Goal: Task Accomplishment & Management: Manage account settings

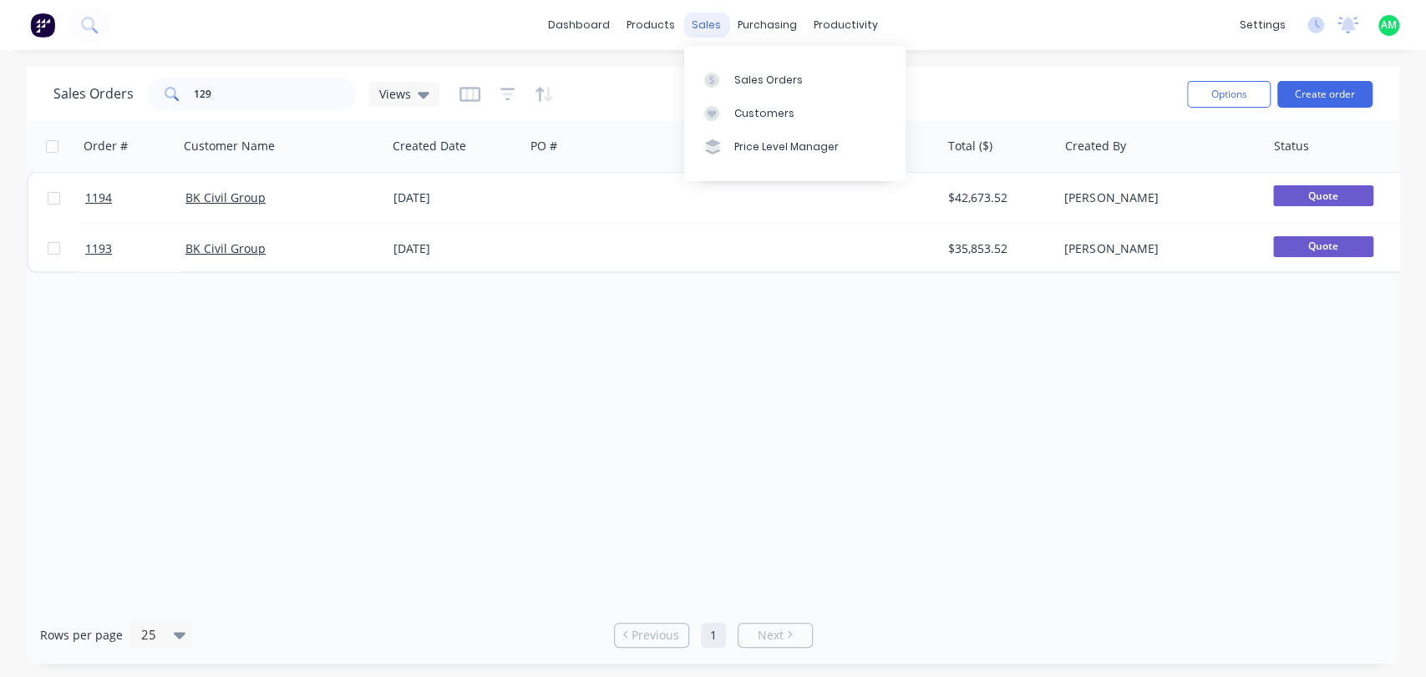
click at [696, 26] on div "sales" at bounding box center [706, 25] width 46 height 25
click at [741, 75] on div "Sales Orders" at bounding box center [768, 80] width 68 height 15
click at [755, 82] on div "Sales Orders" at bounding box center [768, 80] width 68 height 15
drag, startPoint x: 221, startPoint y: 89, endPoint x: 147, endPoint y: 94, distance: 74.6
click at [150, 93] on div "129" at bounding box center [251, 94] width 209 height 33
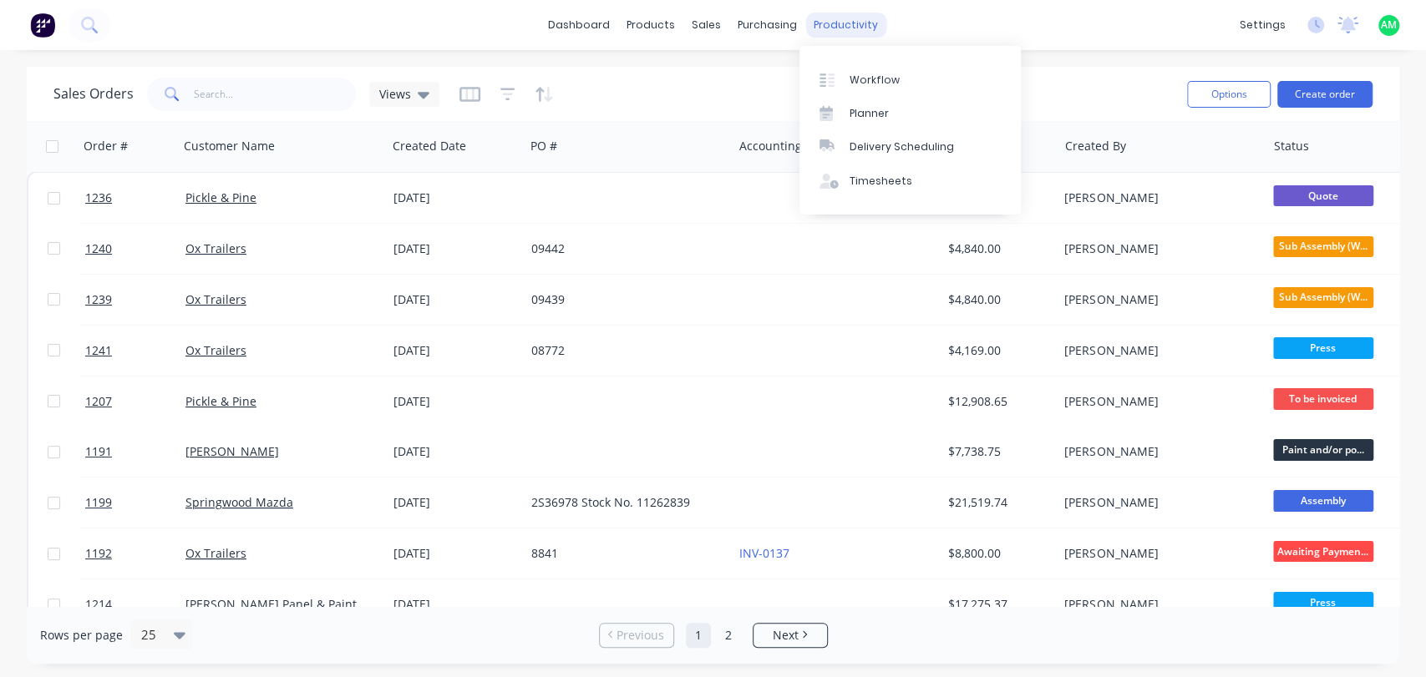
click at [831, 24] on div "productivity" at bounding box center [845, 25] width 81 height 25
click at [861, 71] on link "Workflow" at bounding box center [909, 79] width 221 height 33
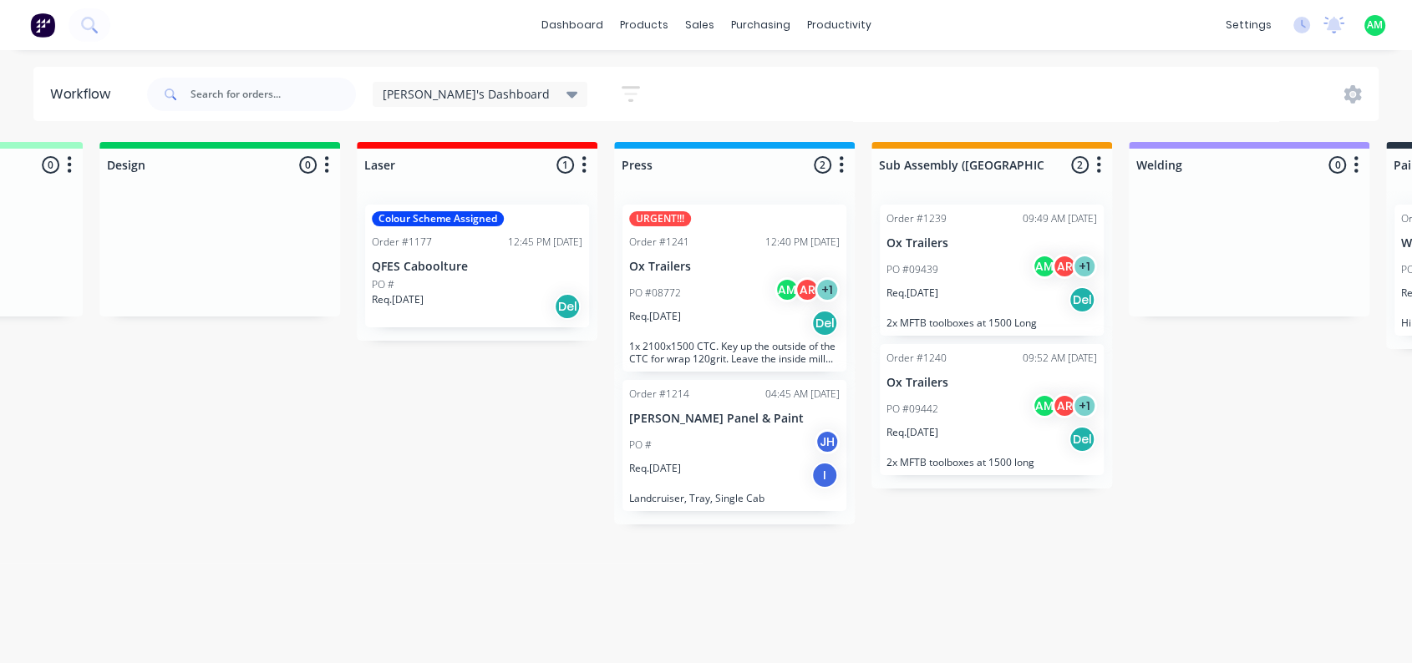
scroll to position [0, 688]
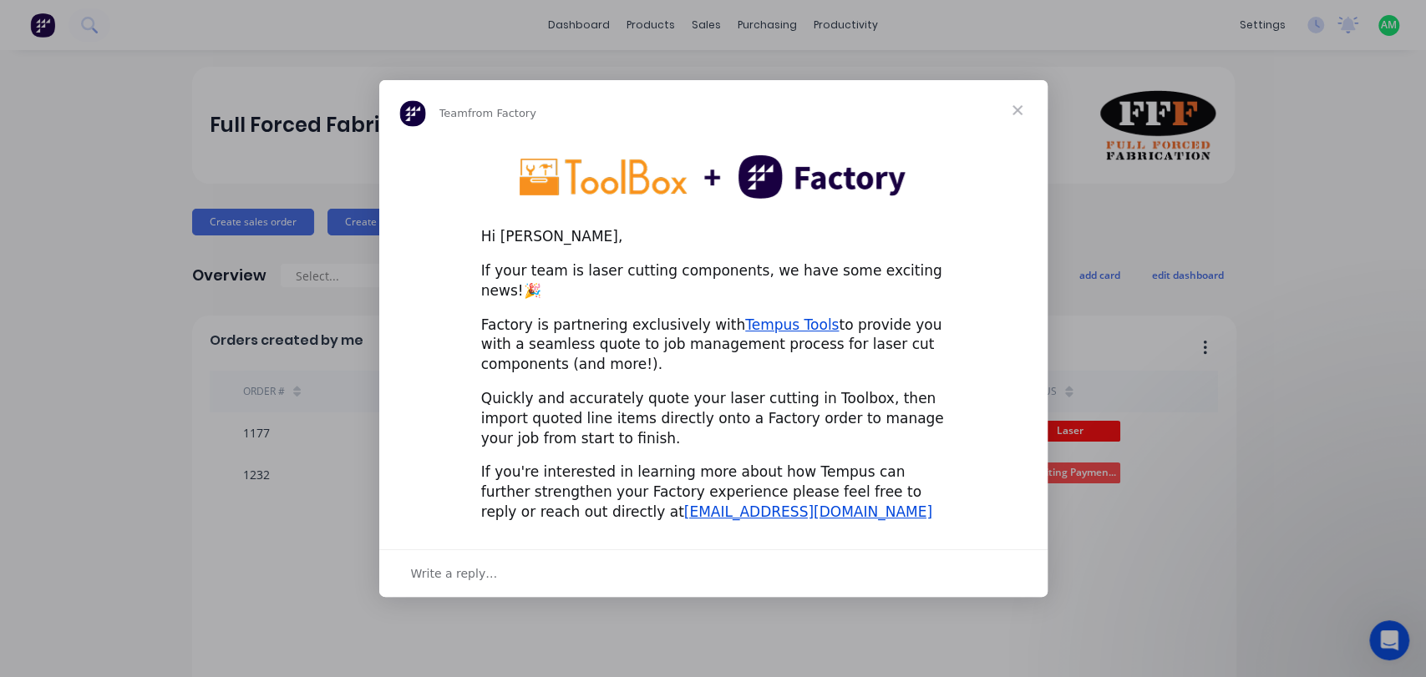
click at [1013, 119] on span "Close" at bounding box center [1017, 110] width 60 height 60
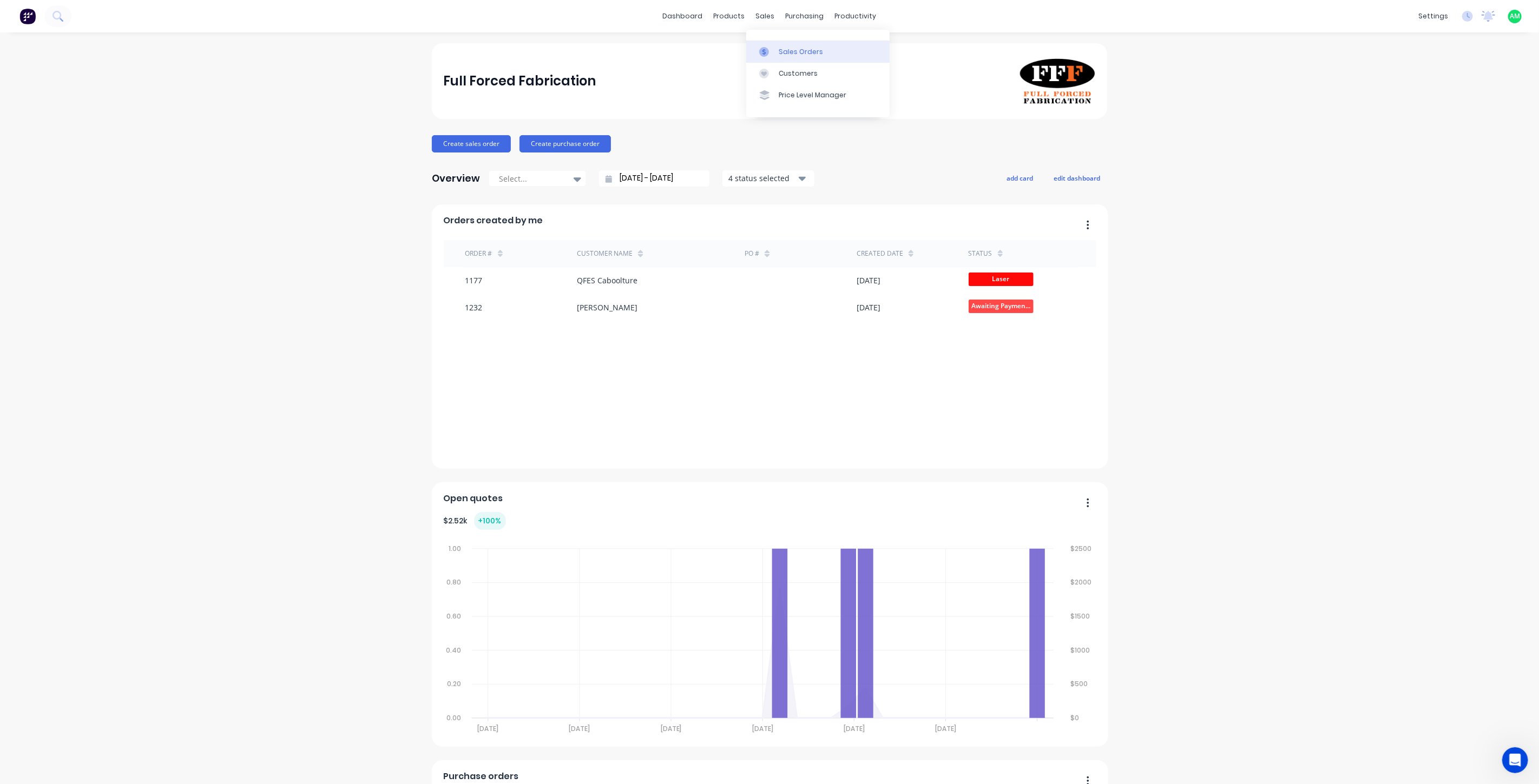
click at [780, 44] on link "Sales Orders" at bounding box center [817, 51] width 143 height 21
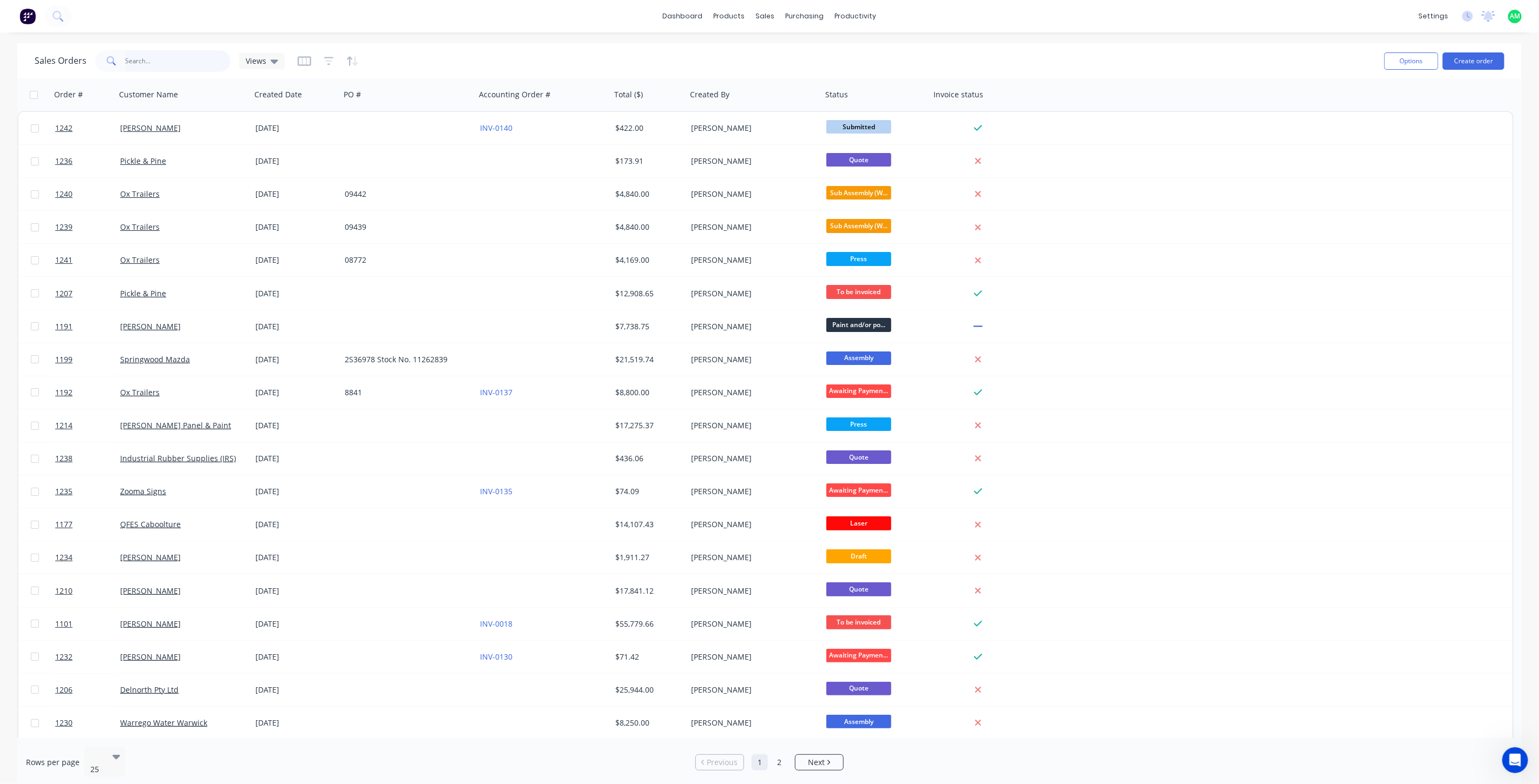
click at [154, 63] on input "text" at bounding box center [178, 61] width 106 height 21
type input "1210"
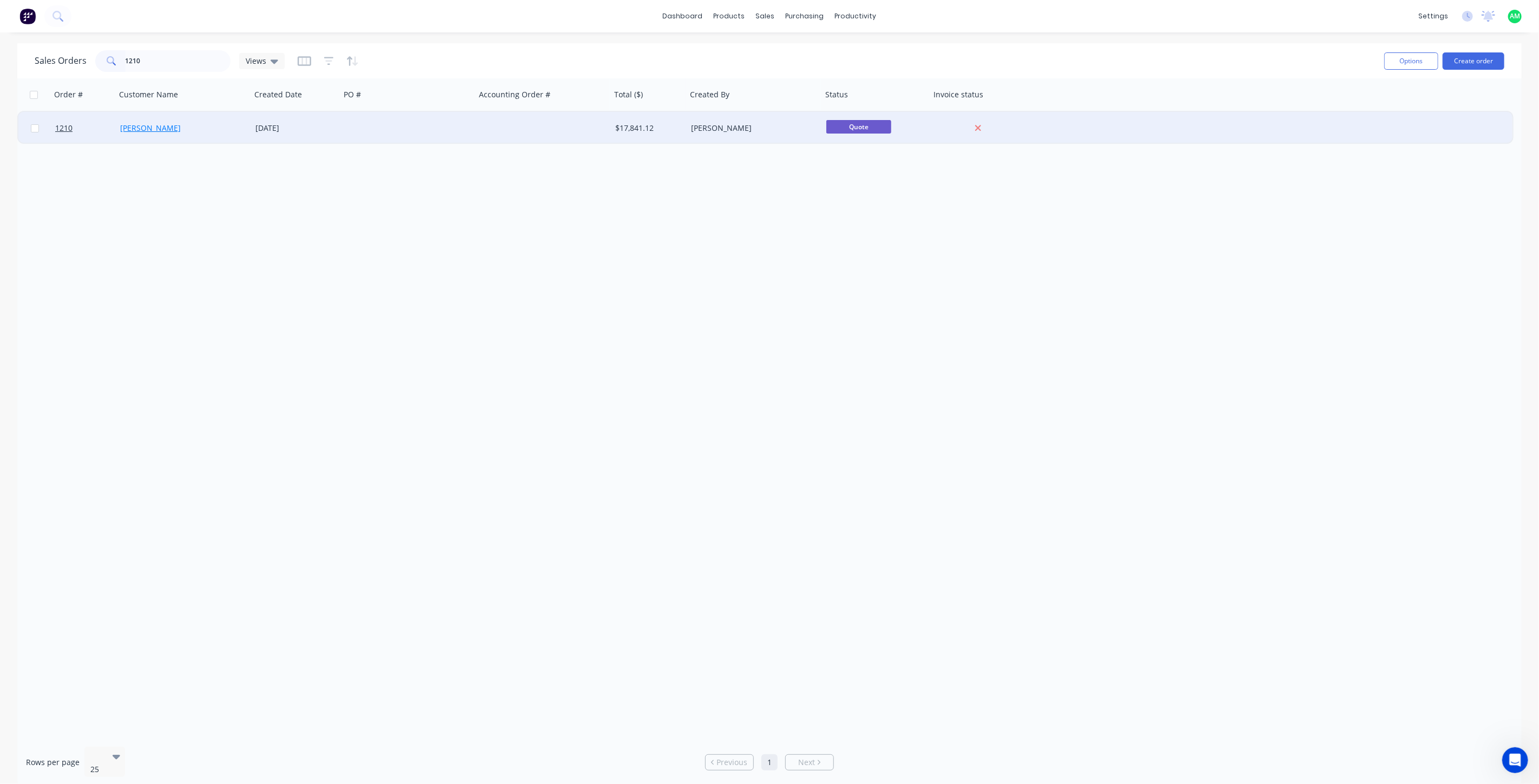
click at [122, 126] on link "[PERSON_NAME]" at bounding box center [150, 128] width 61 height 10
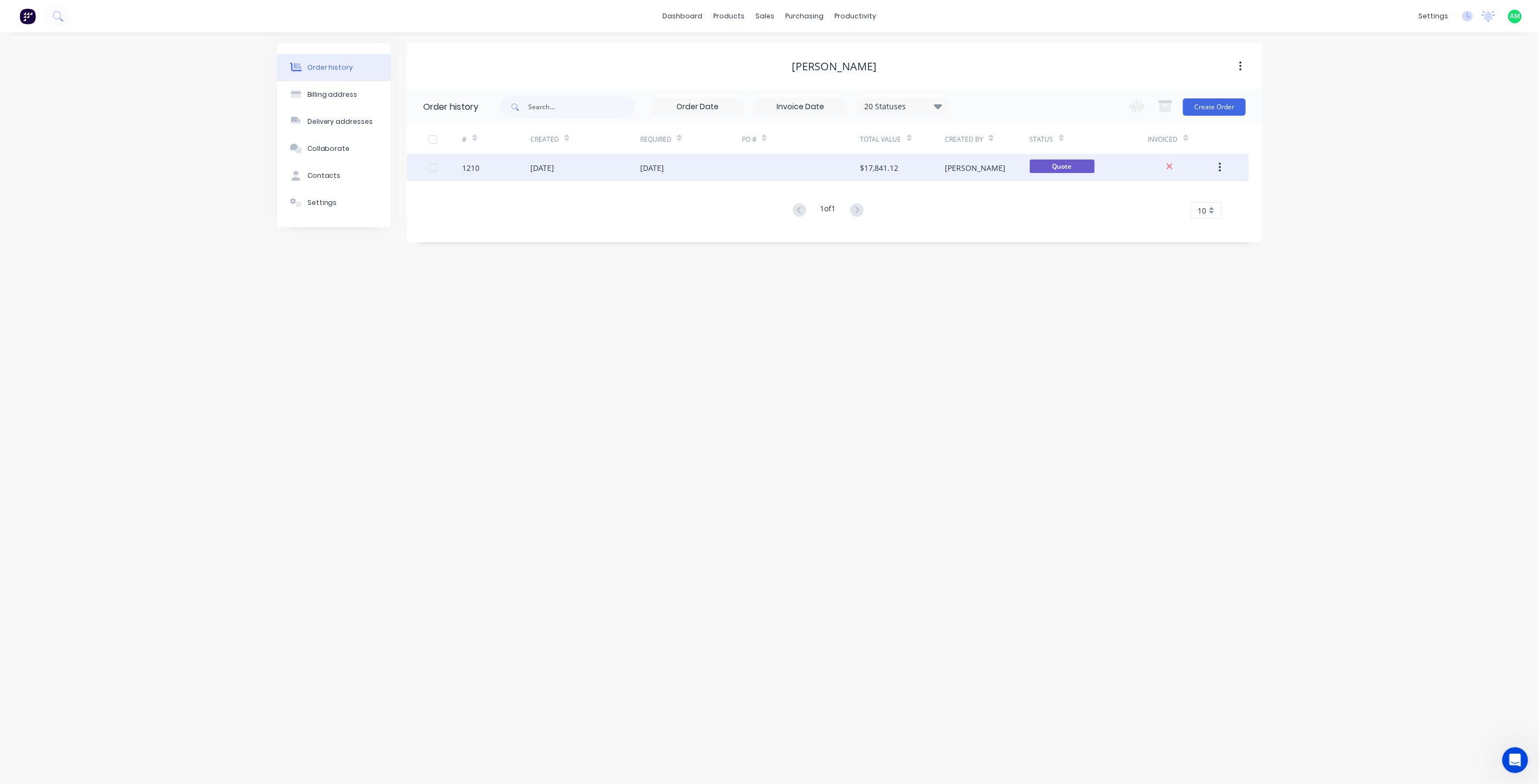
click at [518, 159] on div "1210" at bounding box center [496, 168] width 67 height 27
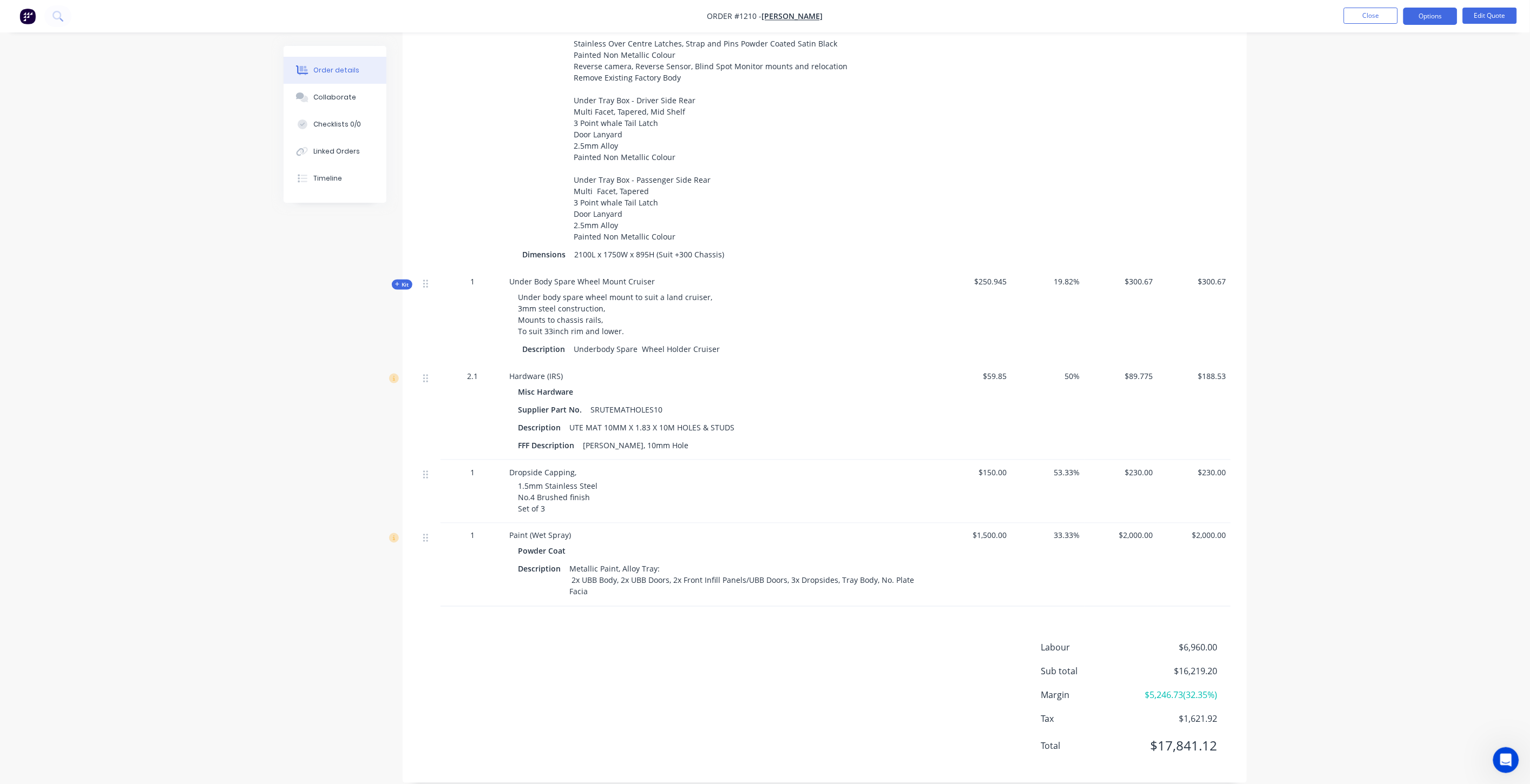
scroll to position [213, 0]
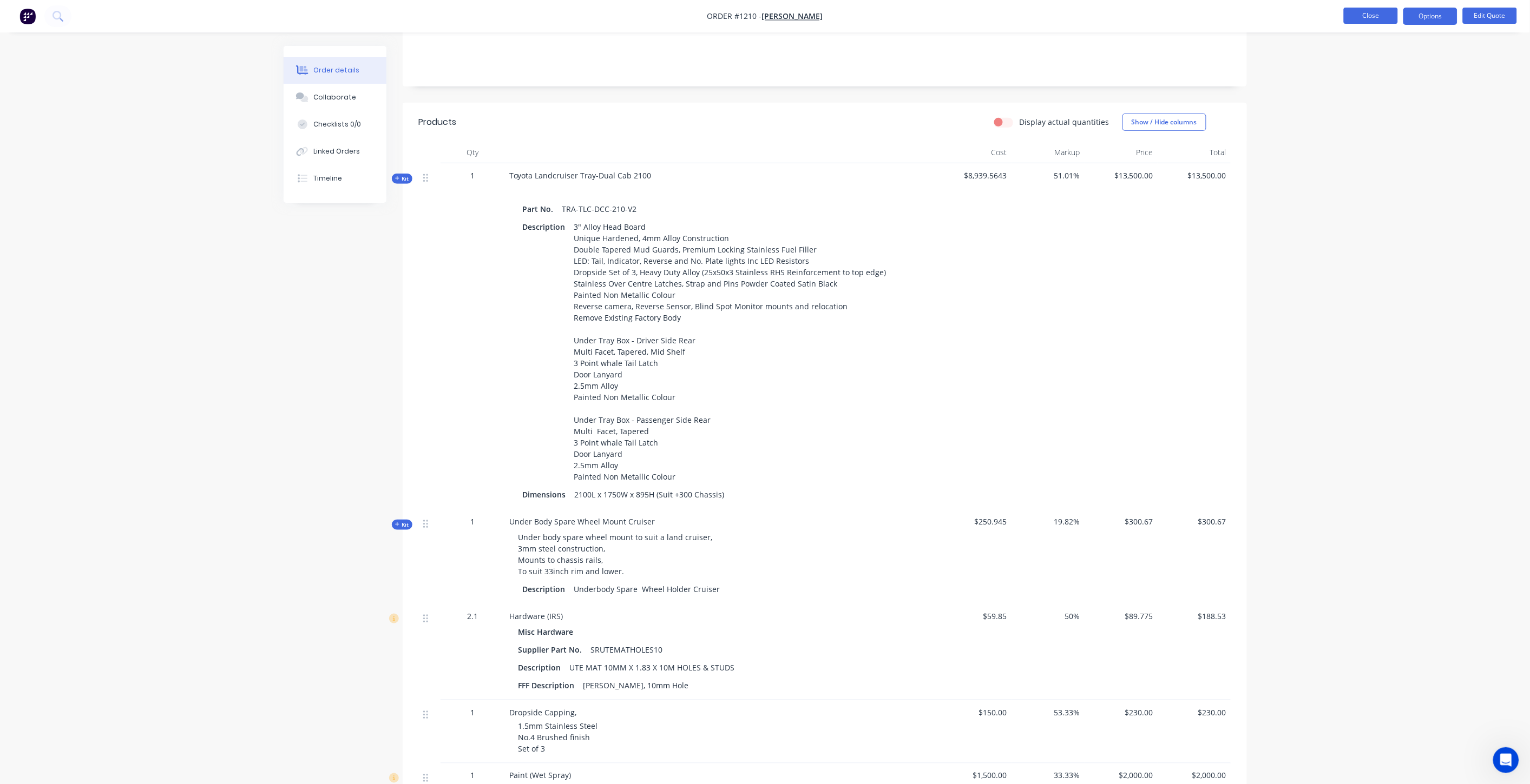
click at [923, 18] on button "Close" at bounding box center [1371, 16] width 54 height 16
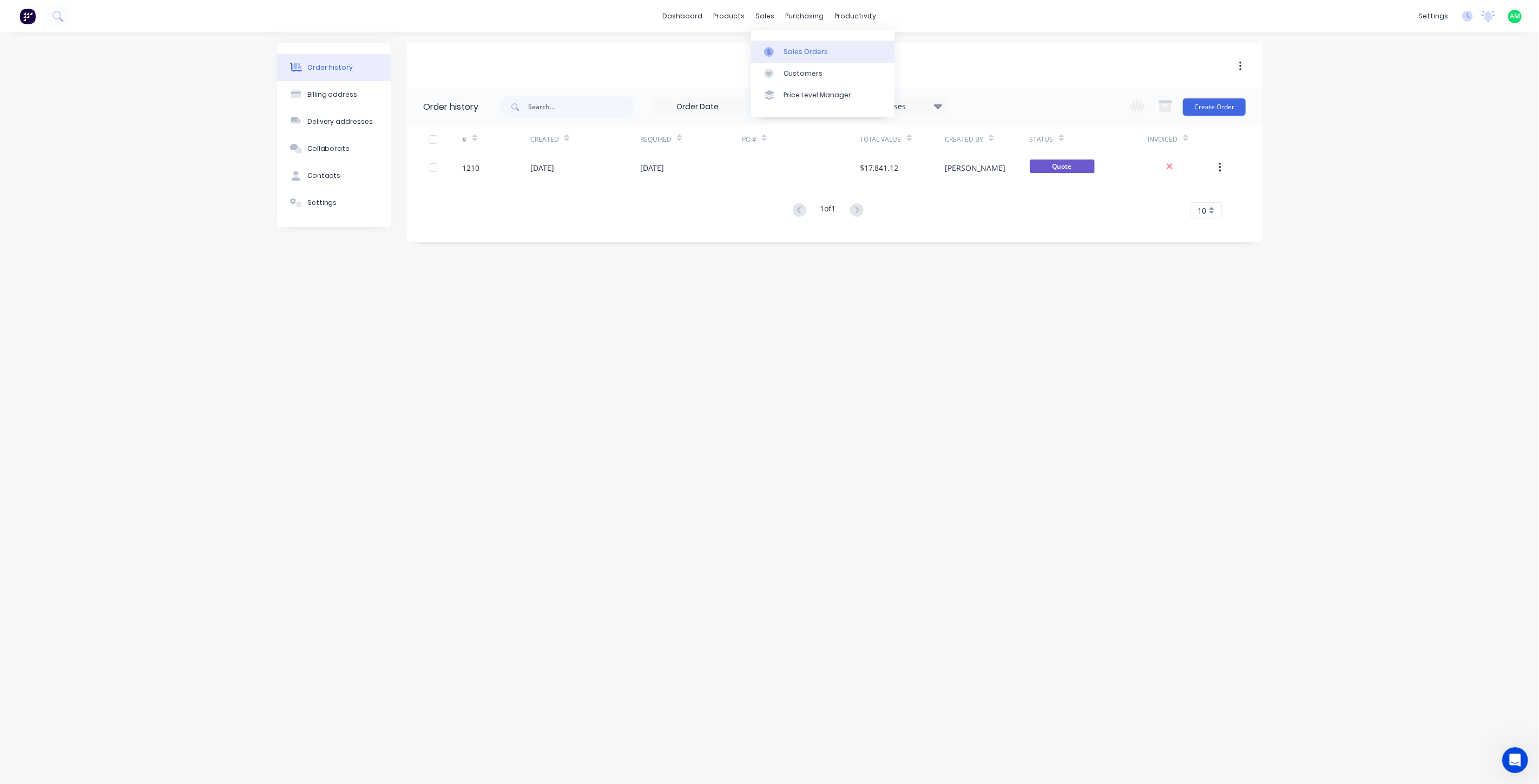
click at [781, 47] on link "Sales Orders" at bounding box center [822, 51] width 143 height 21
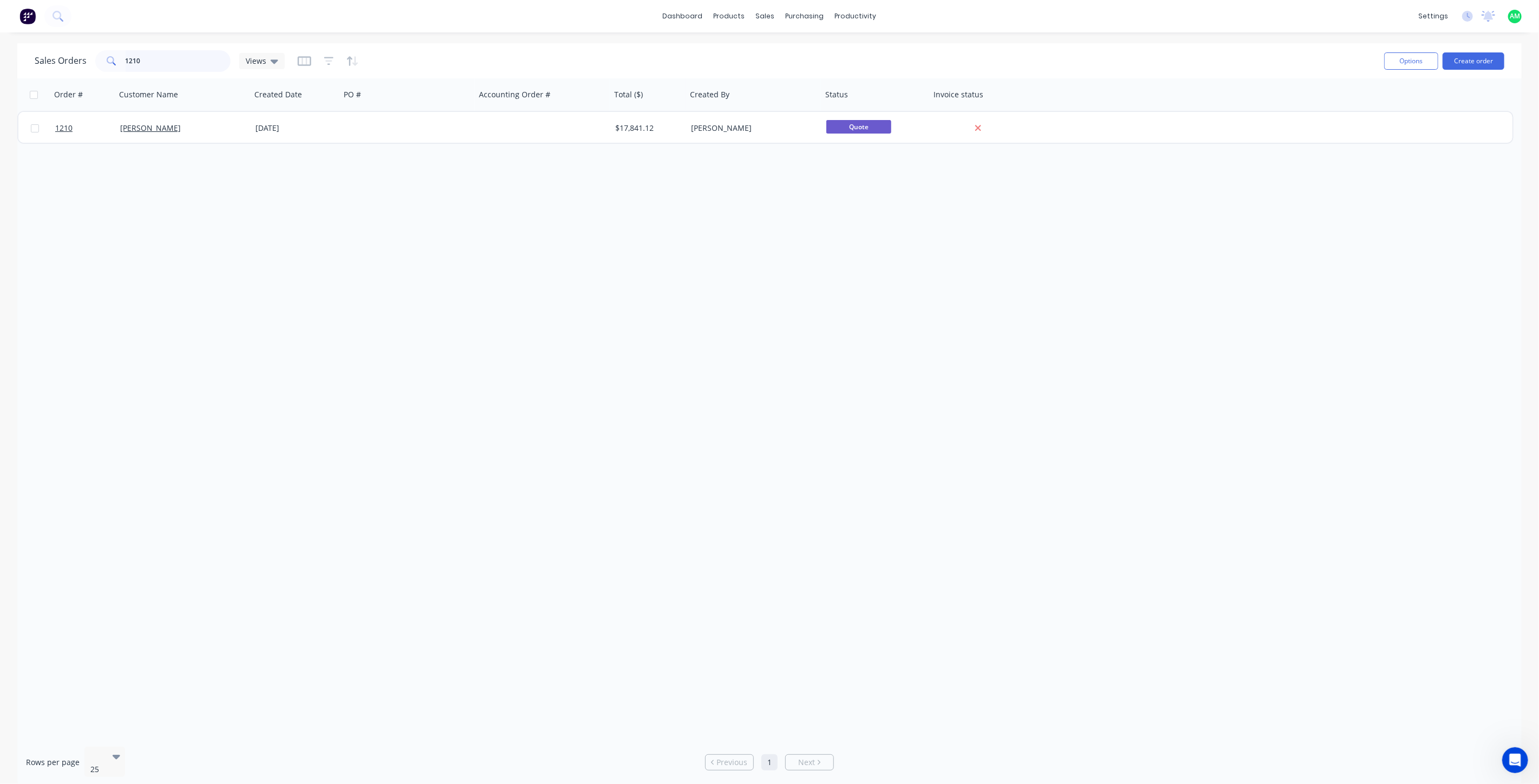
drag, startPoint x: 192, startPoint y: 55, endPoint x: 92, endPoint y: 64, distance: 100.4
click at [92, 64] on div "Sales Orders 1210 Views" at bounding box center [159, 61] width 250 height 21
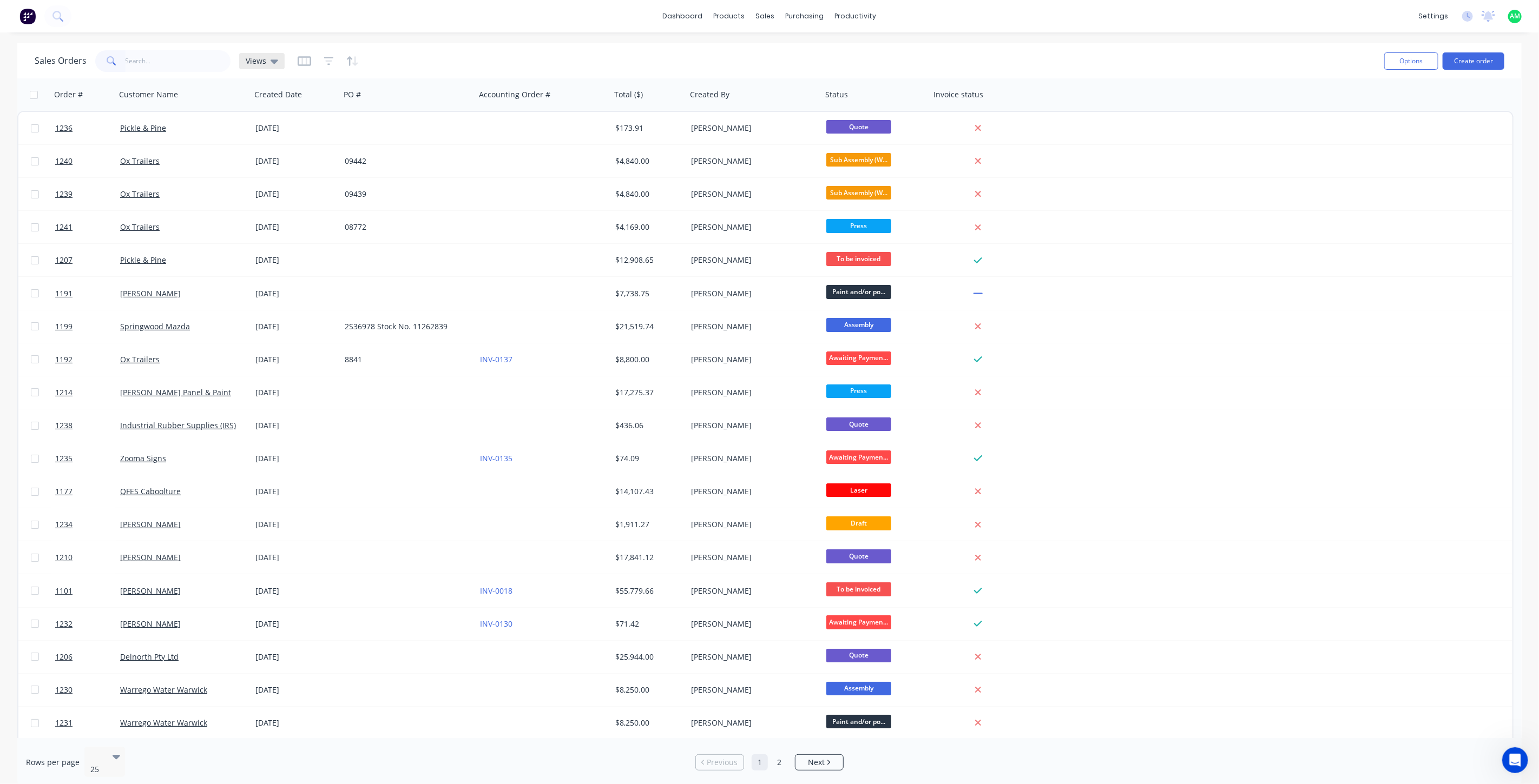
click at [276, 56] on icon at bounding box center [275, 61] width 8 height 12
click at [295, 56] on div "Sales Orders Views" at bounding box center [705, 61] width 1341 height 27
click at [304, 58] on icon "button" at bounding box center [304, 61] width 5 height 7
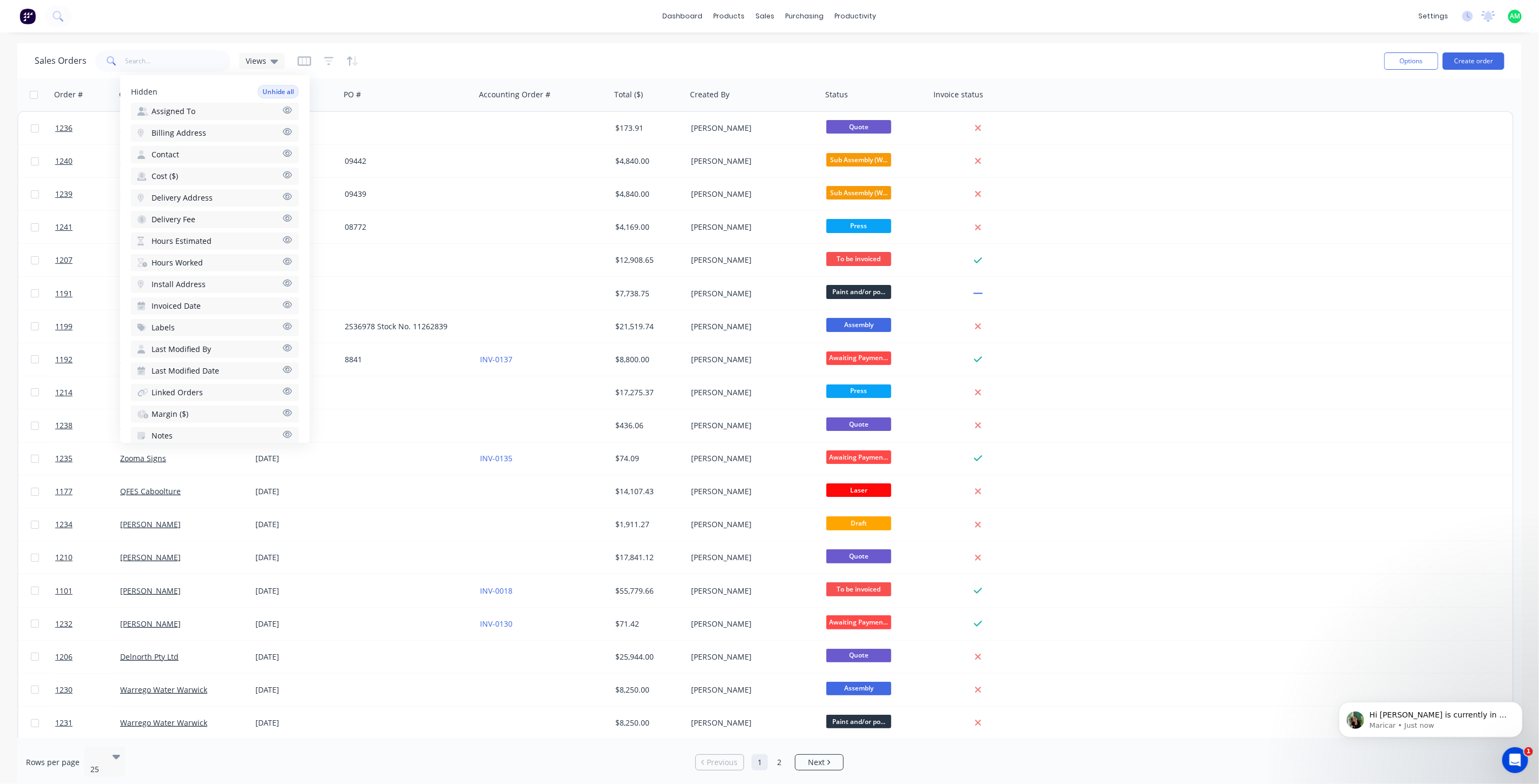
scroll to position [320, 0]
click at [282, 389] on icon "button" at bounding box center [287, 393] width 10 height 8
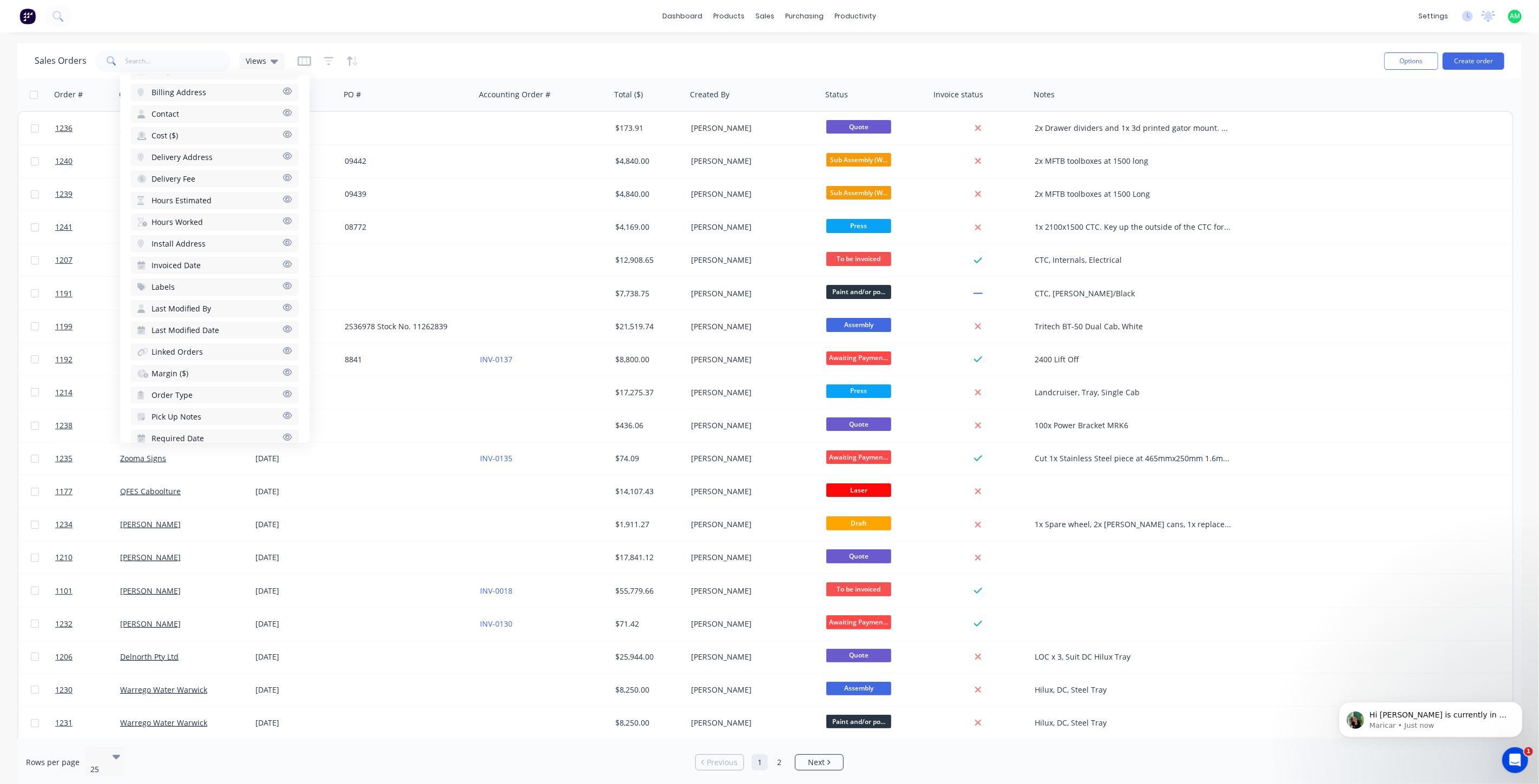
click at [412, 58] on div "Sales Orders Views" at bounding box center [705, 61] width 1341 height 27
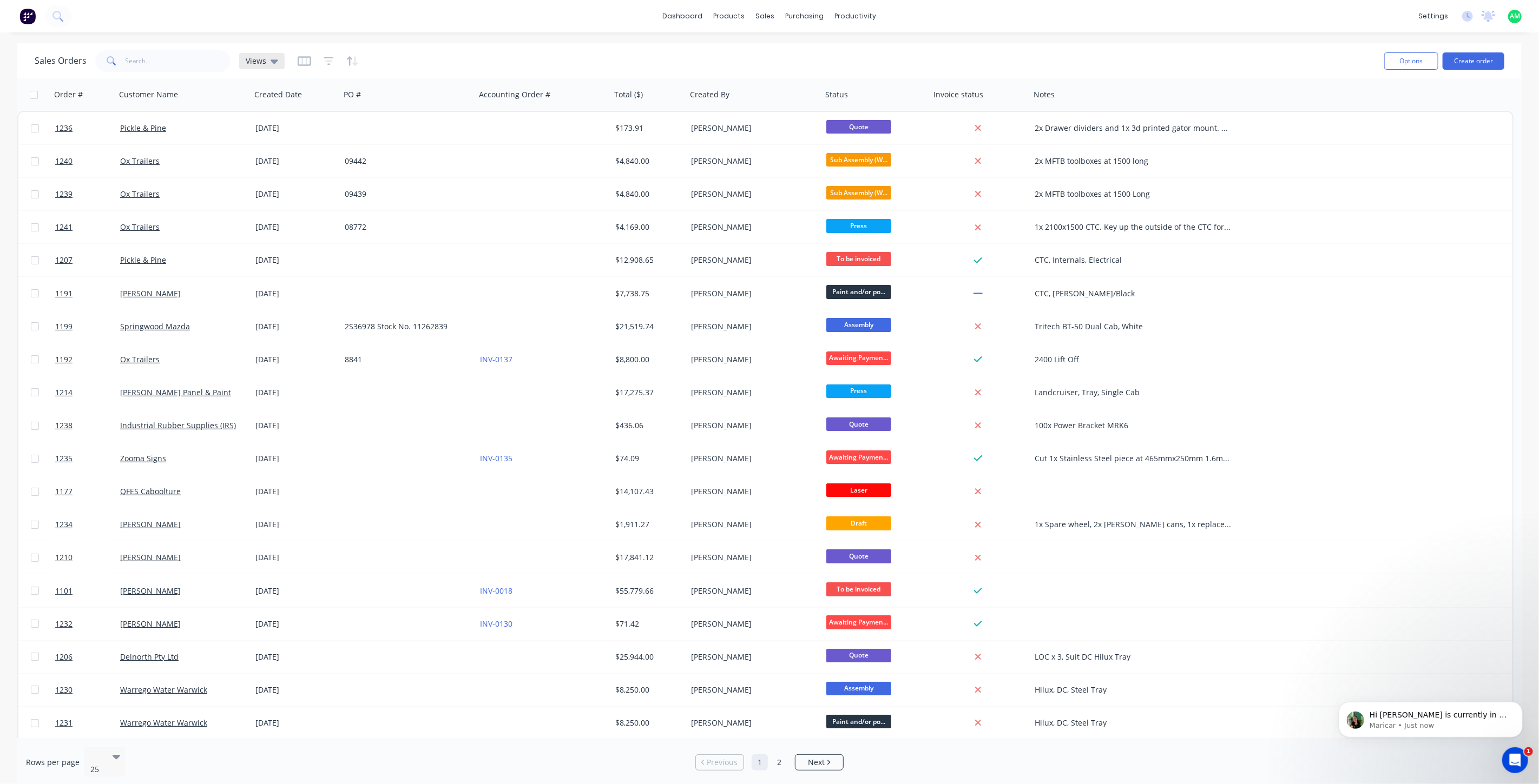
click at [275, 60] on icon at bounding box center [275, 62] width 8 height 5
click at [294, 172] on button "[PERSON_NAME]'s Dashboard" at bounding box center [304, 174] width 123 height 12
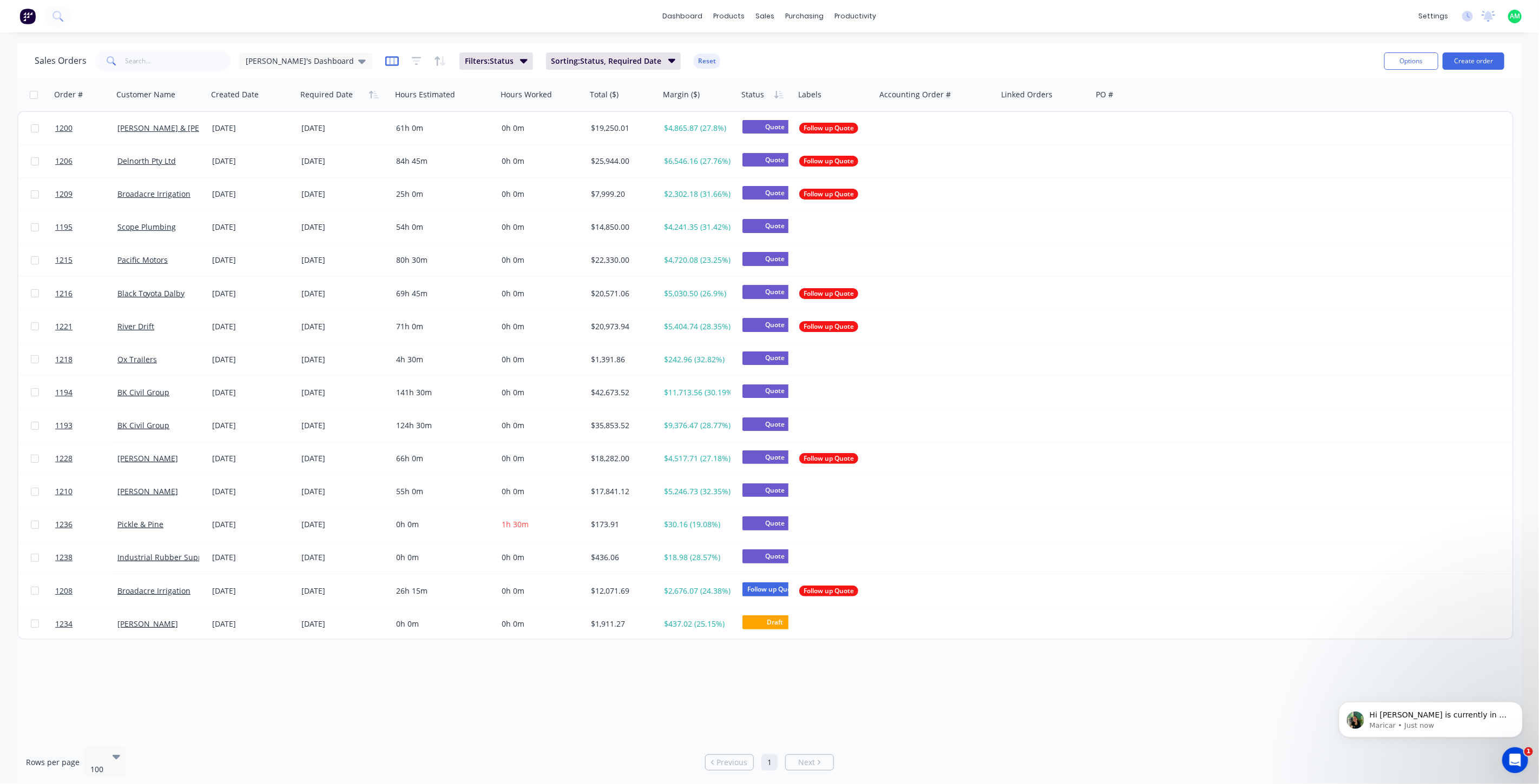
click at [385, 57] on icon "button" at bounding box center [392, 61] width 14 height 10
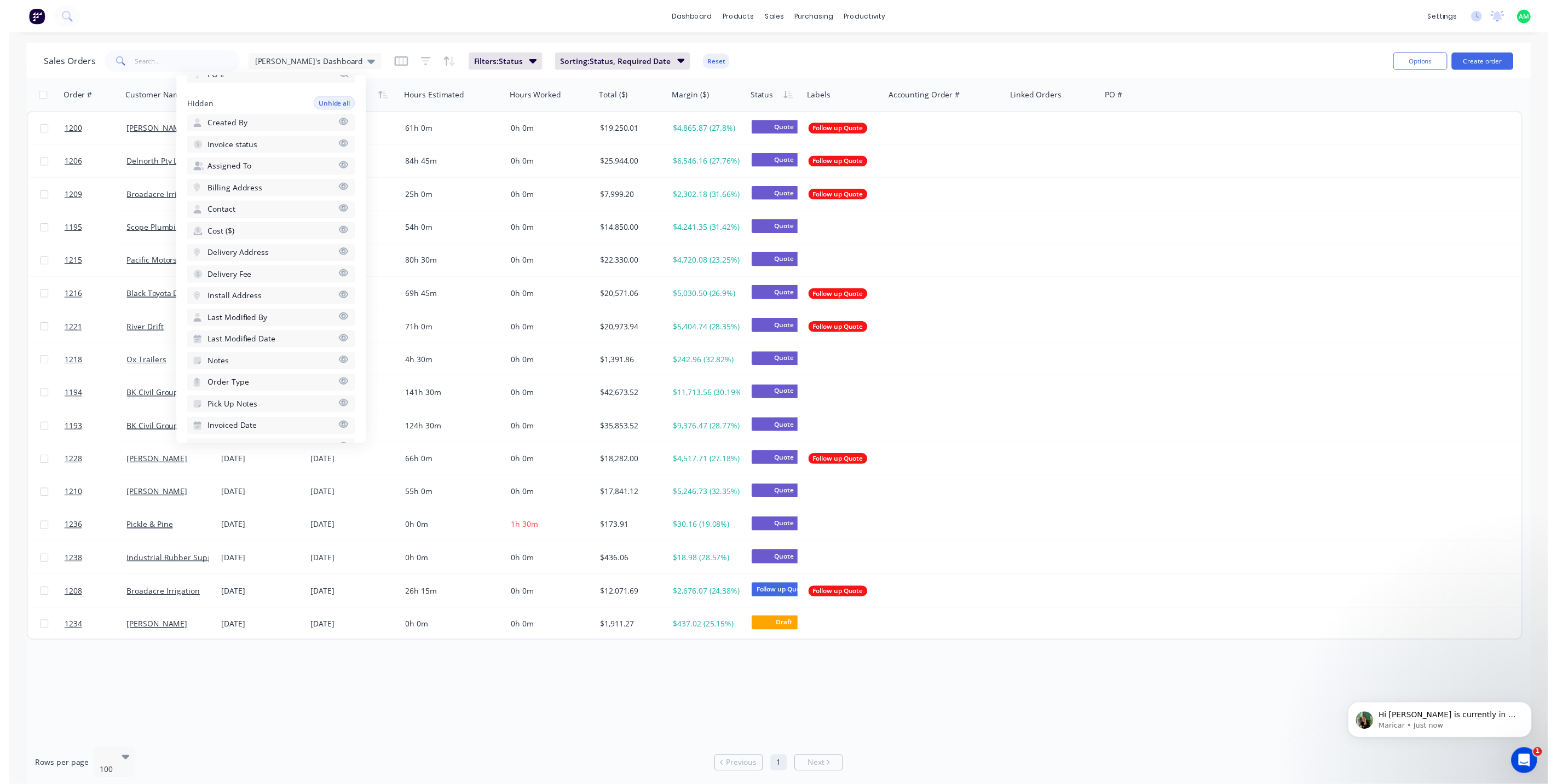
scroll to position [358, 0]
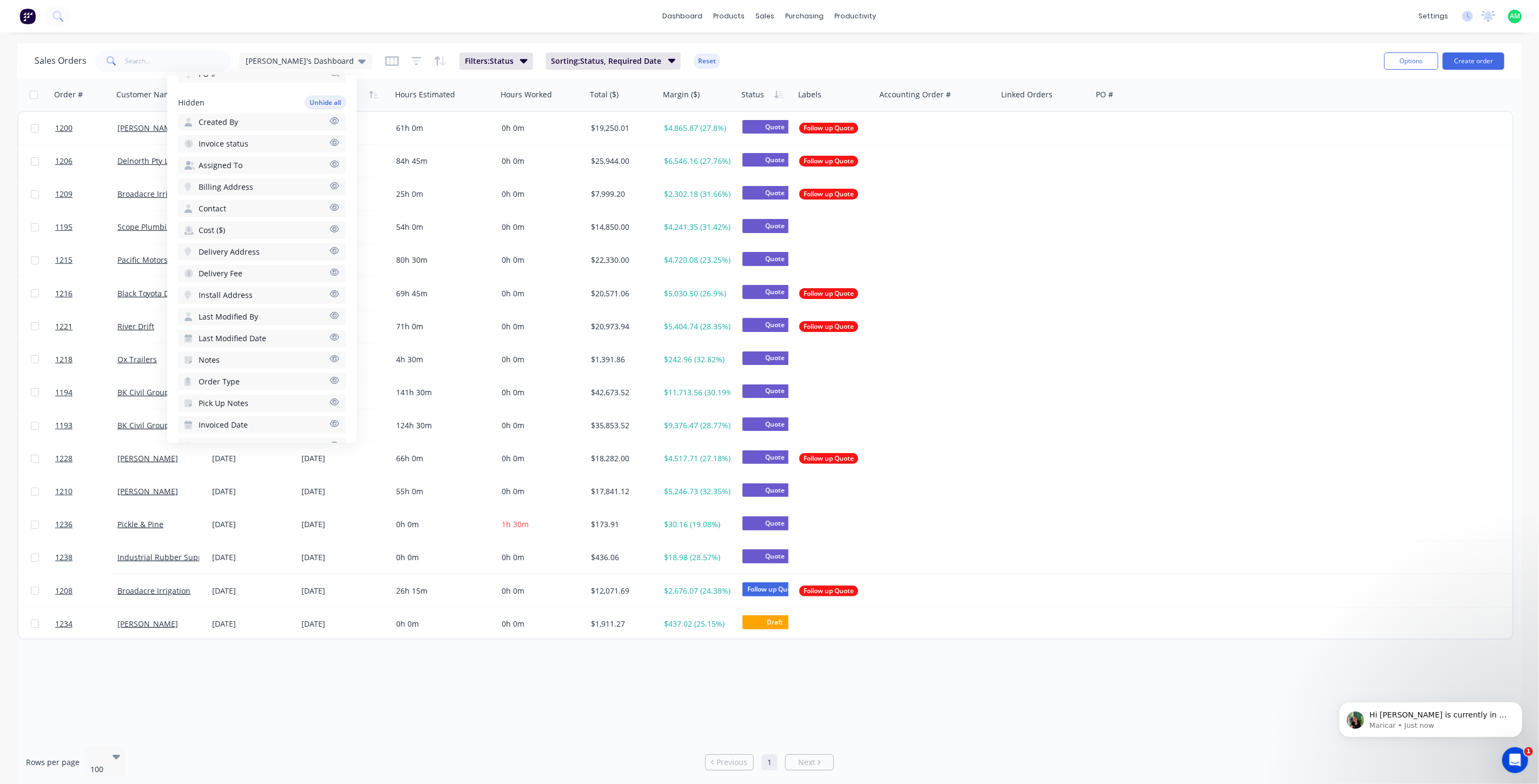
click at [330, 355] on icon "button" at bounding box center [334, 359] width 10 height 8
click at [803, 51] on div "Sales Orders [PERSON_NAME]'s Dashboard Filters: Status Sorting: Status, Require…" at bounding box center [705, 61] width 1341 height 27
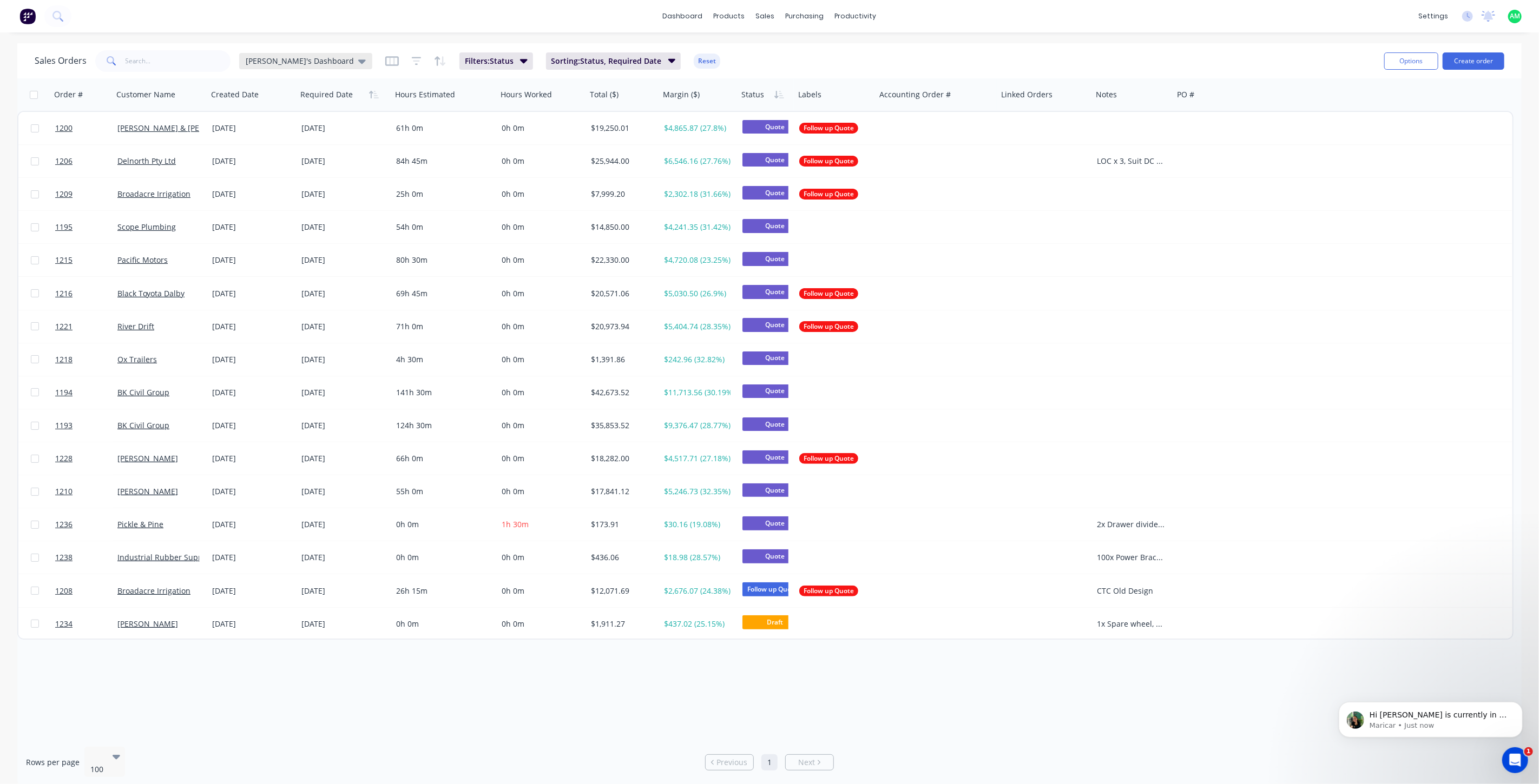
click at [358, 63] on icon at bounding box center [362, 61] width 8 height 12
click at [307, 131] on button "Save new view" at bounding box center [315, 129] width 145 height 16
click at [378, 175] on button "edit" at bounding box center [378, 175] width 14 height 12
click at [376, 174] on button "edit" at bounding box center [378, 175] width 14 height 12
click at [433, 128] on label "Set as your default view" at bounding box center [476, 128] width 87 height 12
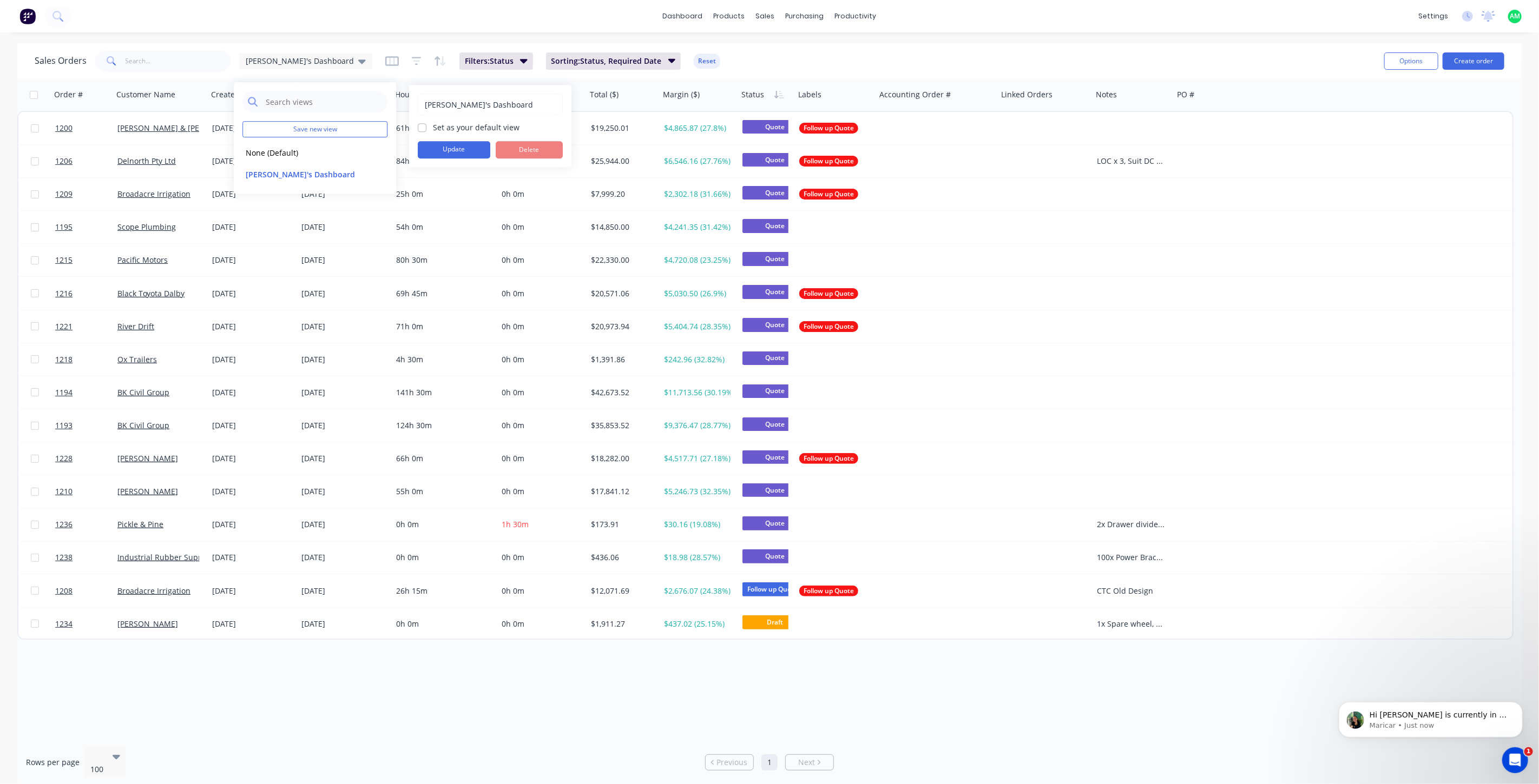
click at [419, 128] on input "Set as your default view" at bounding box center [422, 127] width 8 height 10
checkbox input "true"
click at [445, 154] on button "Update" at bounding box center [454, 150] width 73 height 17
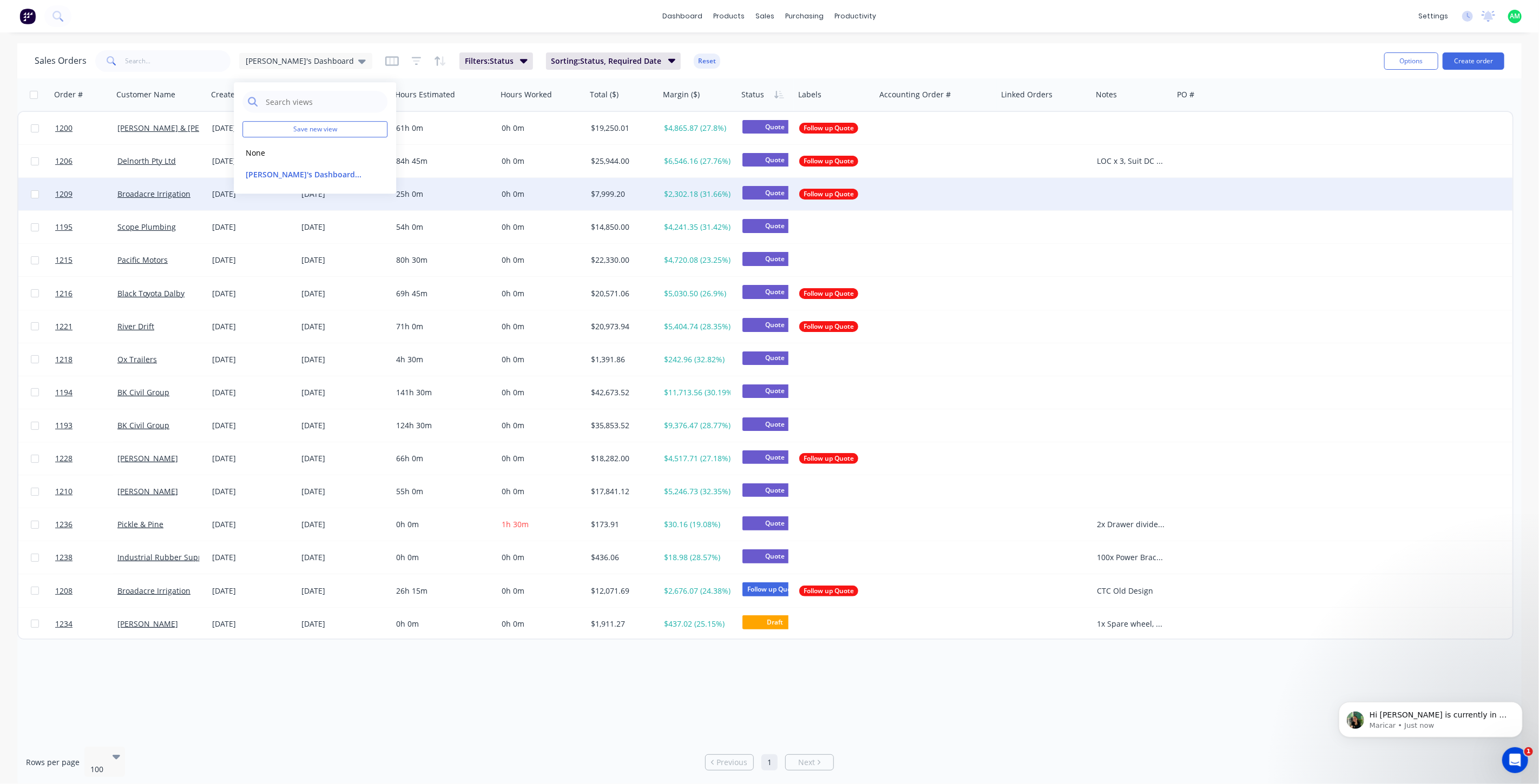
click at [923, 190] on div at bounding box center [937, 194] width 122 height 32
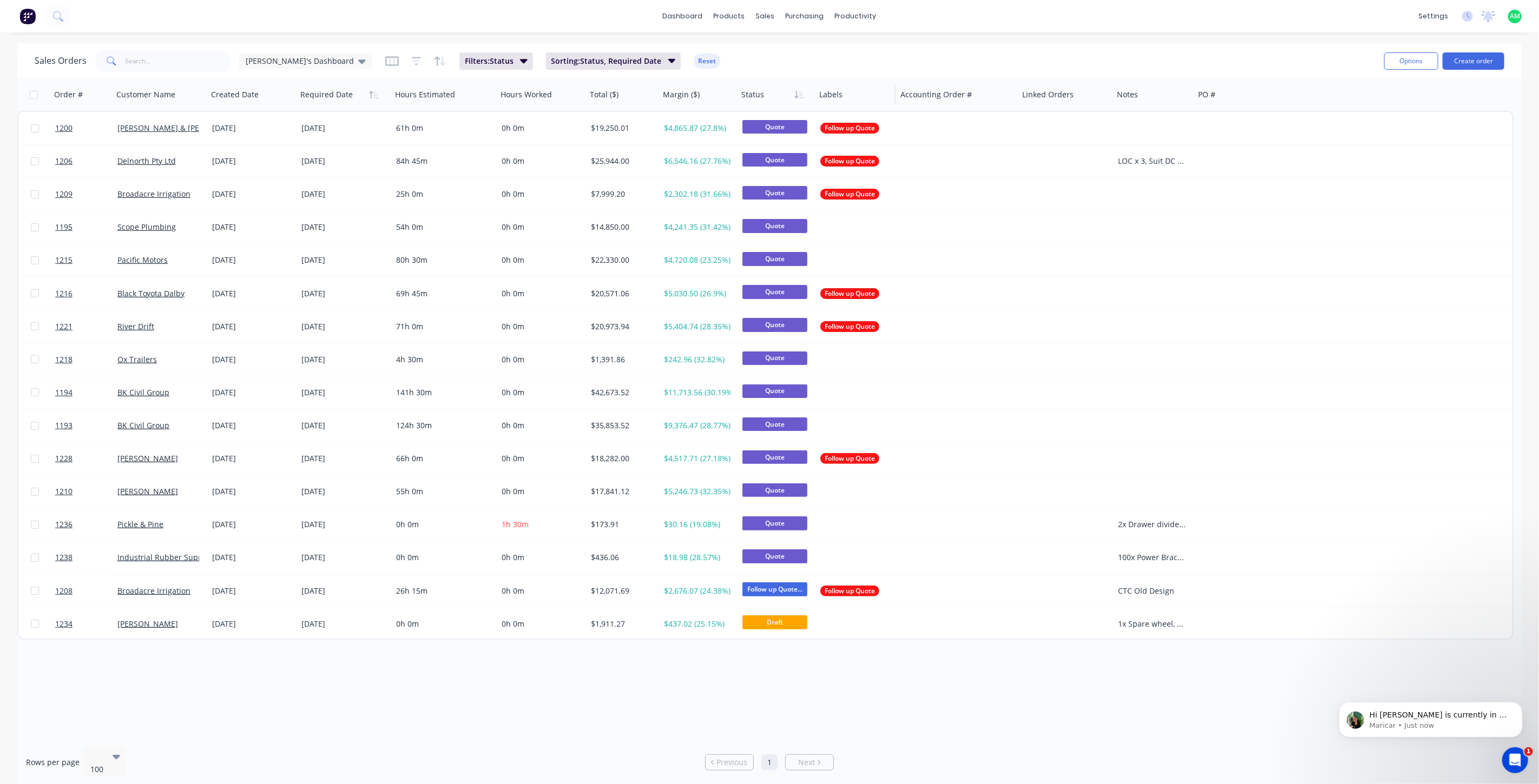
drag, startPoint x: 793, startPoint y: 100, endPoint x: 814, endPoint y: 104, distance: 21.4
click at [814, 104] on div at bounding box center [814, 95] width 2 height 19
click at [853, 49] on div at bounding box center [847, 52] width 16 height 10
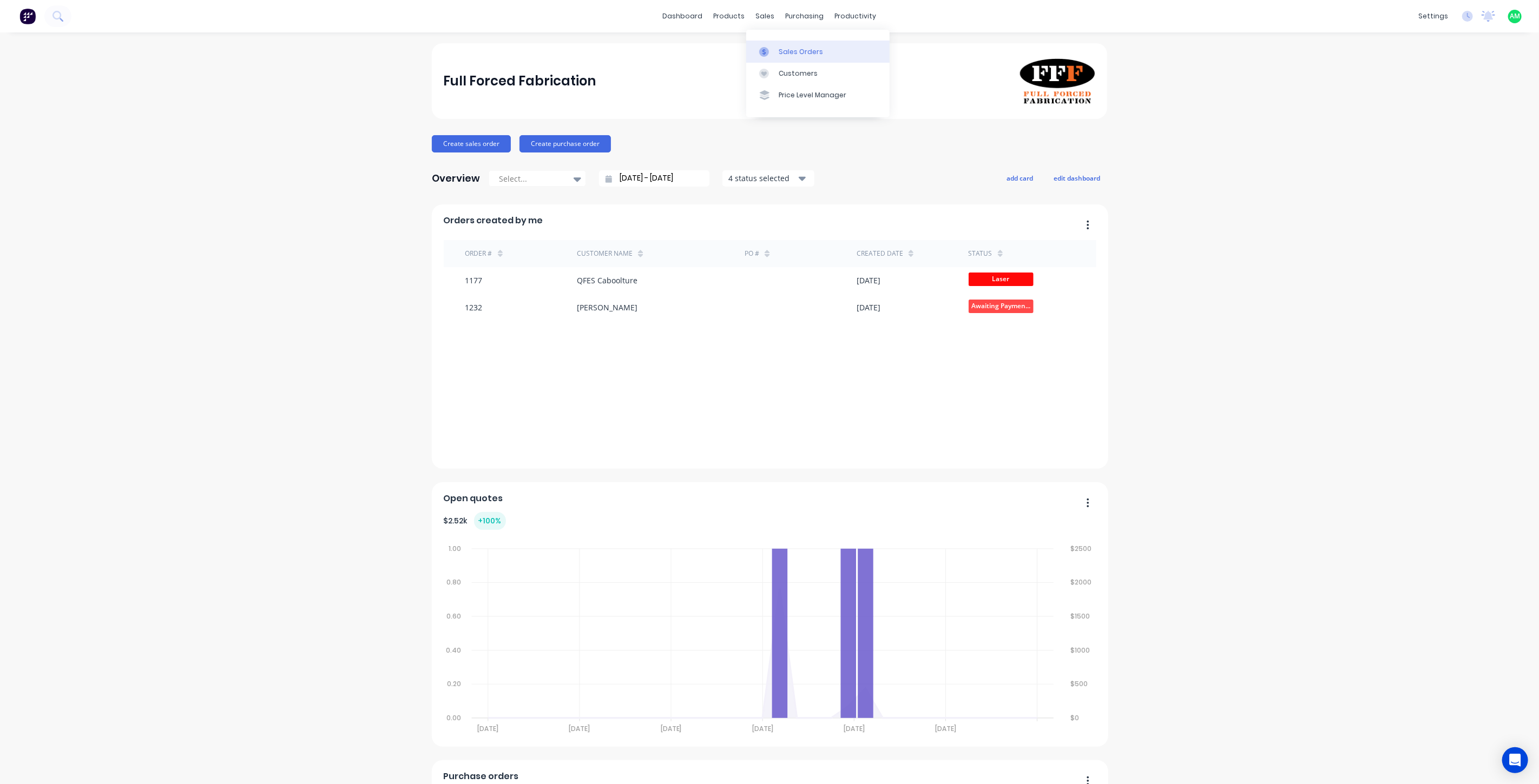
click at [782, 47] on div "Sales Orders" at bounding box center [801, 52] width 44 height 10
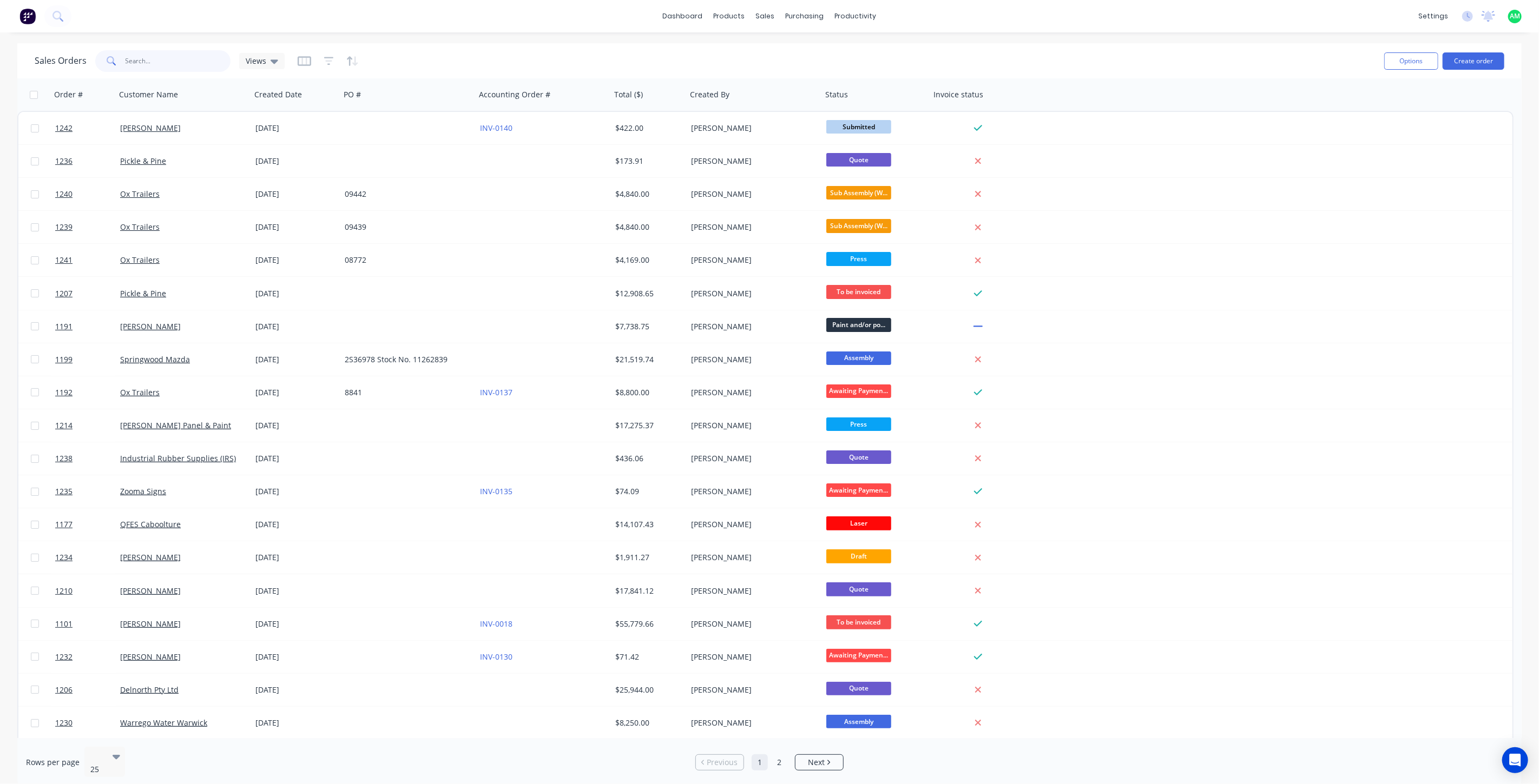
click at [141, 61] on input "text" at bounding box center [178, 61] width 106 height 21
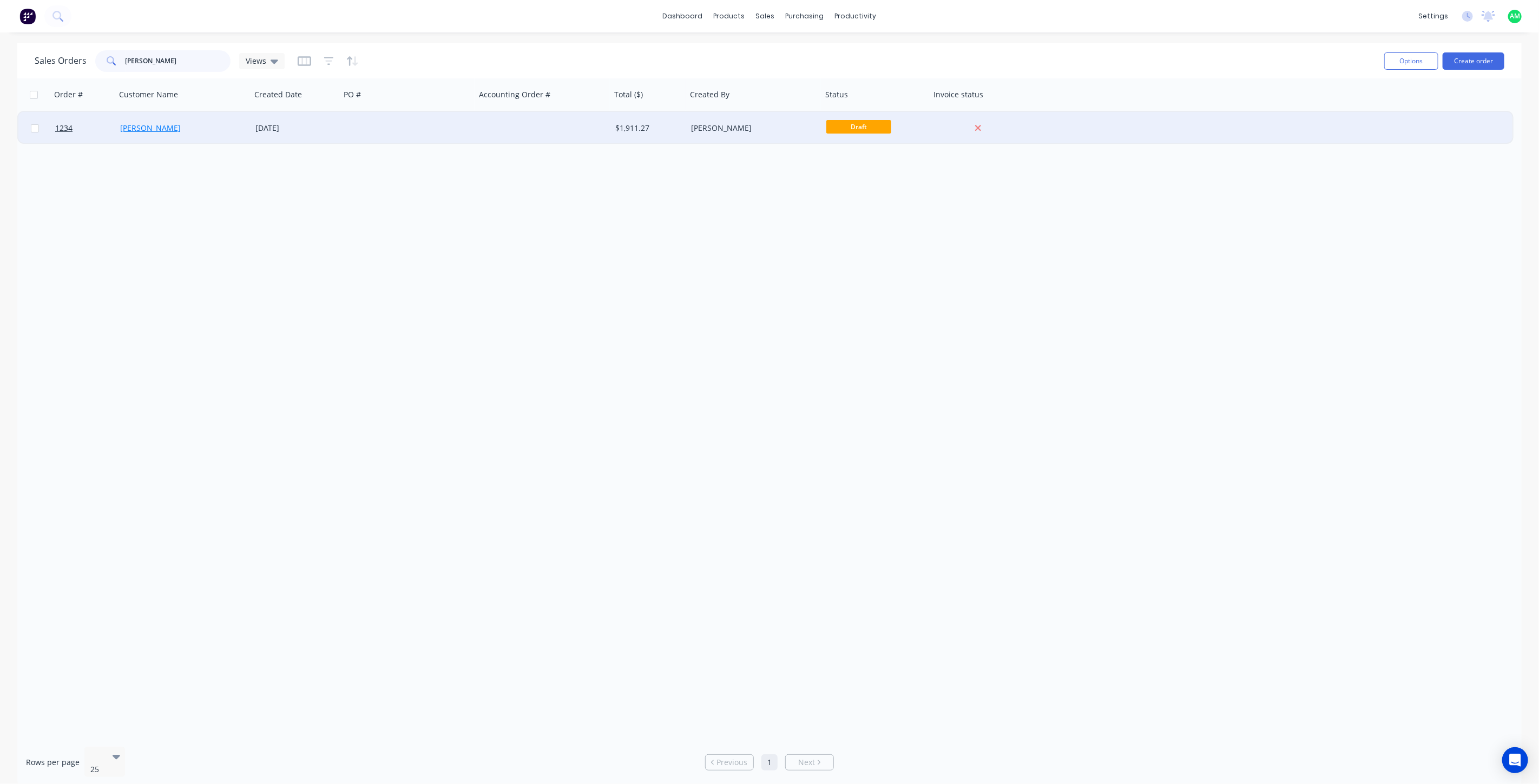
type input "kyle mor"
click at [157, 126] on link "[PERSON_NAME]" at bounding box center [150, 128] width 61 height 10
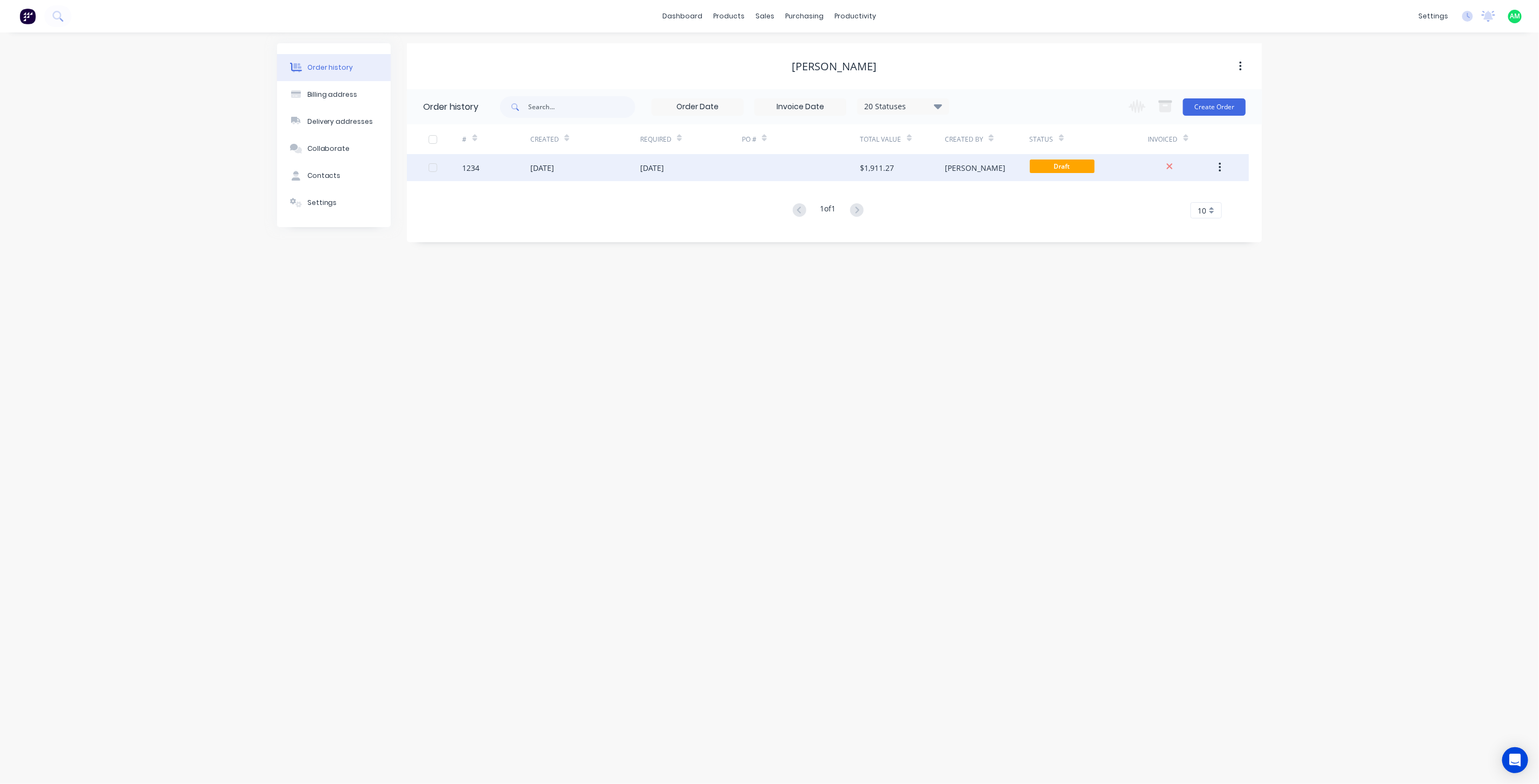
click at [622, 162] on div "[DATE]" at bounding box center [586, 168] width 110 height 27
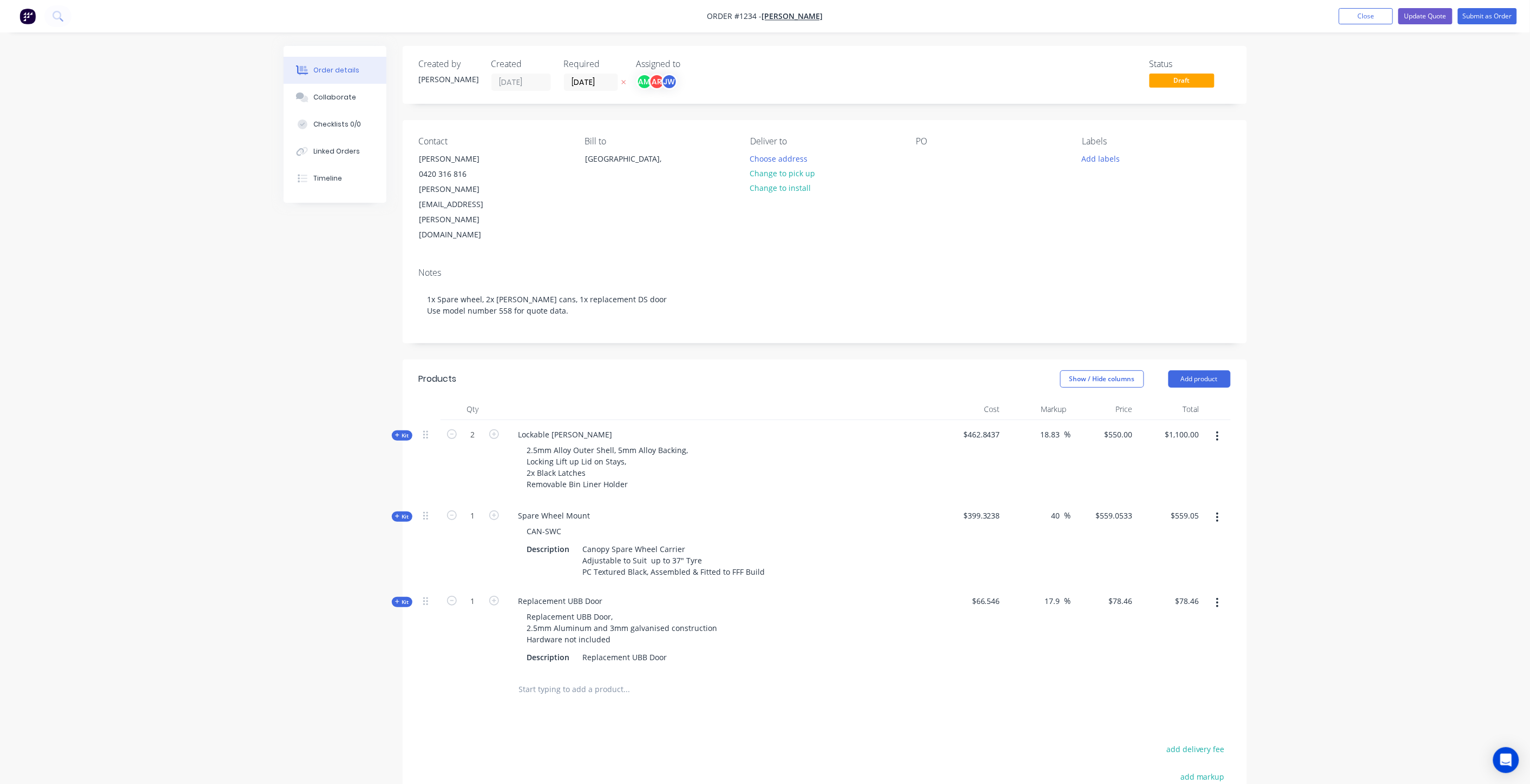
click at [400, 598] on span "Kit" at bounding box center [402, 602] width 14 height 8
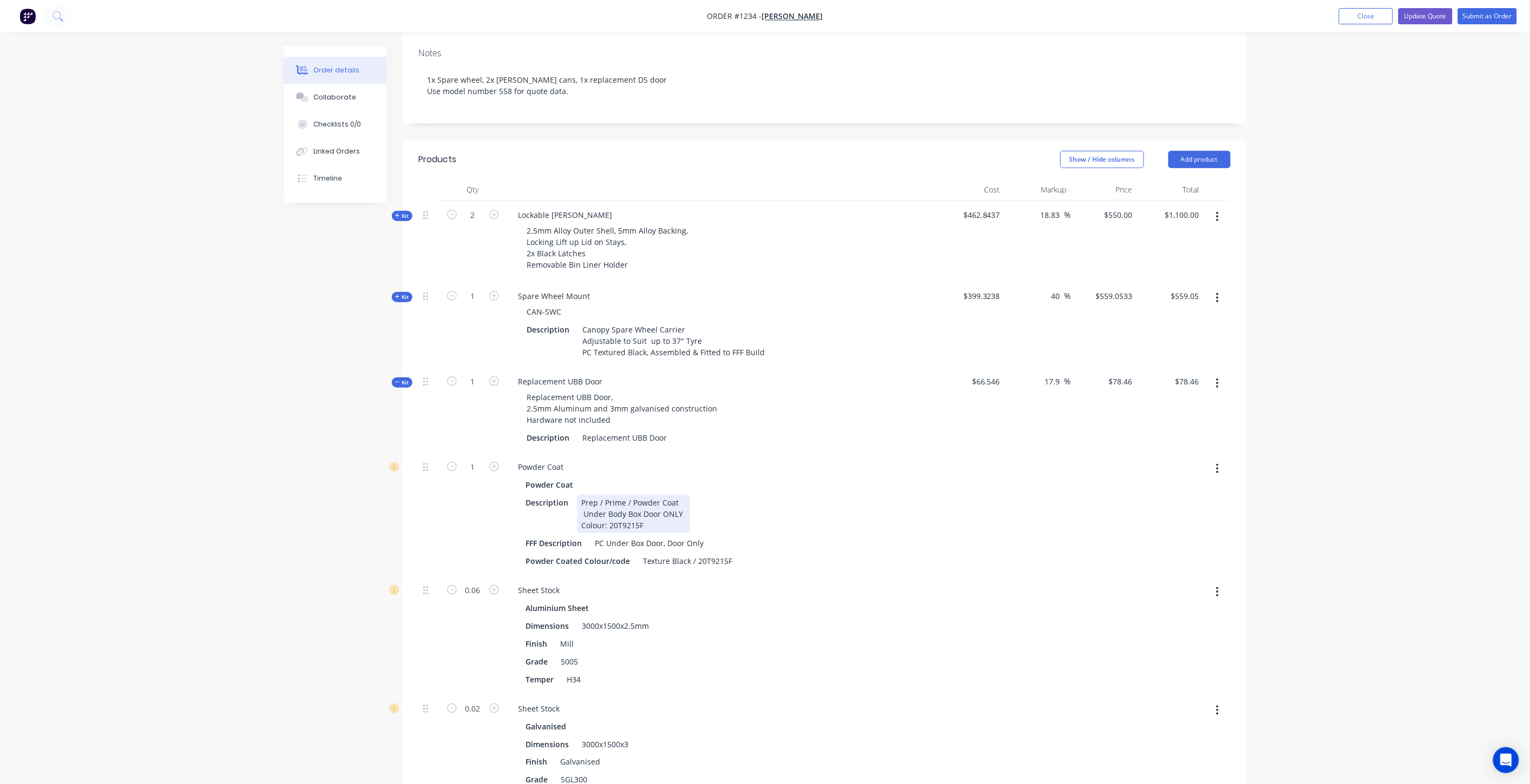
scroll to position [200, 0]
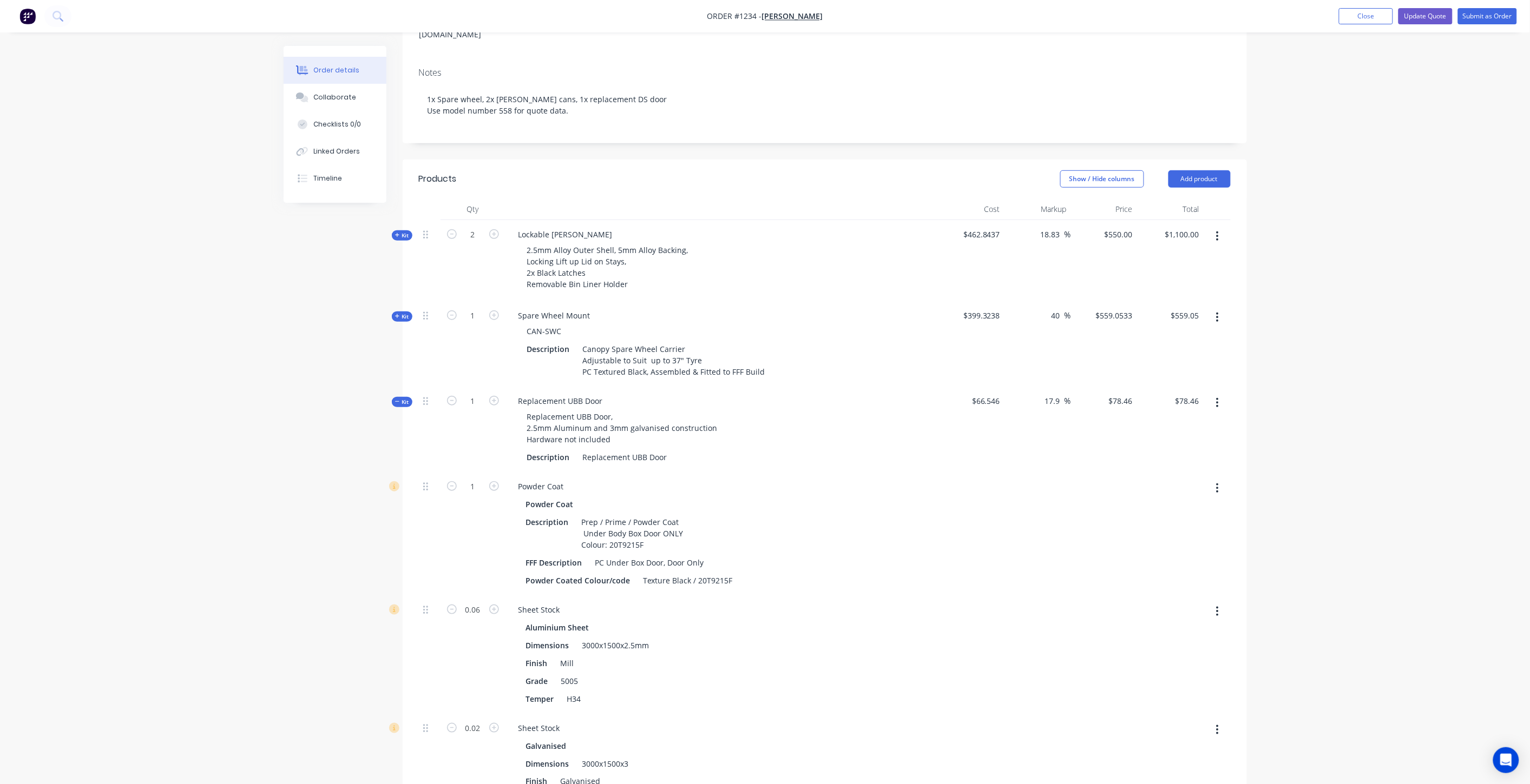
click at [1221, 478] on button "button" at bounding box center [1216, 488] width 25 height 19
click at [974, 472] on div at bounding box center [971, 533] width 67 height 123
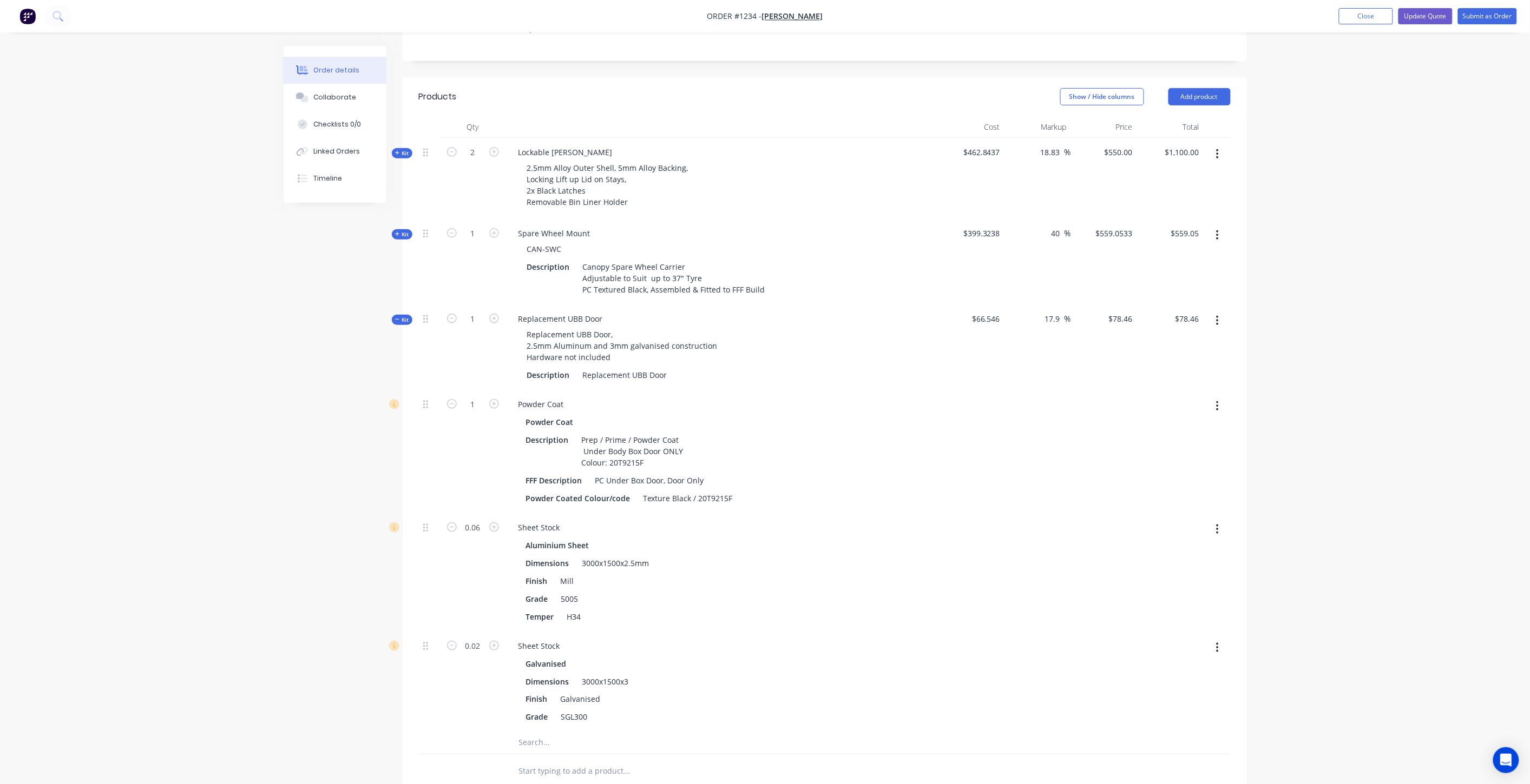
scroll to position [280, 0]
click at [402, 318] on span "Kit" at bounding box center [402, 322] width 14 height 8
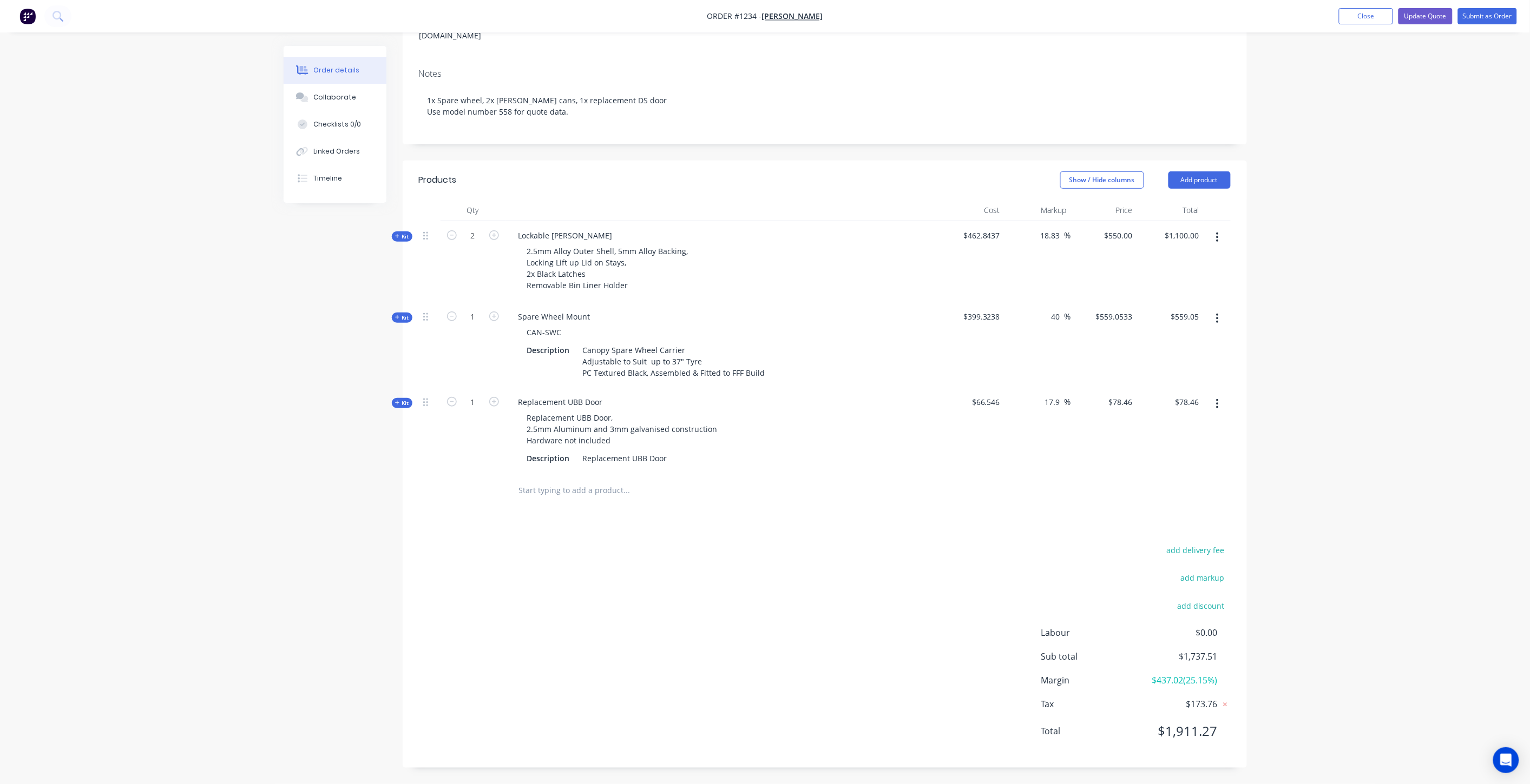
scroll to position [153, 0]
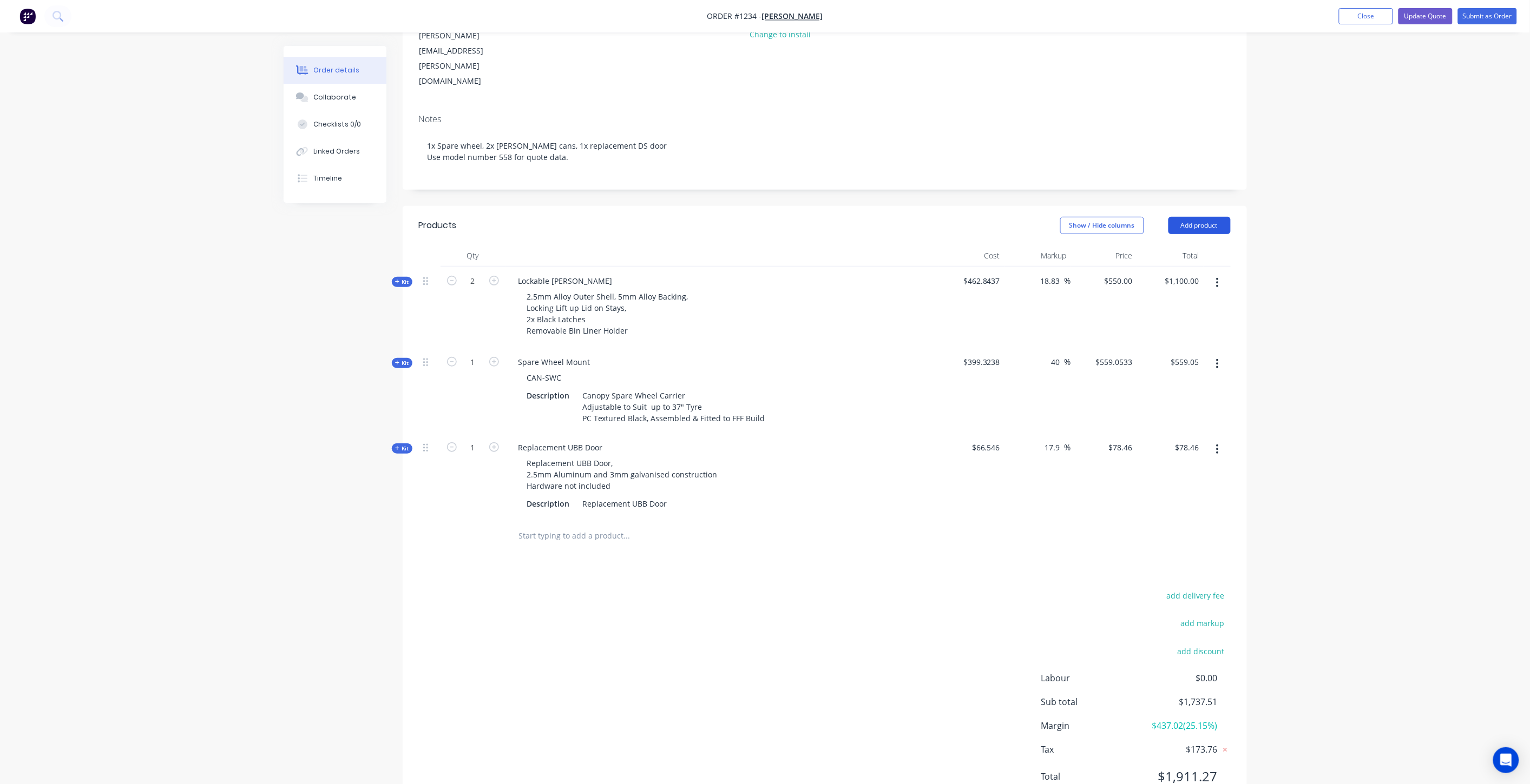
click at [1199, 217] on button "Add product" at bounding box center [1200, 225] width 62 height 17
click at [1155, 353] on div "Labour" at bounding box center [1179, 361] width 84 height 16
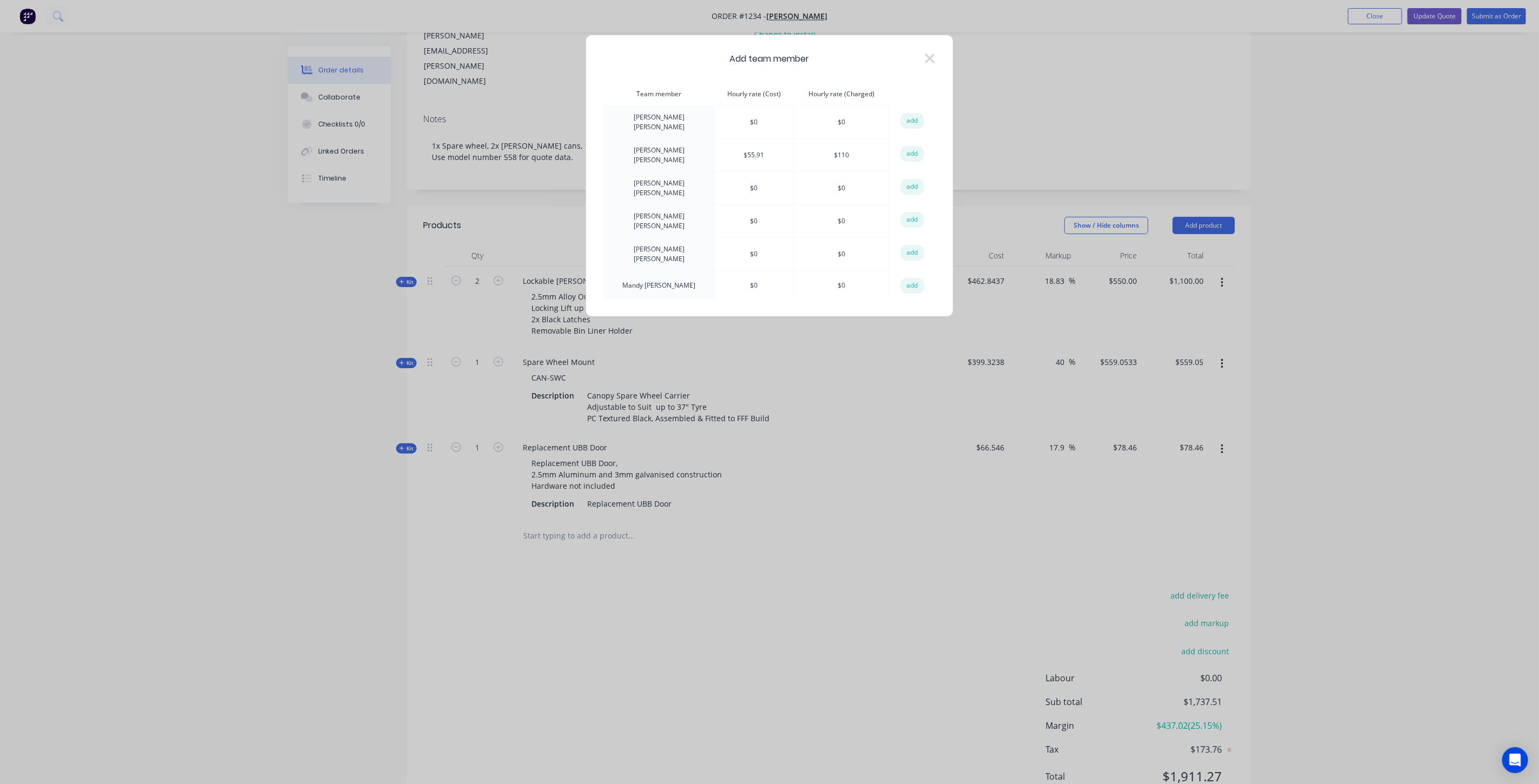
click at [937, 58] on div "Add team member Team member Hourly rate (Cost) Hourly rate (Charged) action Aar…" at bounding box center [770, 175] width 368 height 282
click at [931, 57] on icon at bounding box center [929, 58] width 10 height 10
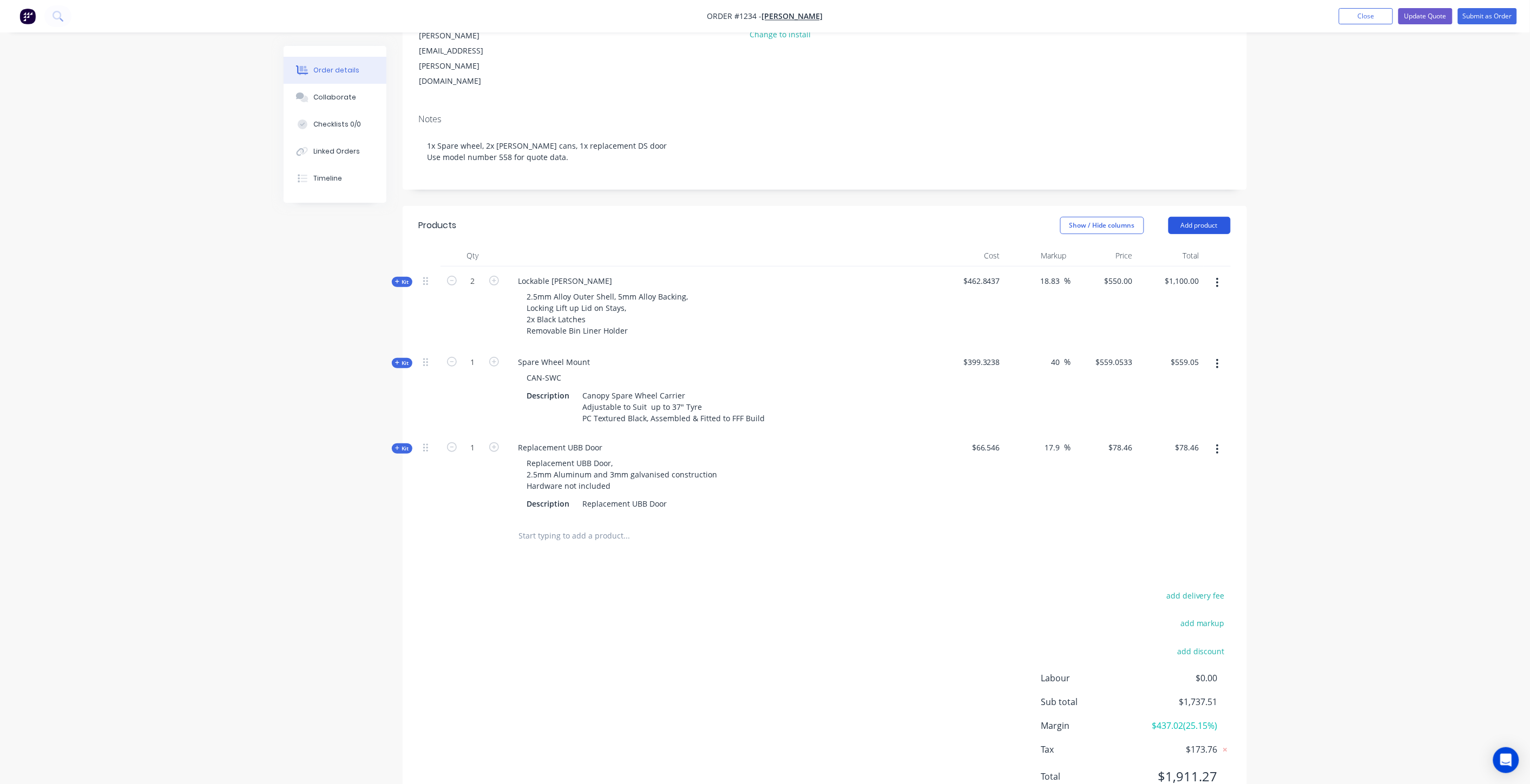
click at [1191, 217] on button "Add product" at bounding box center [1200, 225] width 62 height 17
click at [1503, 761] on icon "Open Intercom Messenger" at bounding box center [1505, 761] width 12 height 14
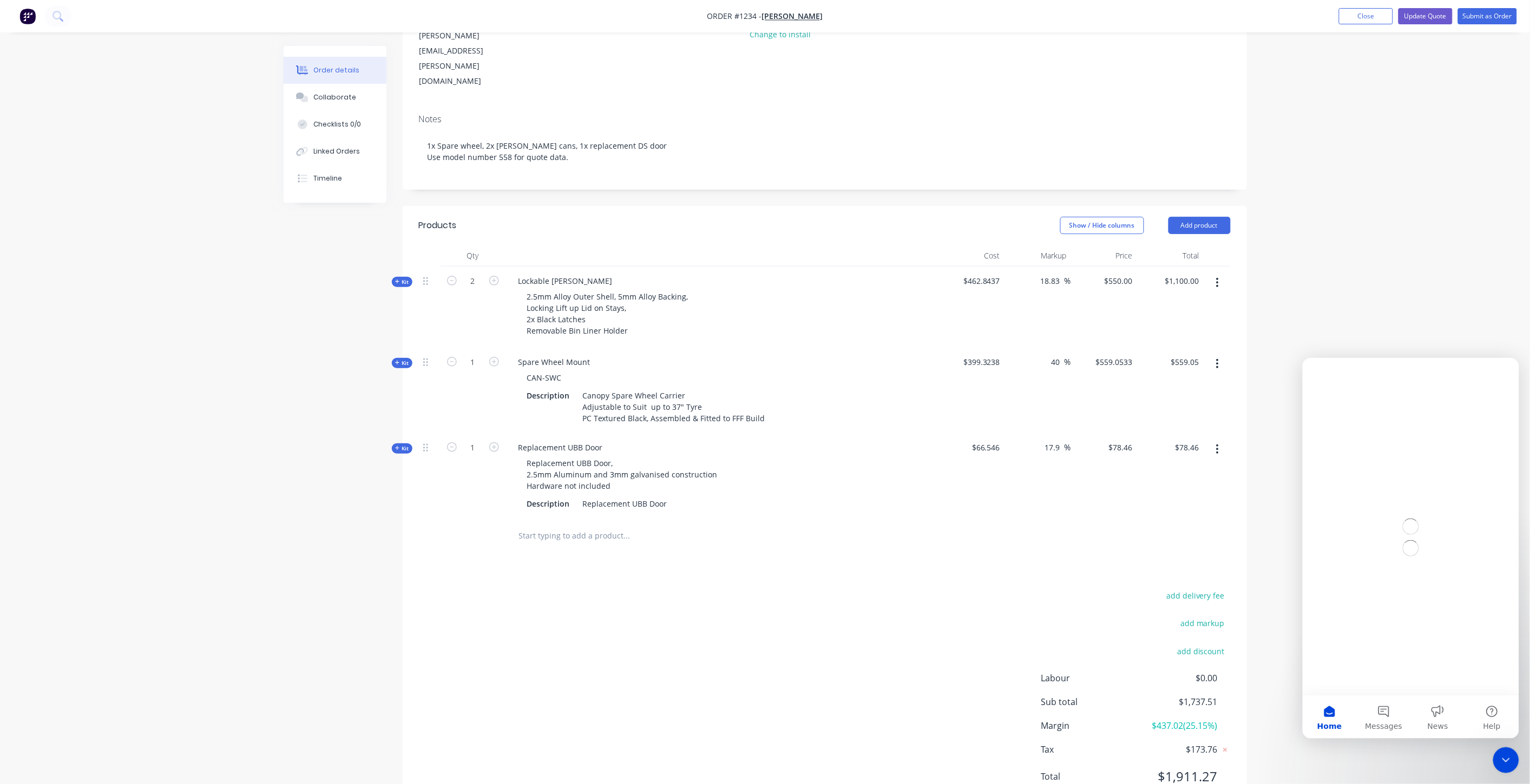
scroll to position [0, 0]
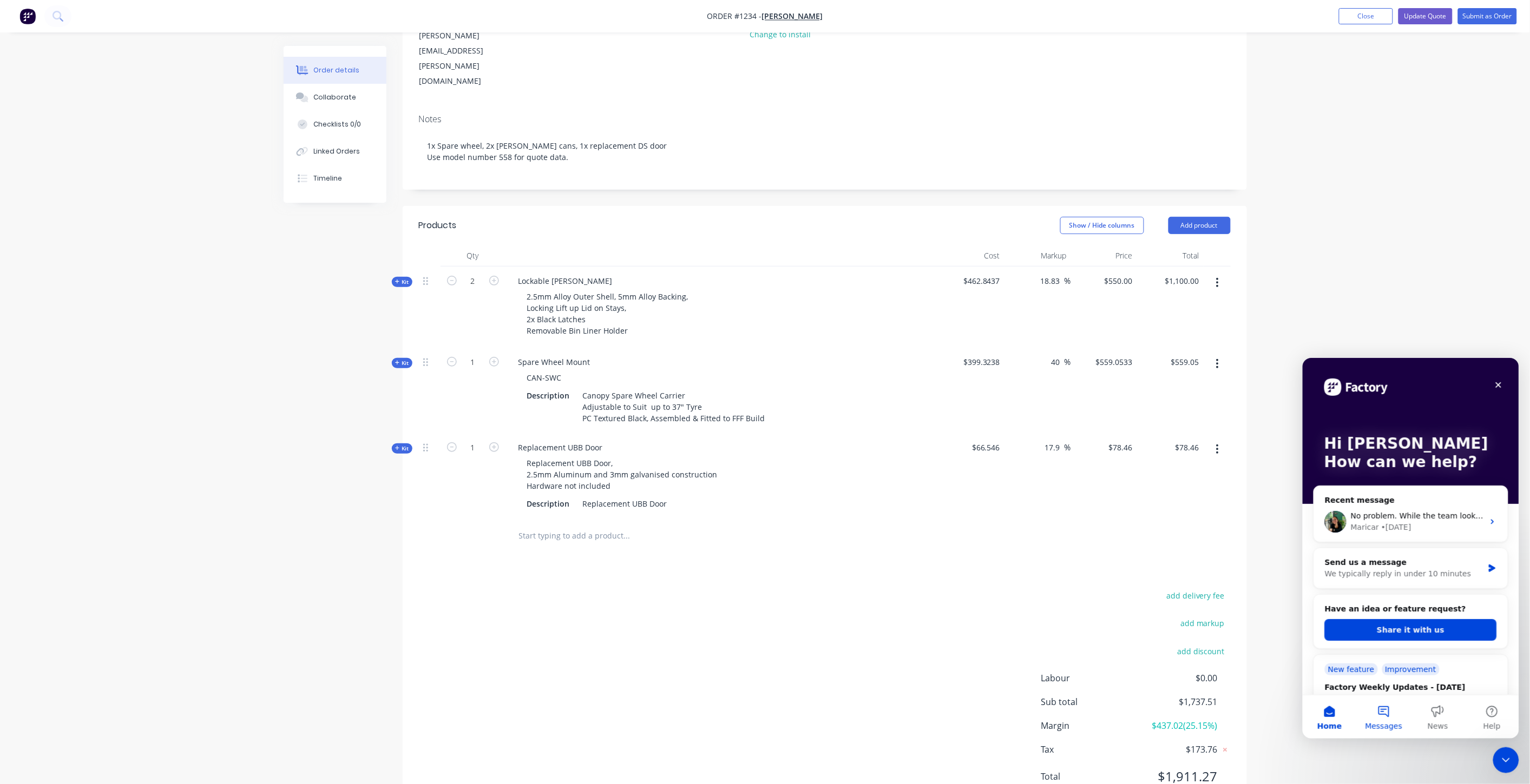
click at [1388, 717] on button "Messages" at bounding box center [1383, 716] width 54 height 43
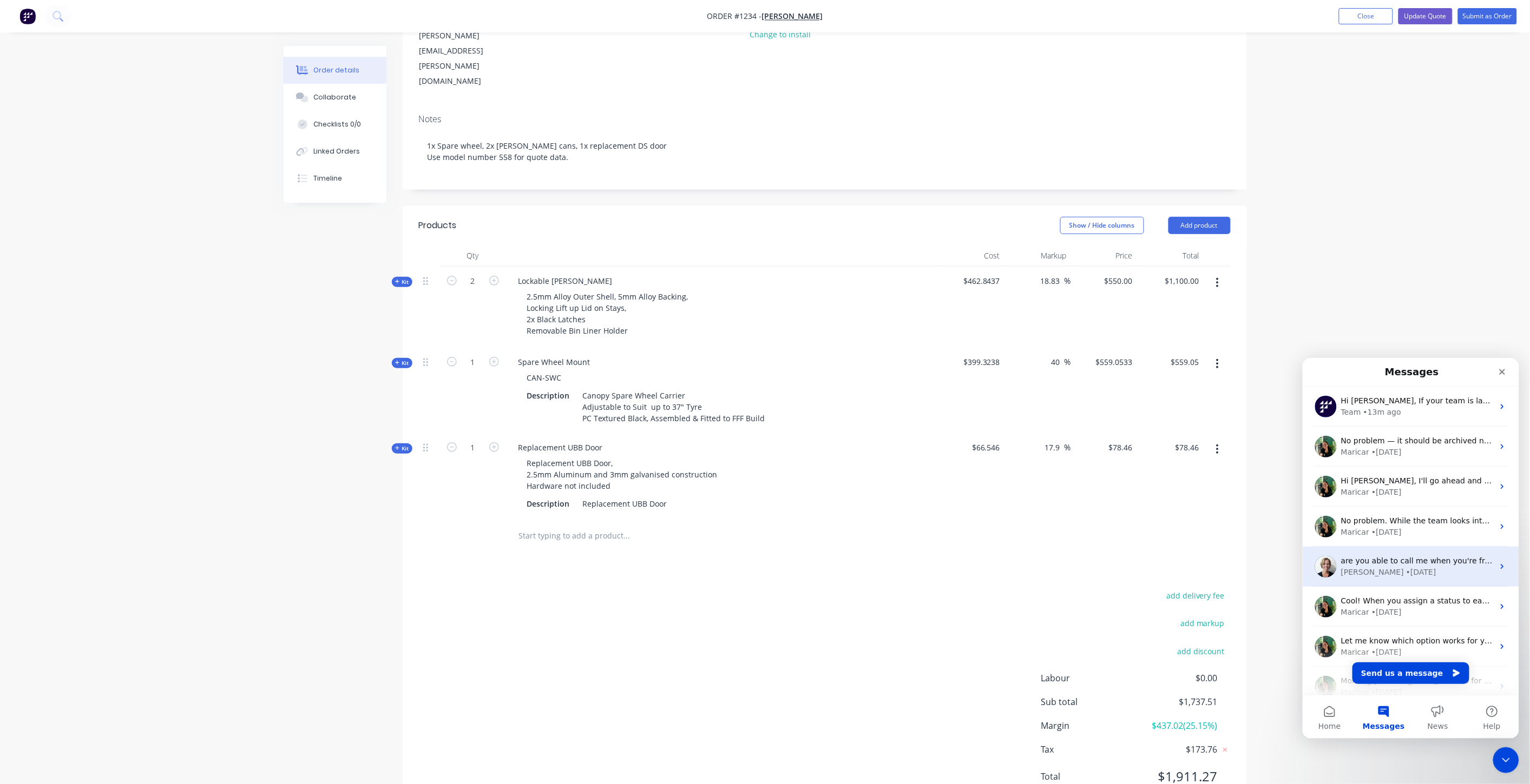
click at [1400, 563] on span "are you able to call me when you're free please. I'm editing a order however on…" at bounding box center [1546, 560] width 411 height 8
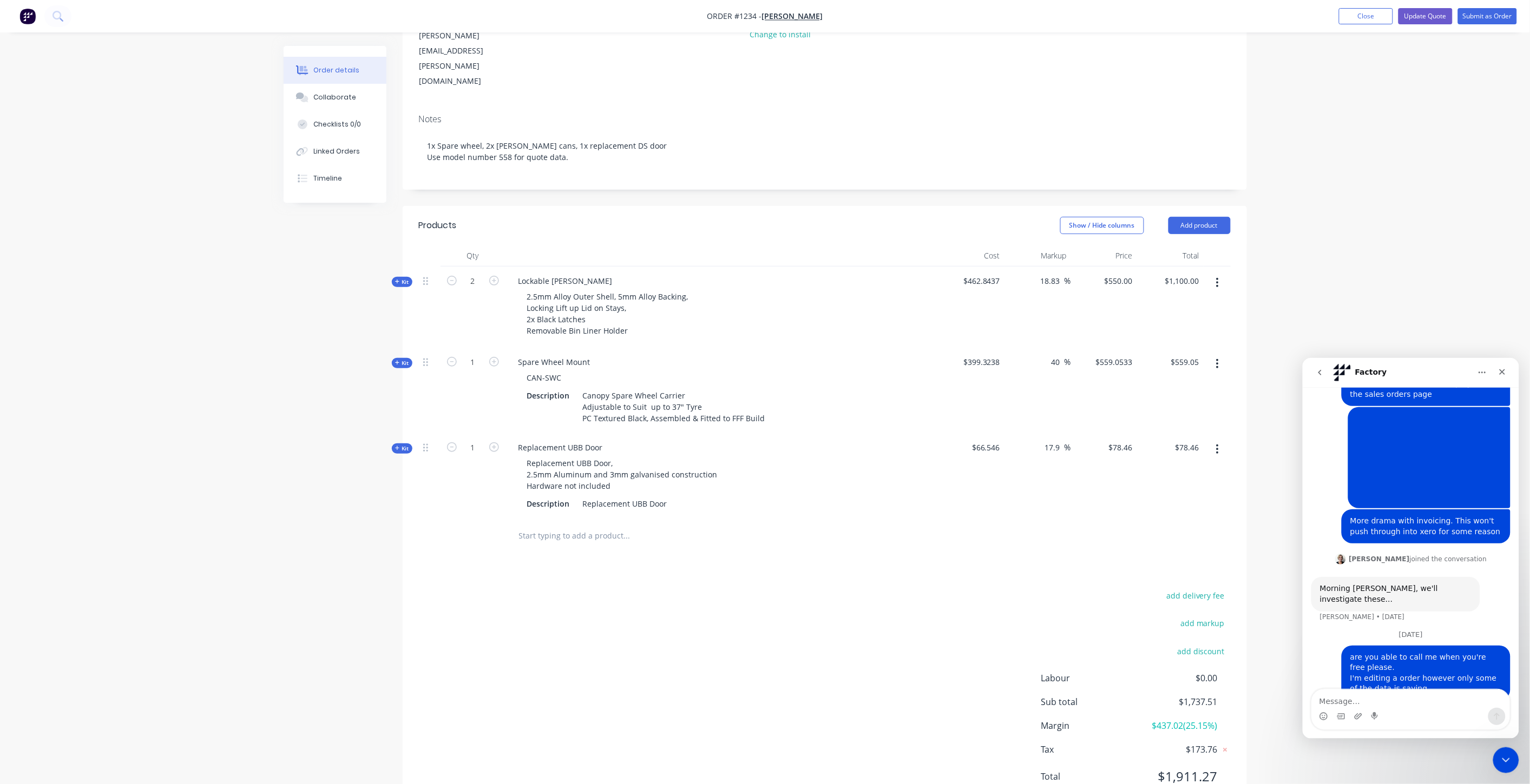
scroll to position [177, 0]
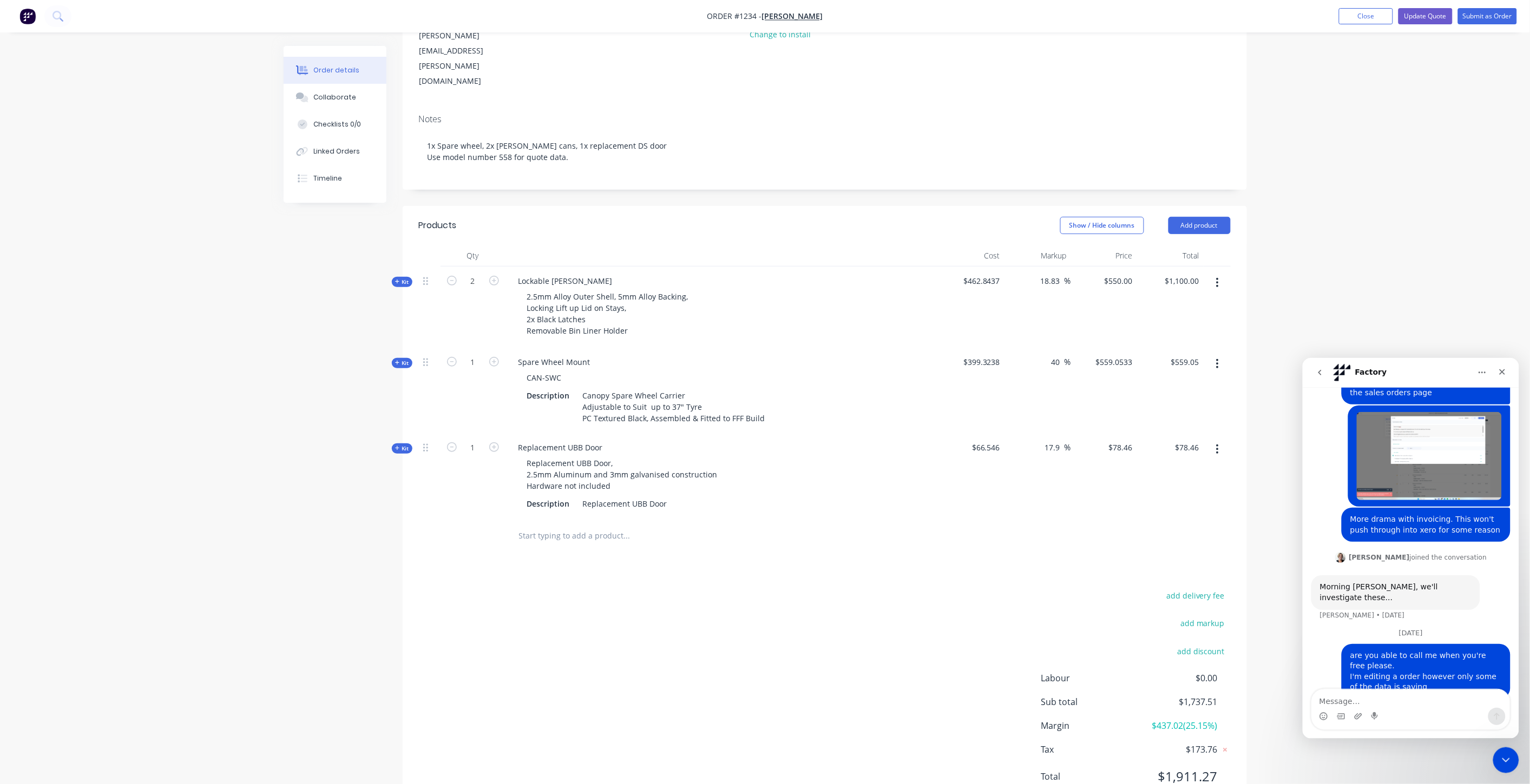
click at [1389, 698] on textarea "Message…" at bounding box center [1410, 698] width 198 height 18
type textarea "H"
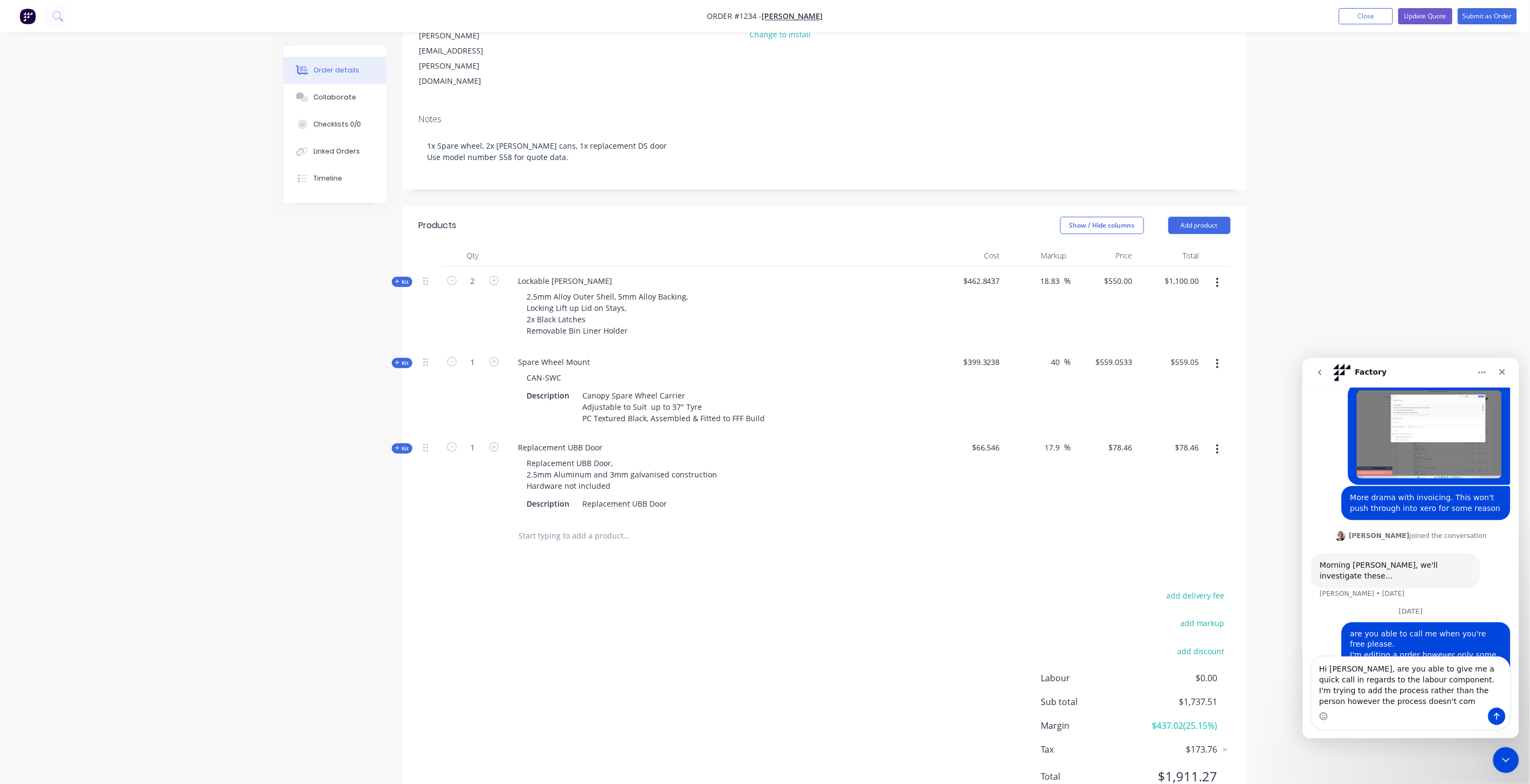
scroll to position [209, 0]
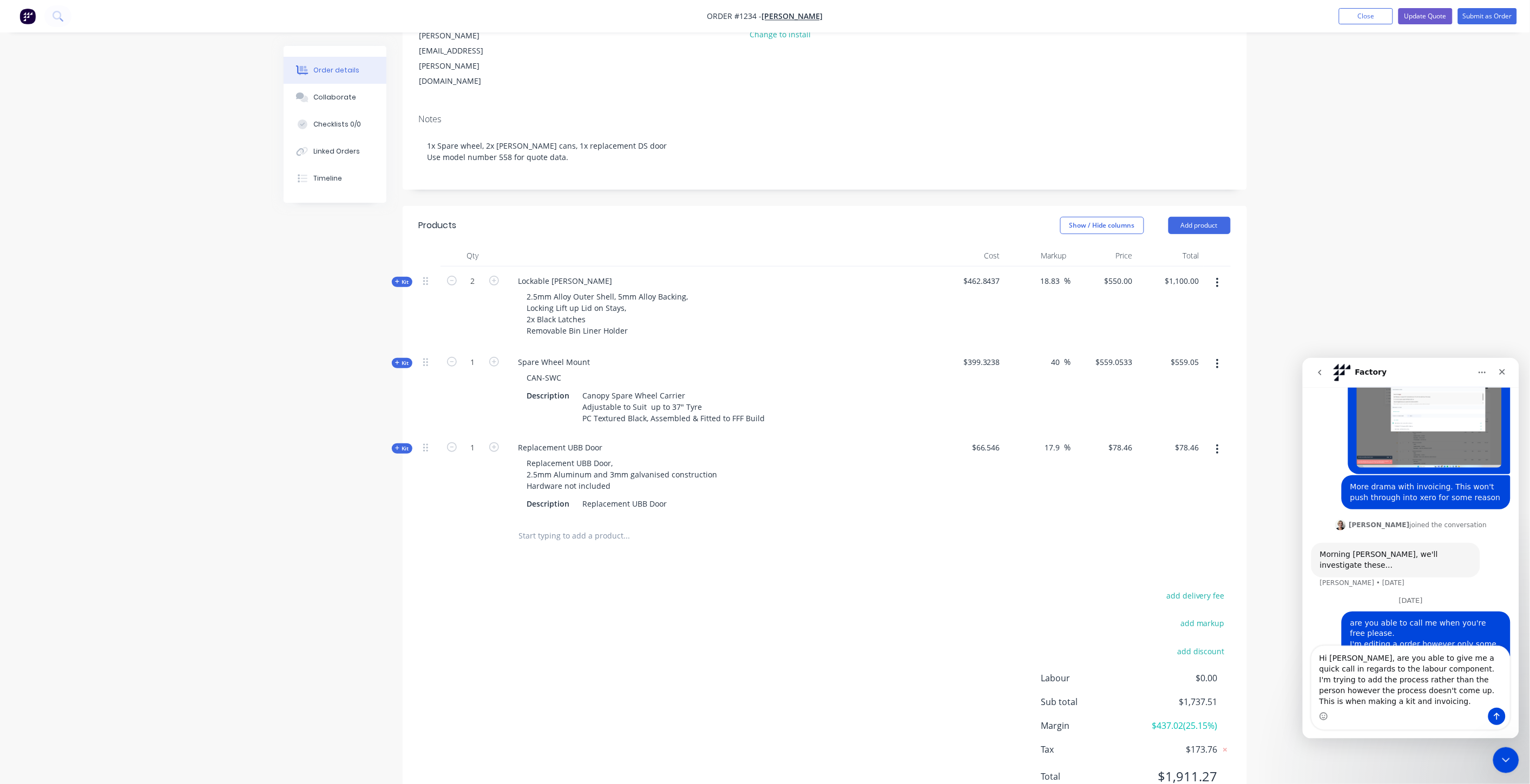
type textarea "Hi Cathy, are you able to give me a quick call in regards to the labour compone…"
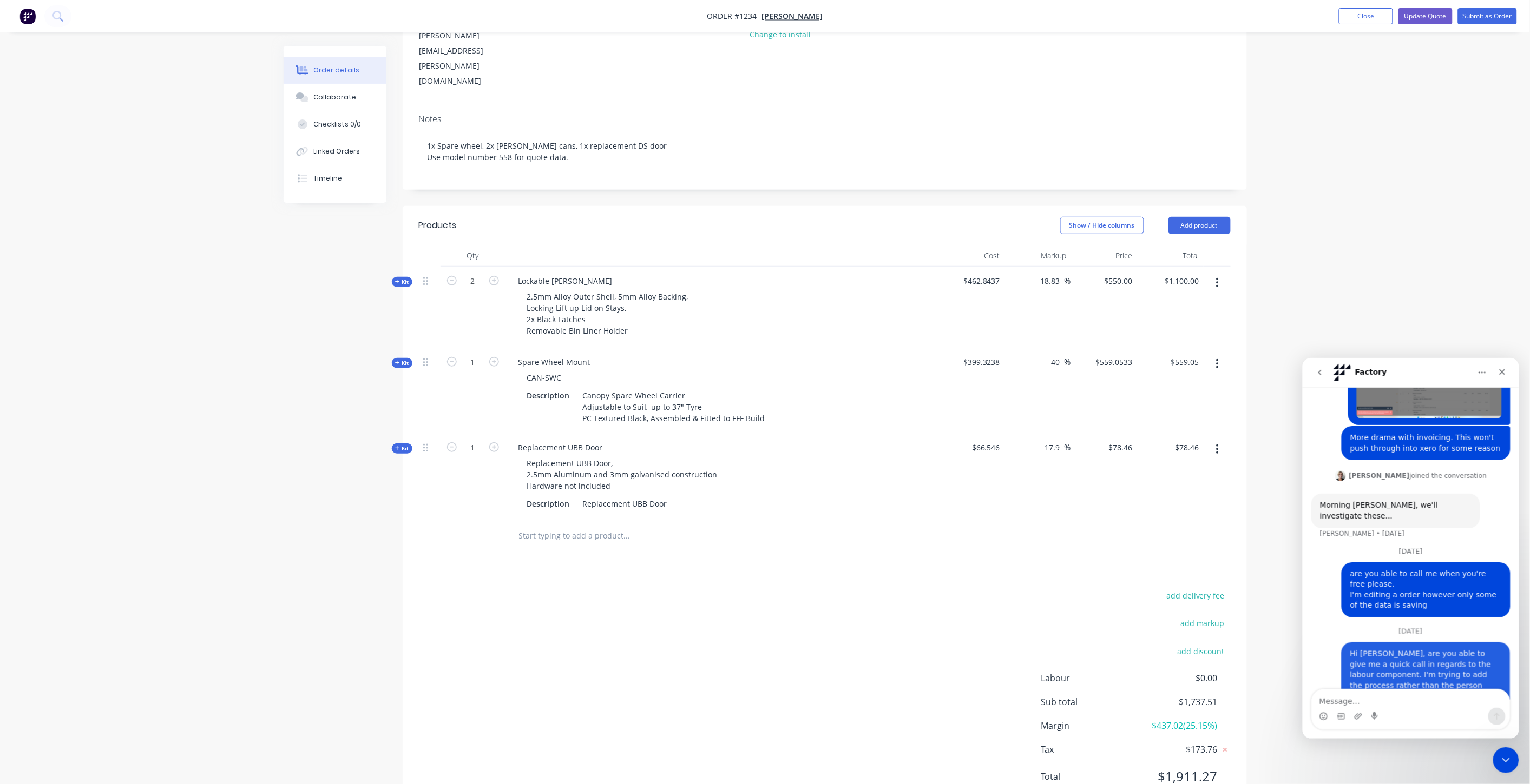
scroll to position [266, 0]
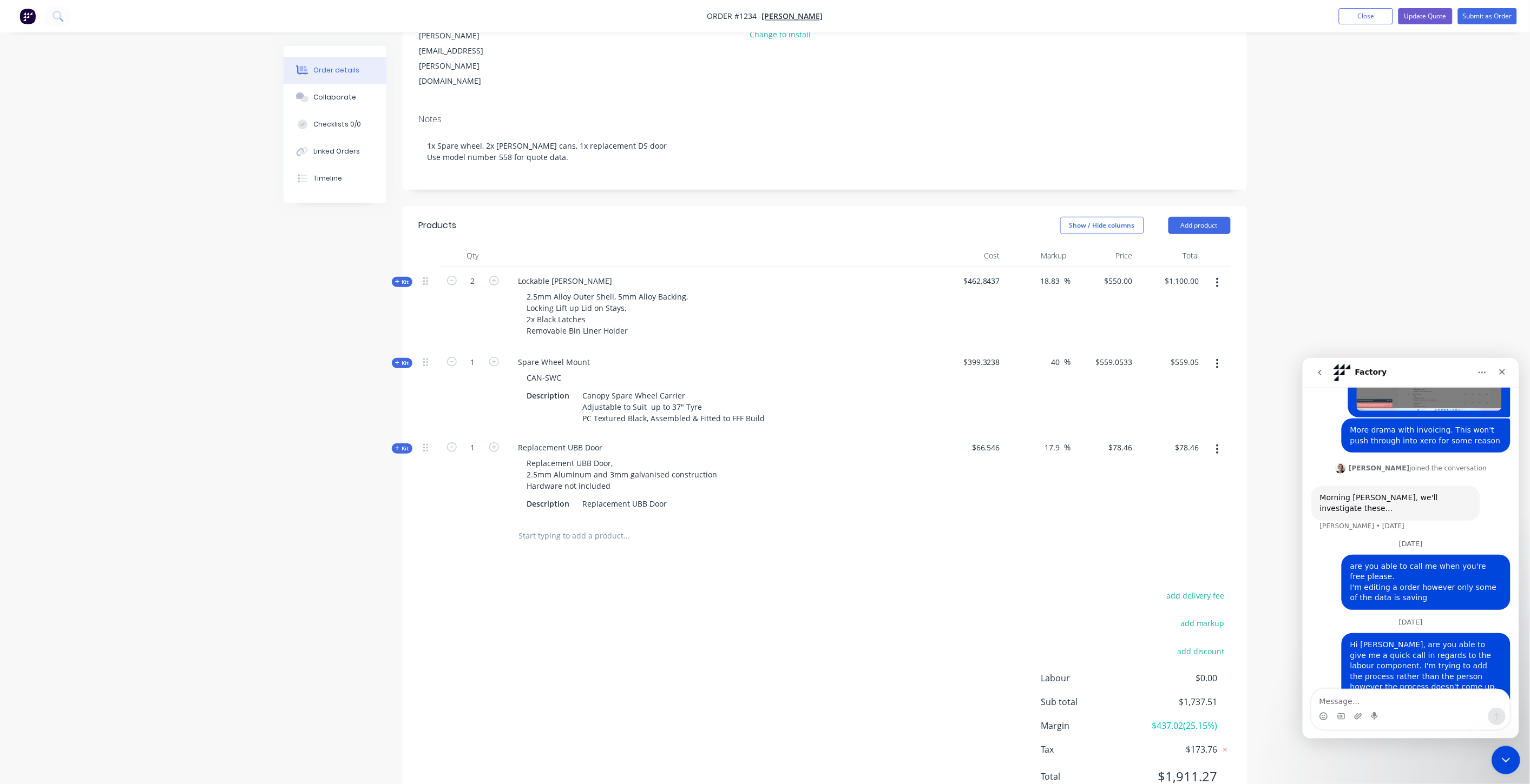
click at [1505, 759] on icon "Close Intercom Messenger" at bounding box center [1504, 759] width 8 height 5
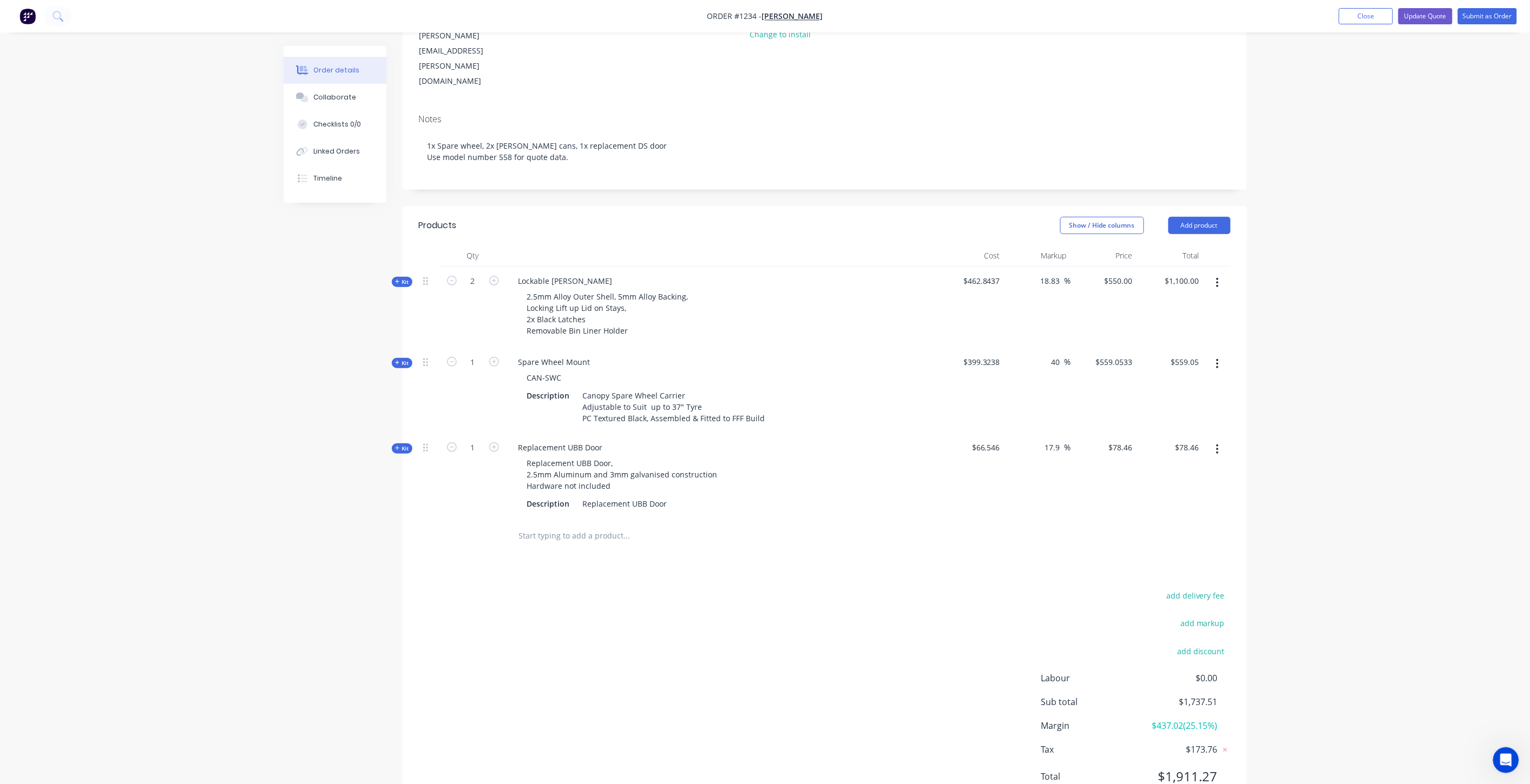
click at [406, 278] on span "Kit" at bounding box center [402, 282] width 14 height 8
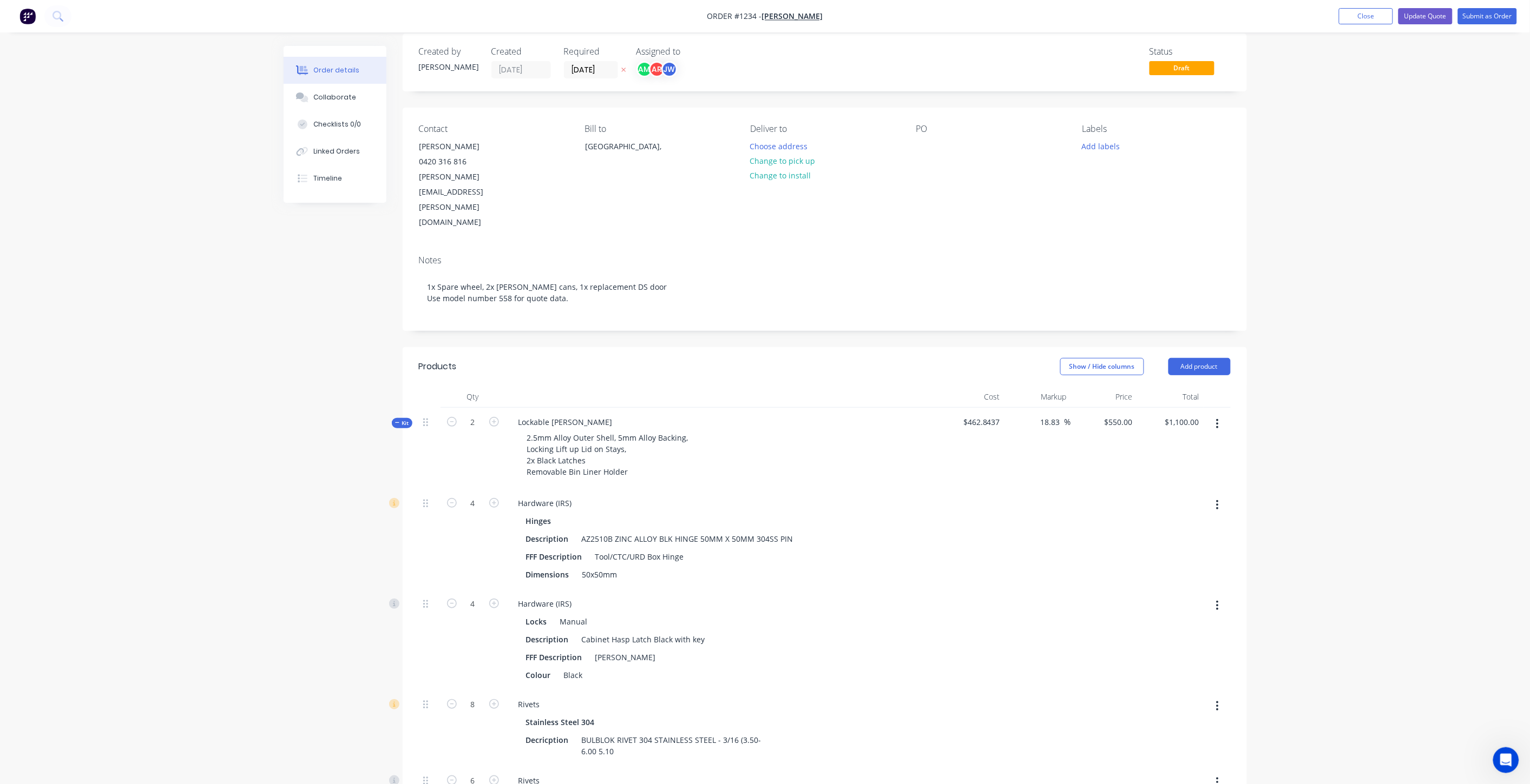
scroll to position [0, 0]
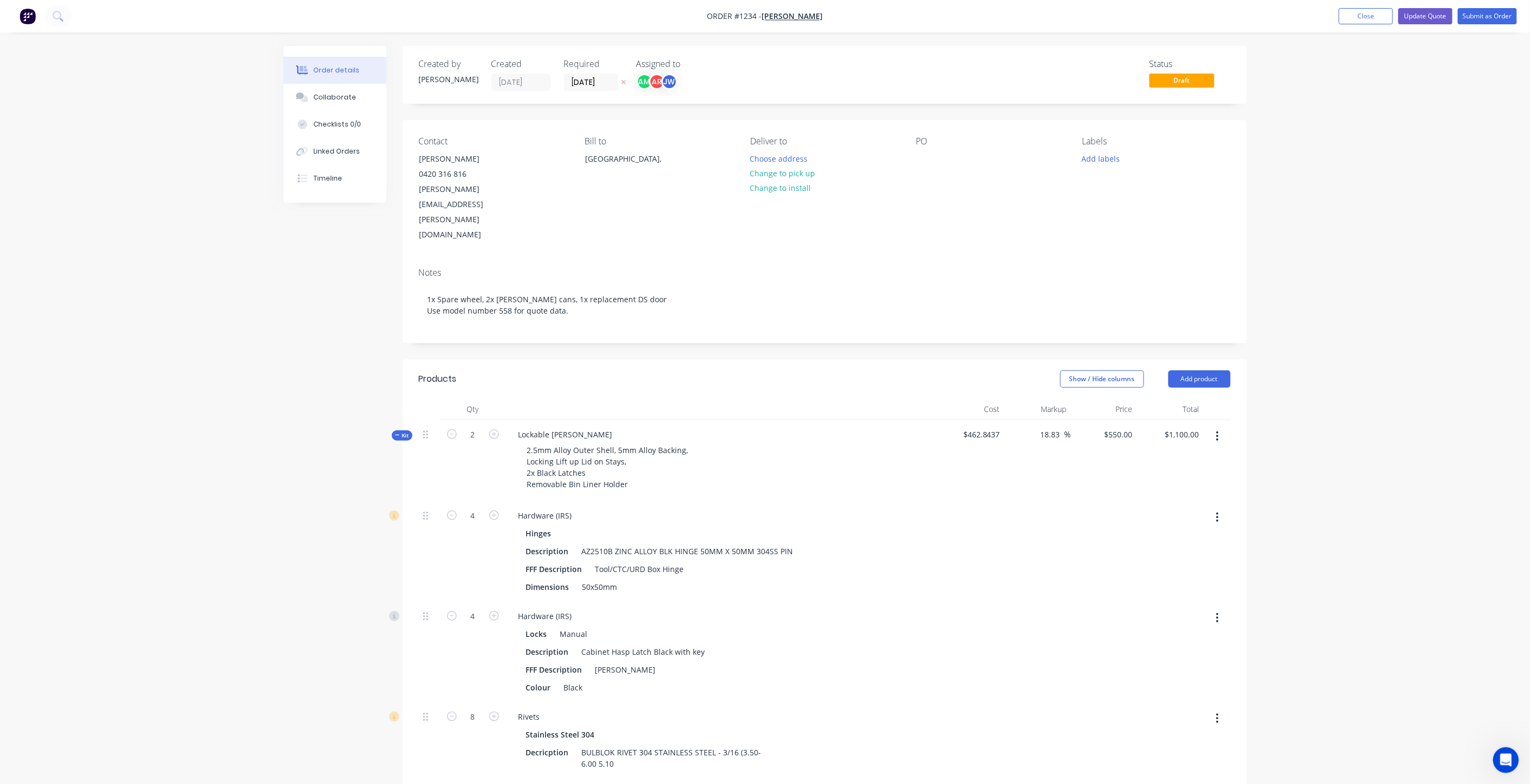
click at [402, 432] on span "Kit" at bounding box center [402, 436] width 14 height 8
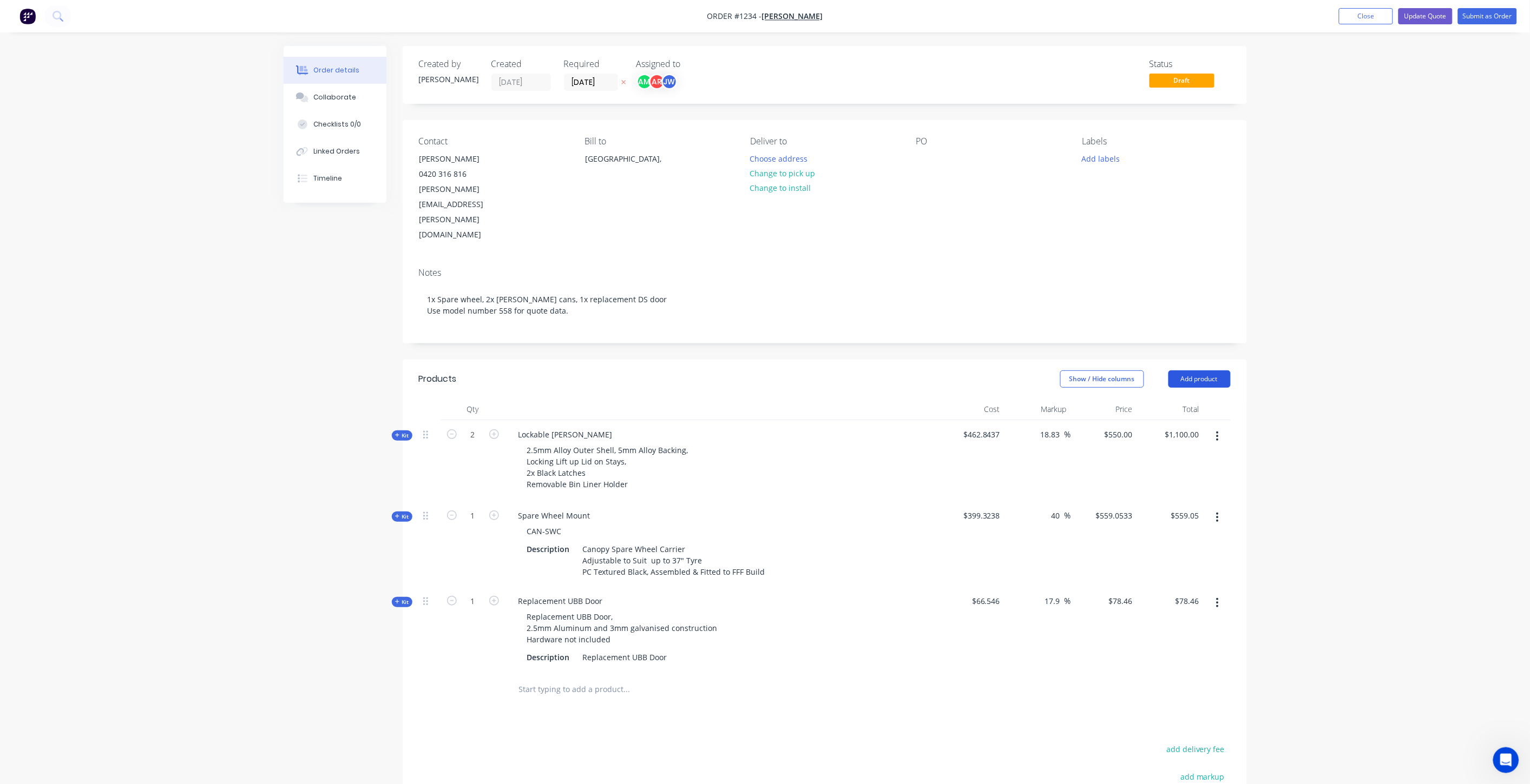
click at [1196, 370] on button "Add product" at bounding box center [1200, 379] width 62 height 17
click at [1163, 507] on div "Labour" at bounding box center [1179, 515] width 84 height 16
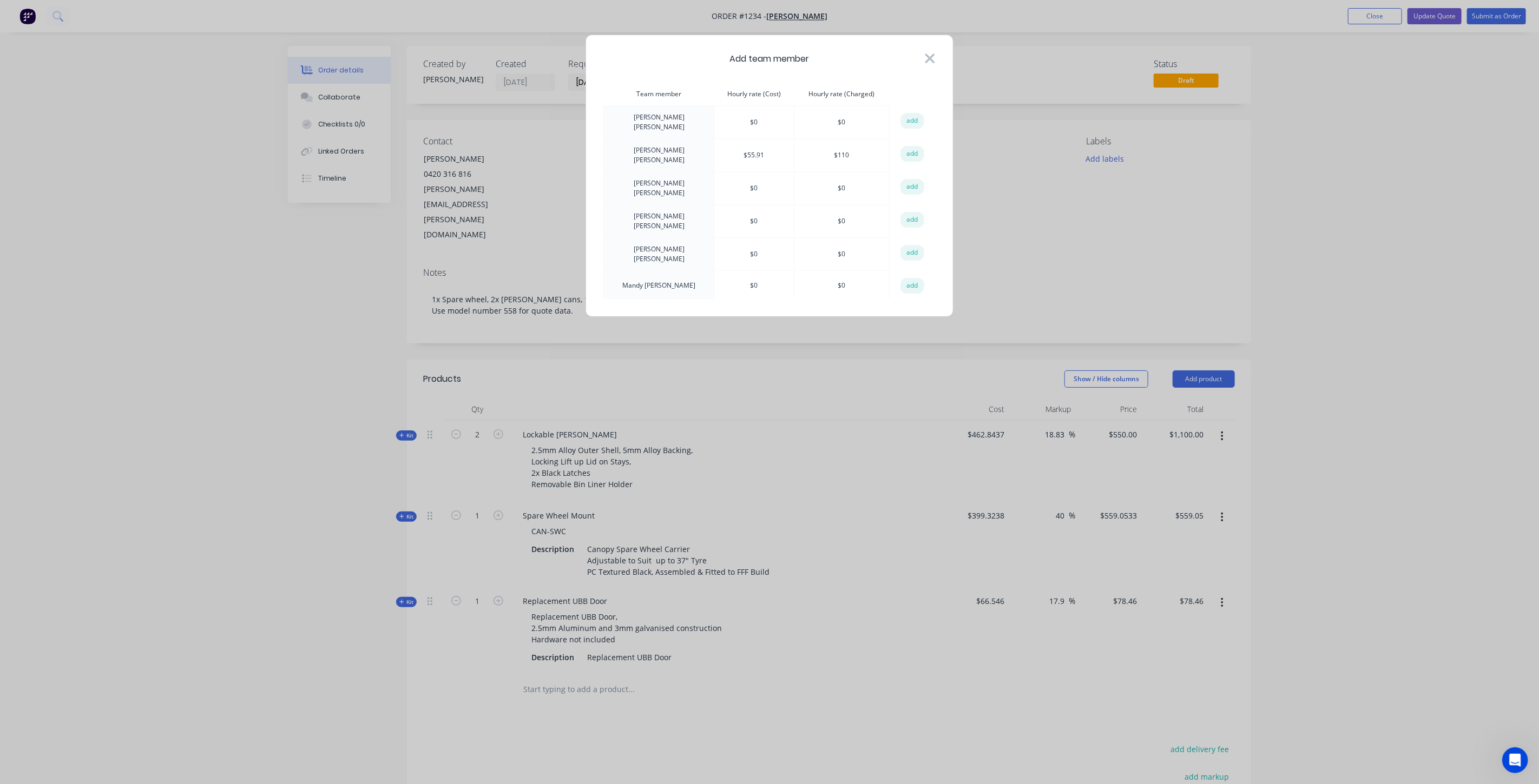
click at [931, 58] on icon at bounding box center [930, 58] width 12 height 15
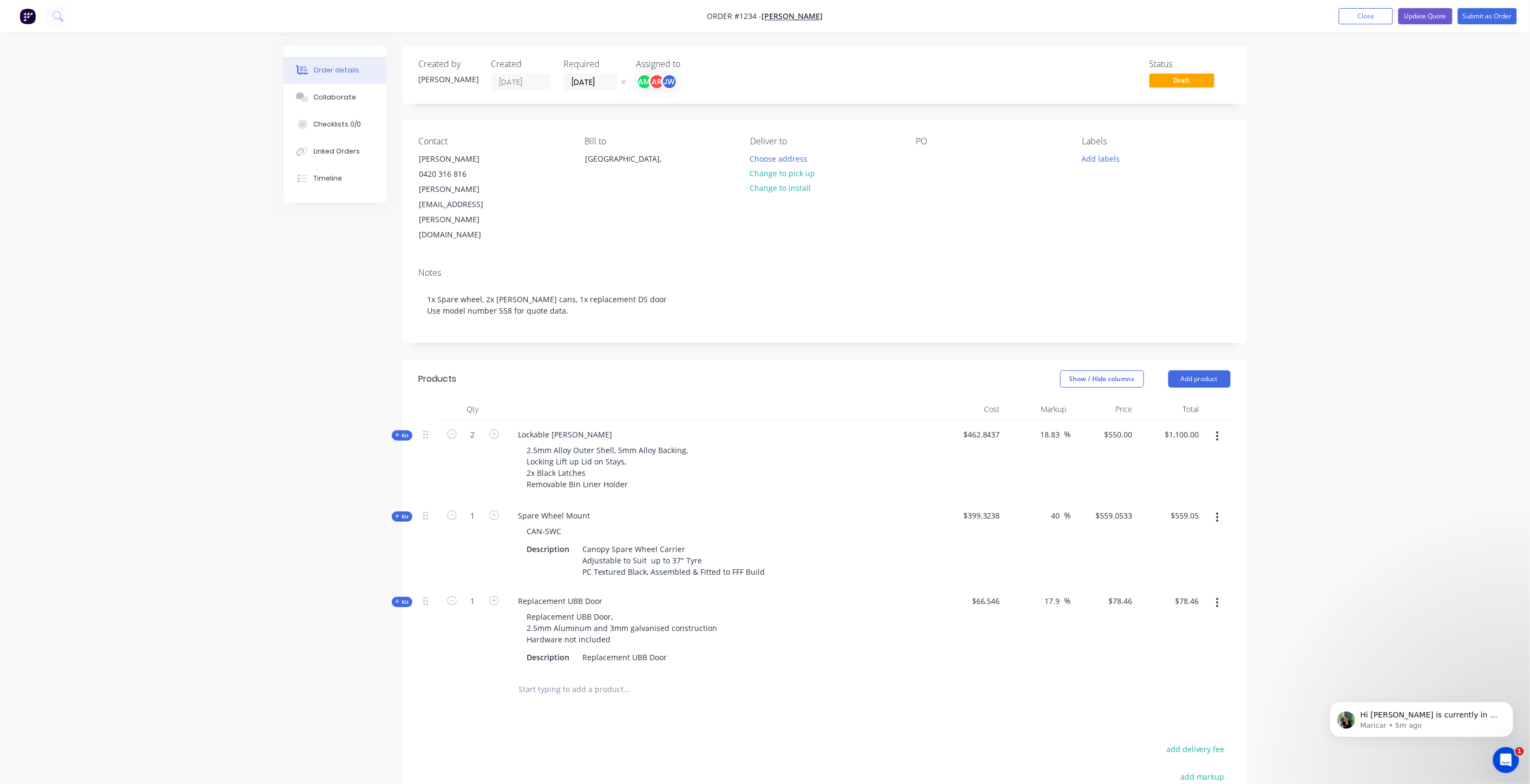
scroll to position [333, 0]
click at [1212, 370] on button "Add product" at bounding box center [1200, 379] width 62 height 17
click at [1161, 507] on div "Labour" at bounding box center [1179, 515] width 84 height 16
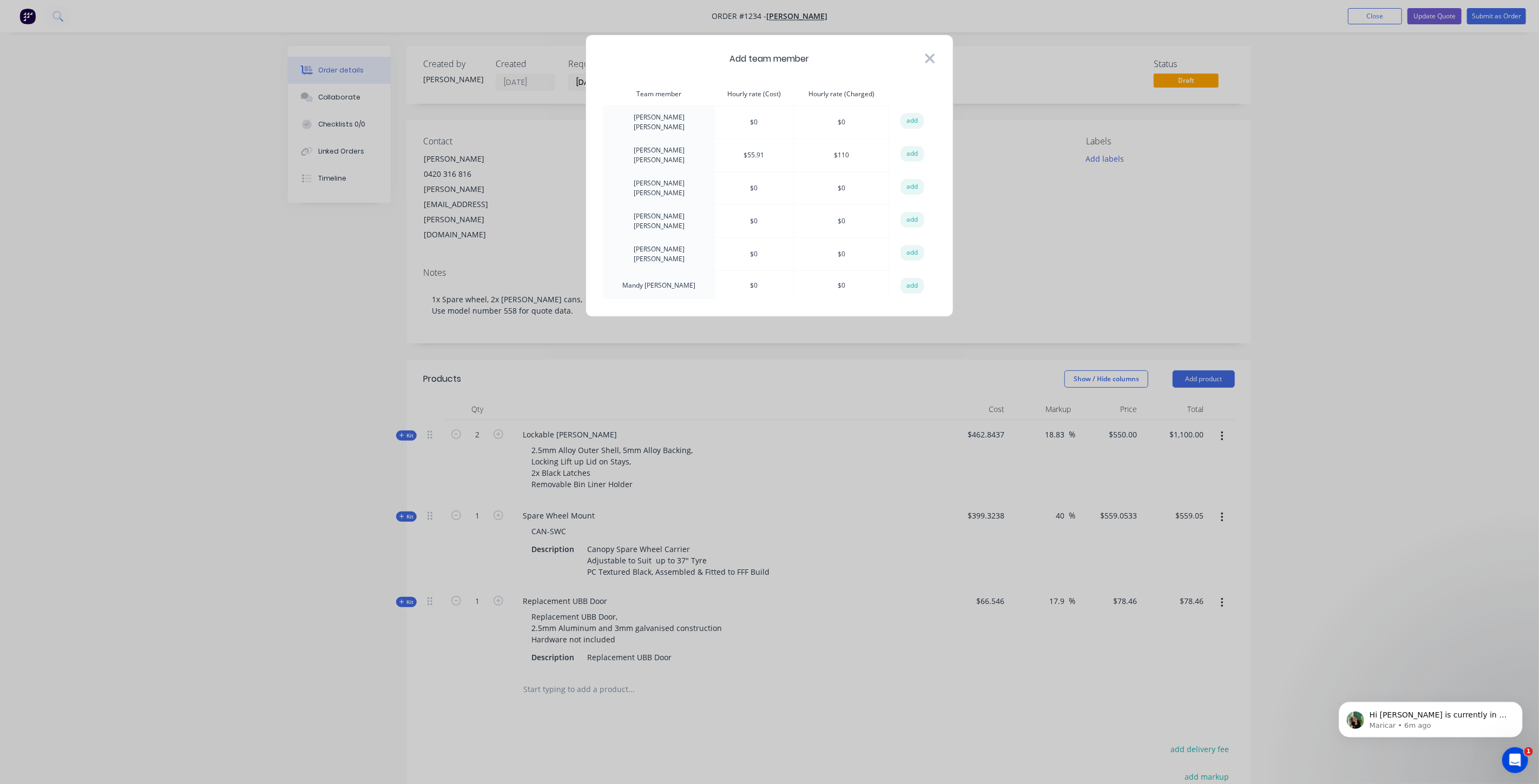
click at [926, 56] on icon at bounding box center [930, 58] width 12 height 15
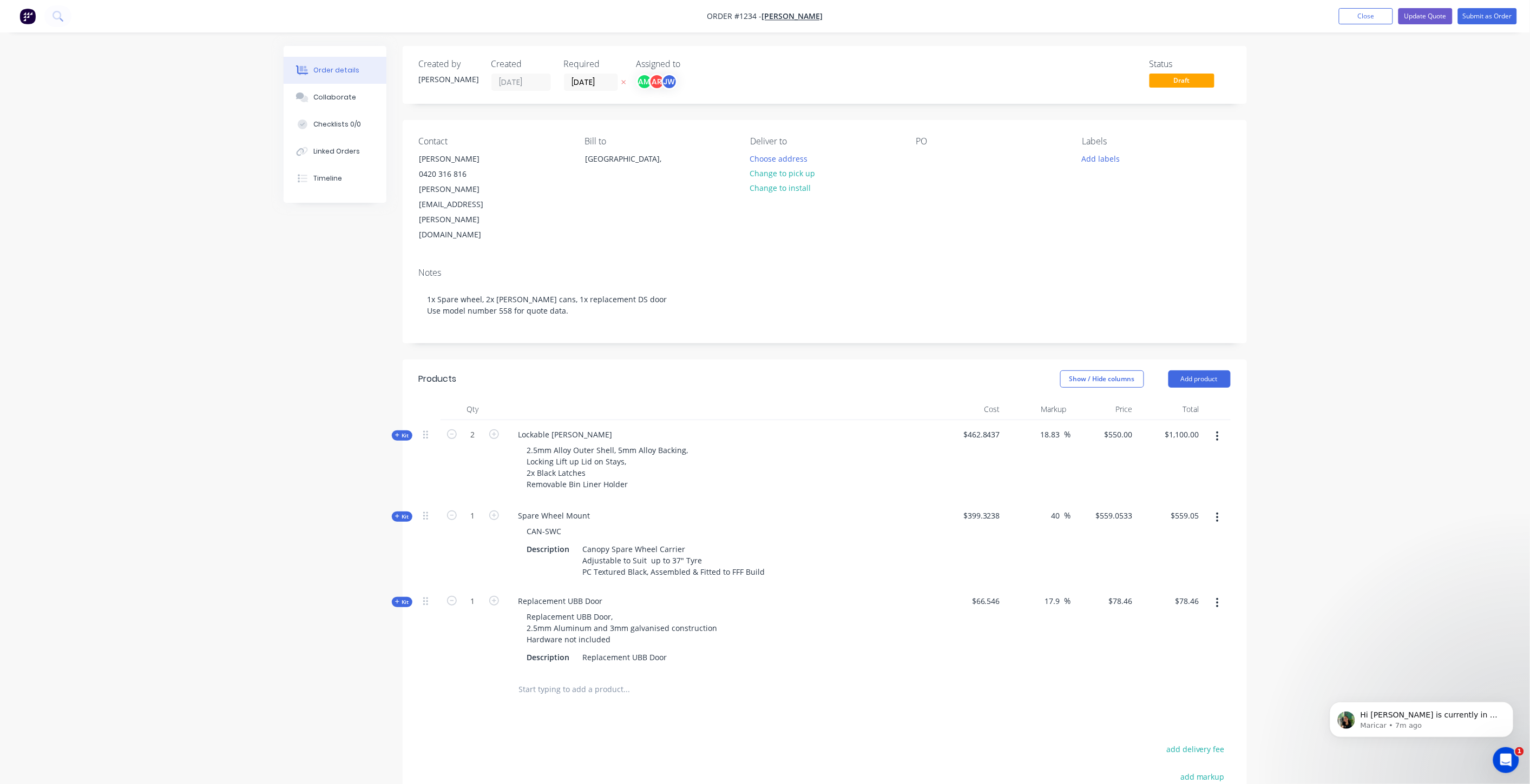
click at [401, 432] on span "Kit" at bounding box center [402, 436] width 14 height 8
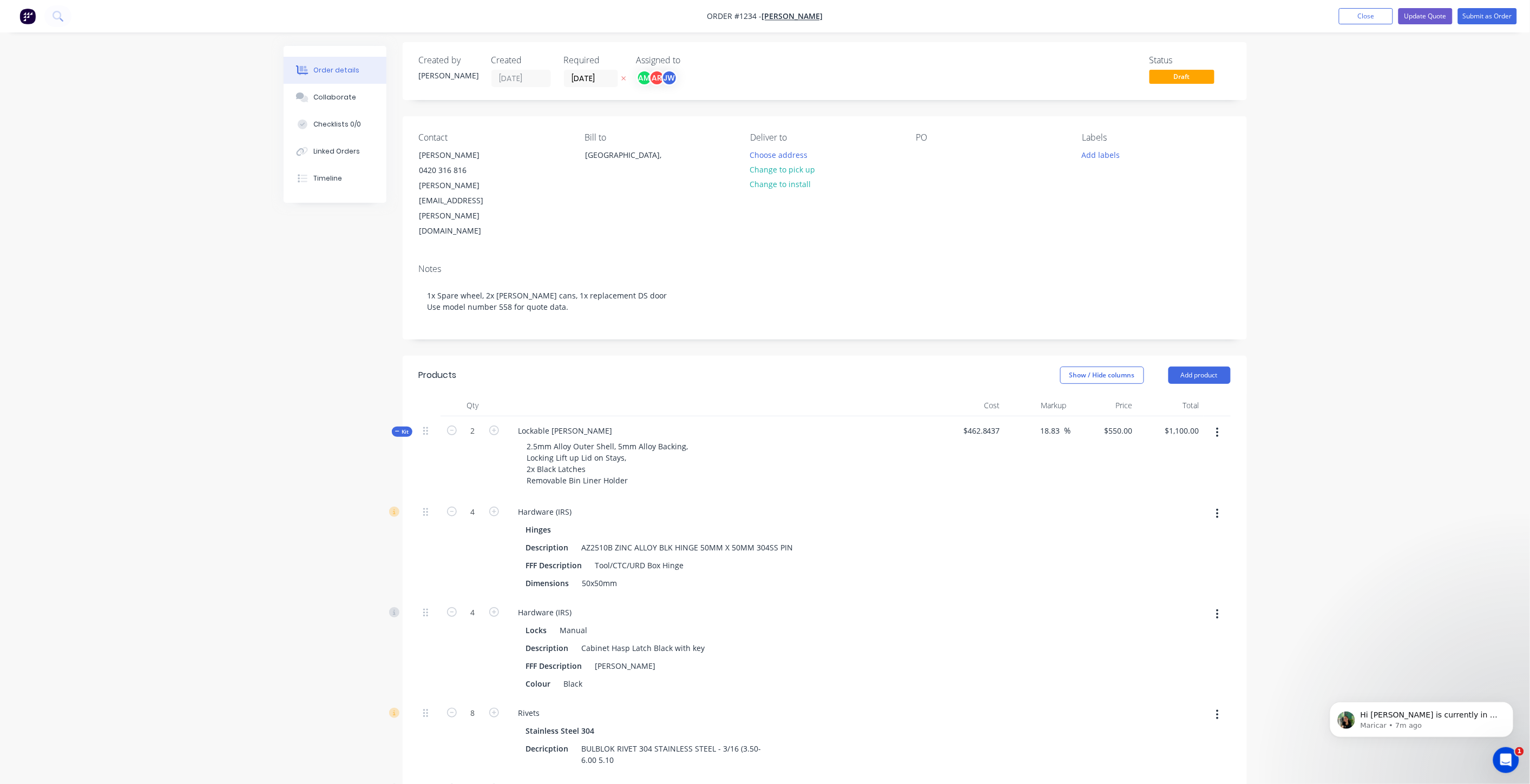
scroll to position [0, 0]
click at [408, 432] on span "Kit" at bounding box center [402, 436] width 14 height 8
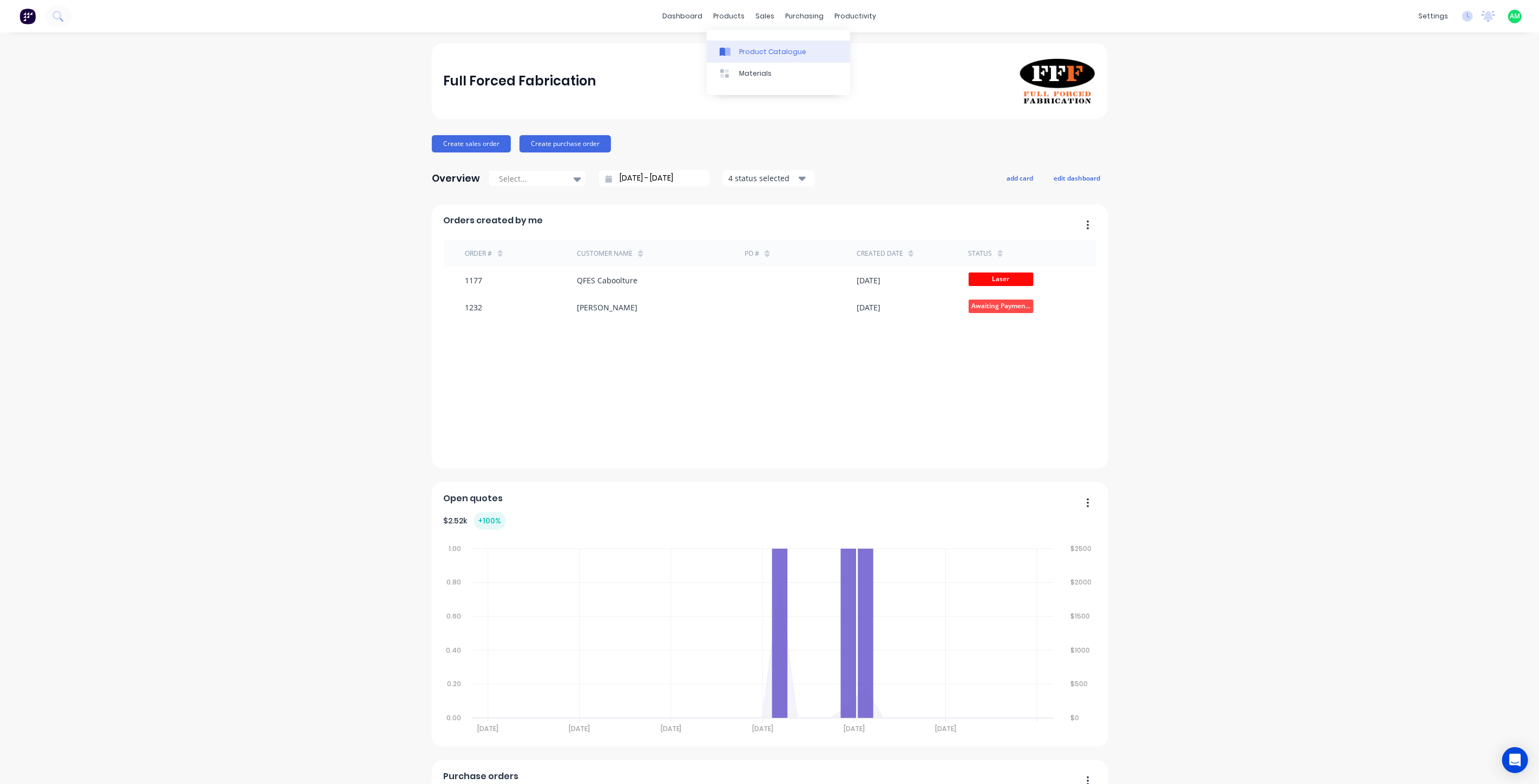
click at [743, 54] on div "Product Catalogue" at bounding box center [773, 52] width 67 height 10
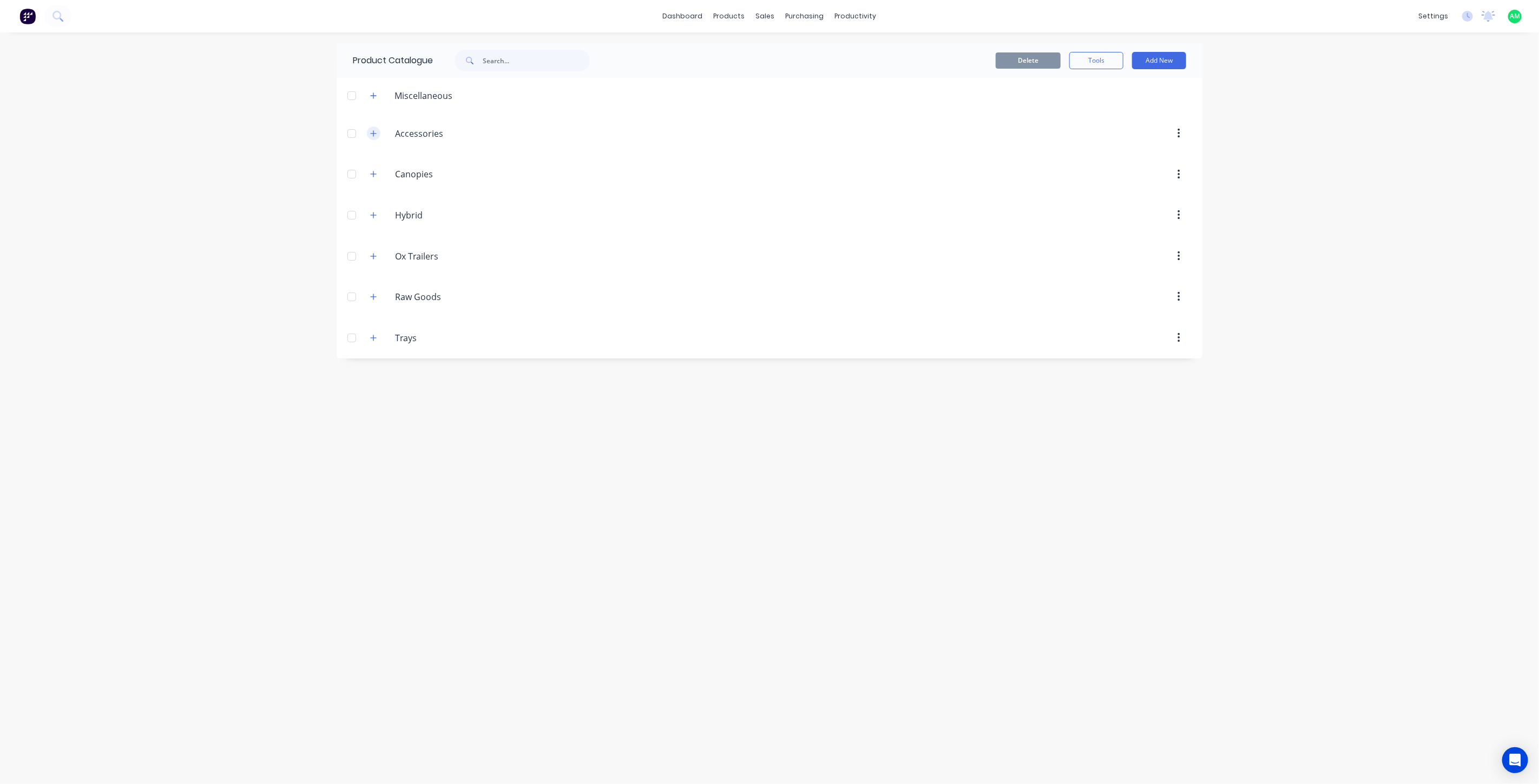
click at [376, 133] on icon "button" at bounding box center [373, 133] width 6 height 8
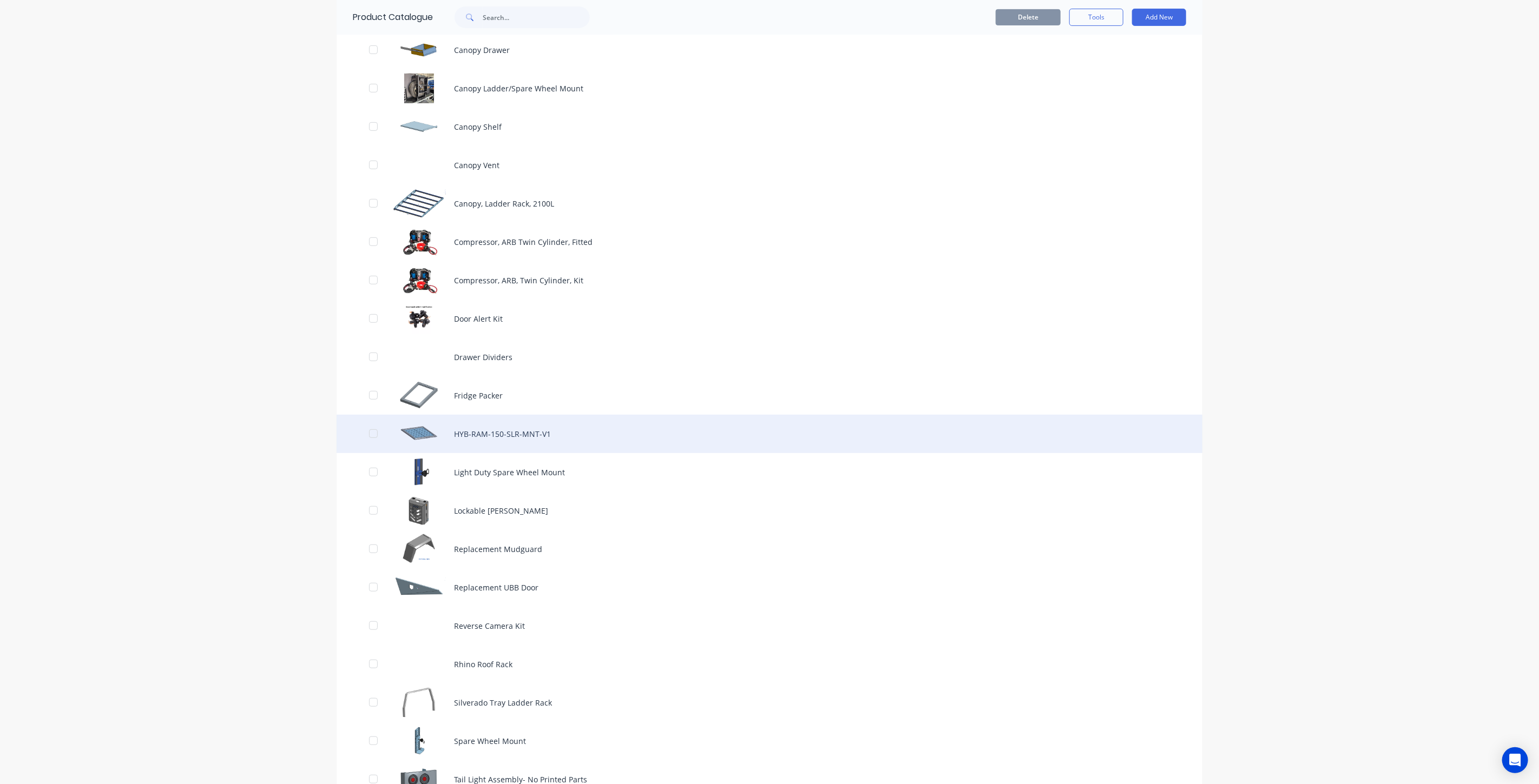
scroll to position [360, 0]
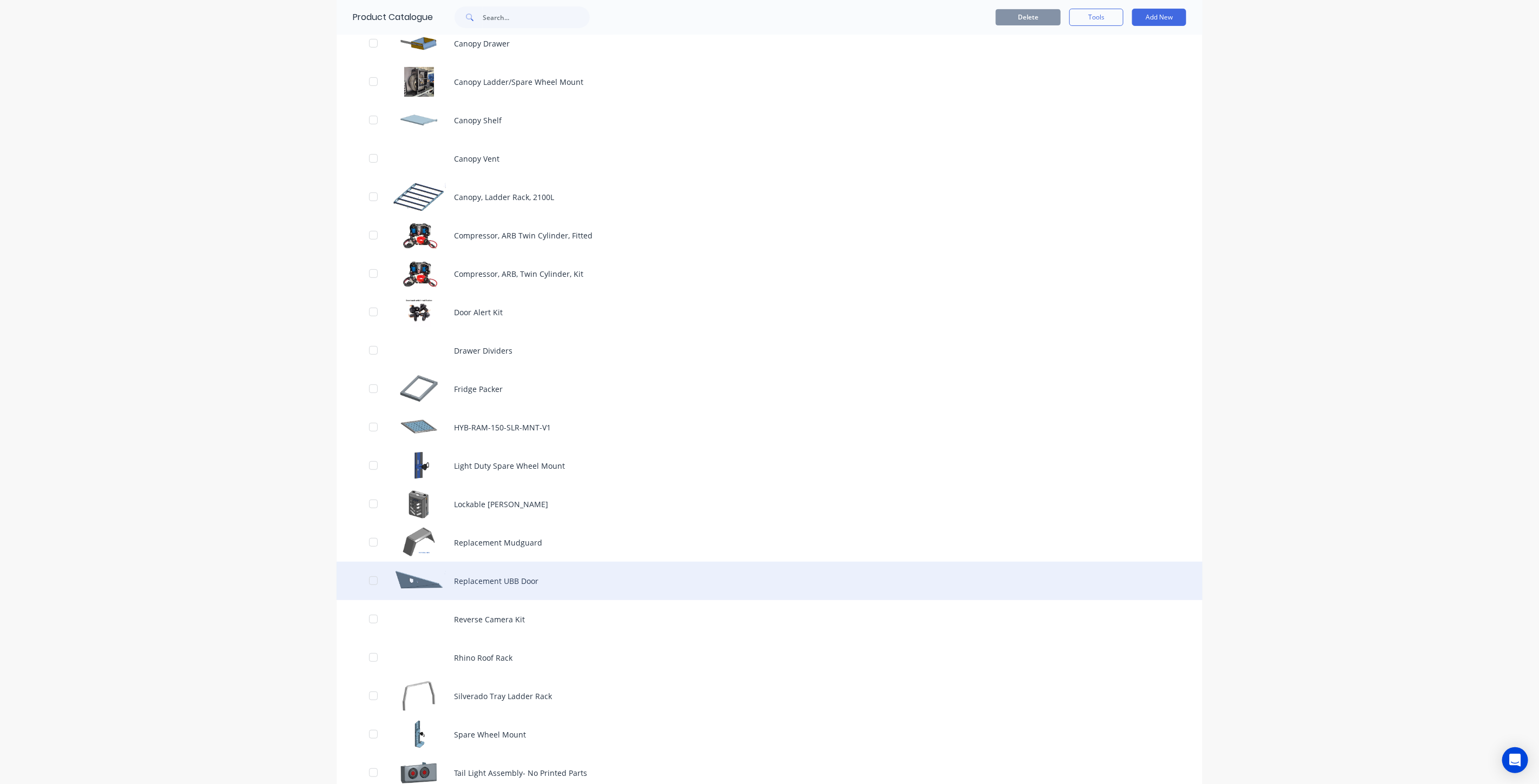
click at [495, 581] on div "Replacement UBB Door" at bounding box center [770, 581] width 866 height 38
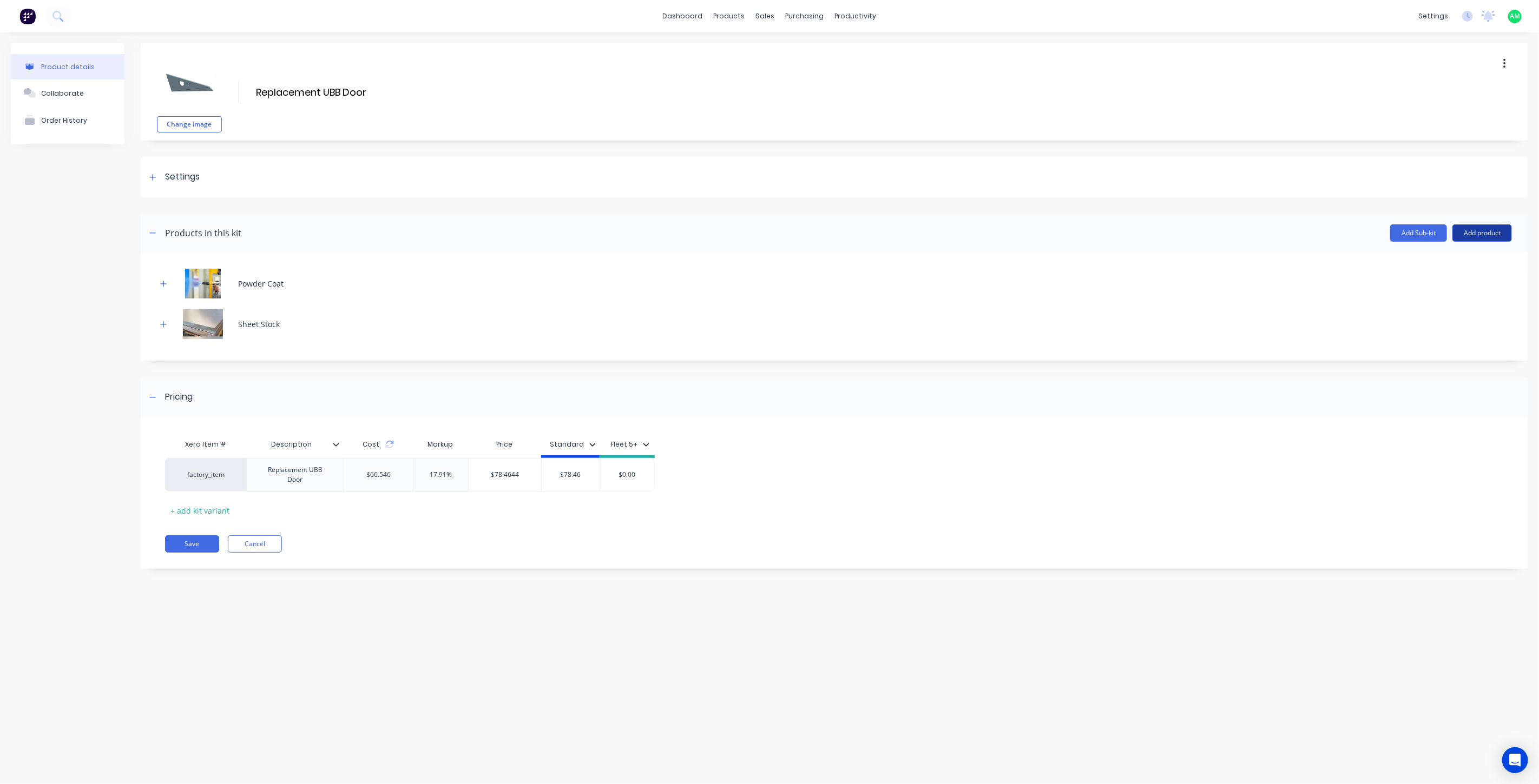
click at [1470, 235] on button "Add product" at bounding box center [1482, 233] width 60 height 17
click at [1422, 280] on div "Labour" at bounding box center [1460, 282] width 84 height 16
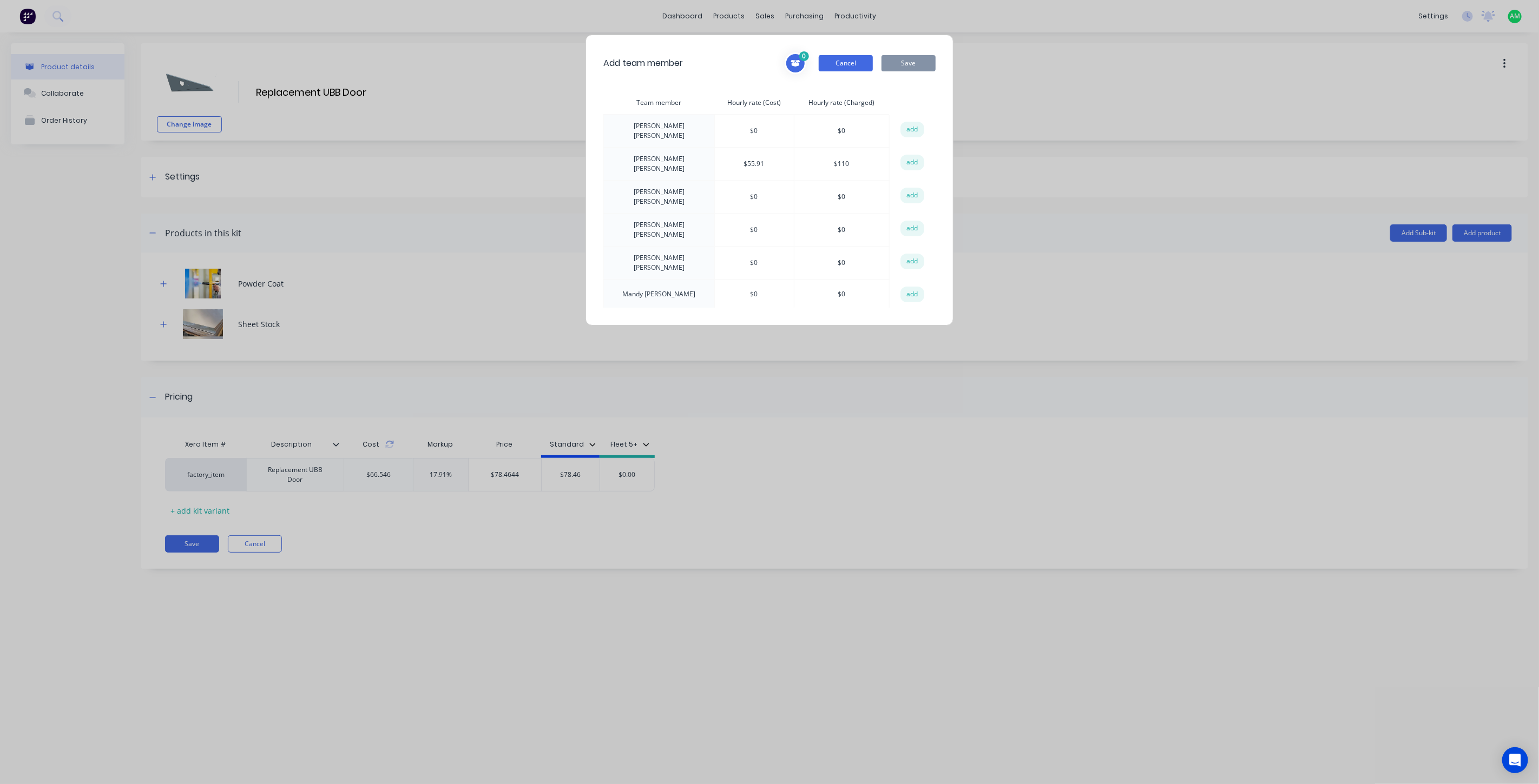
click at [852, 60] on button "Cancel" at bounding box center [846, 63] width 54 height 16
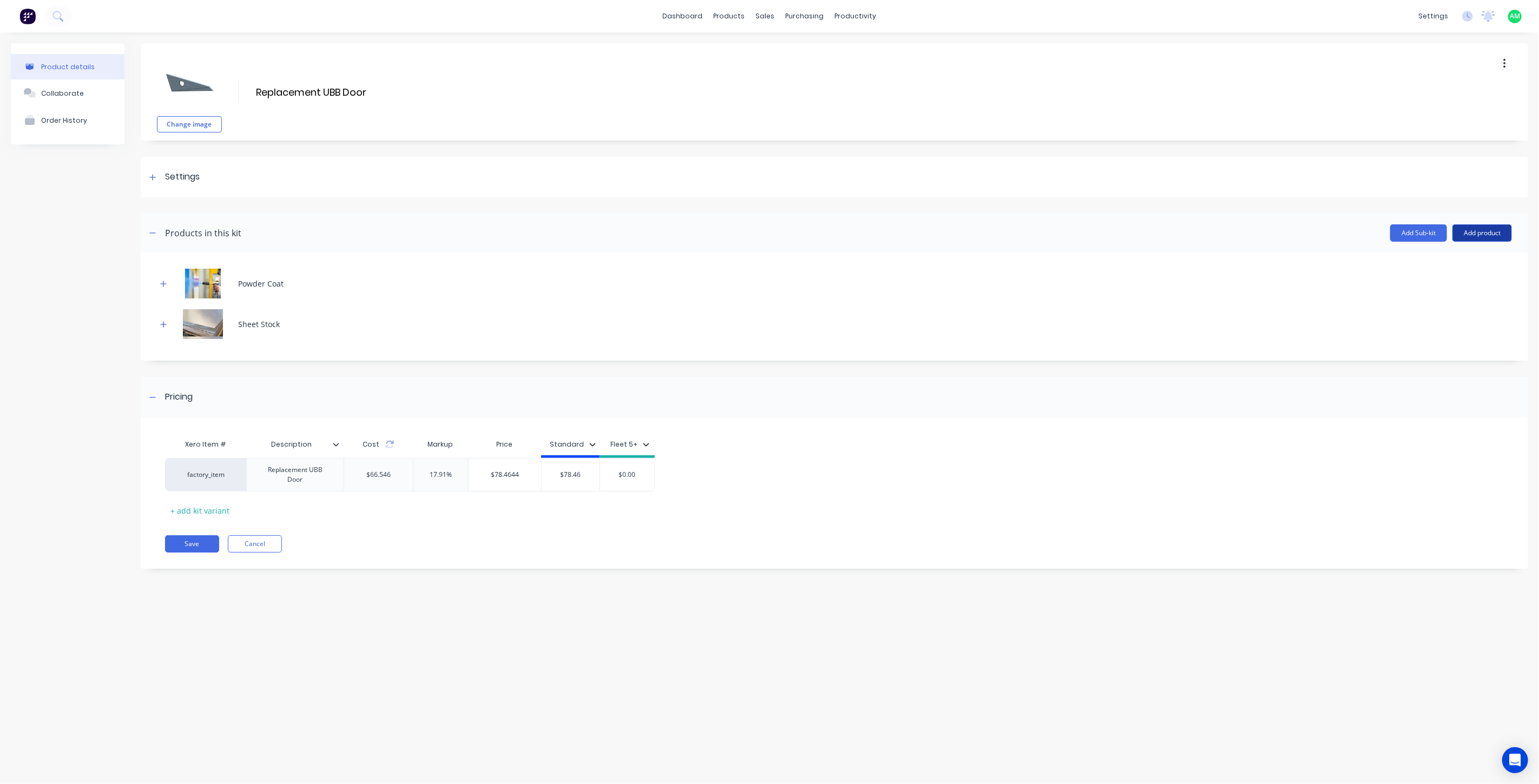
click at [1463, 236] on button "Add product" at bounding box center [1482, 233] width 60 height 17
click at [1425, 232] on button "Add Sub-kit" at bounding box center [1419, 233] width 57 height 17
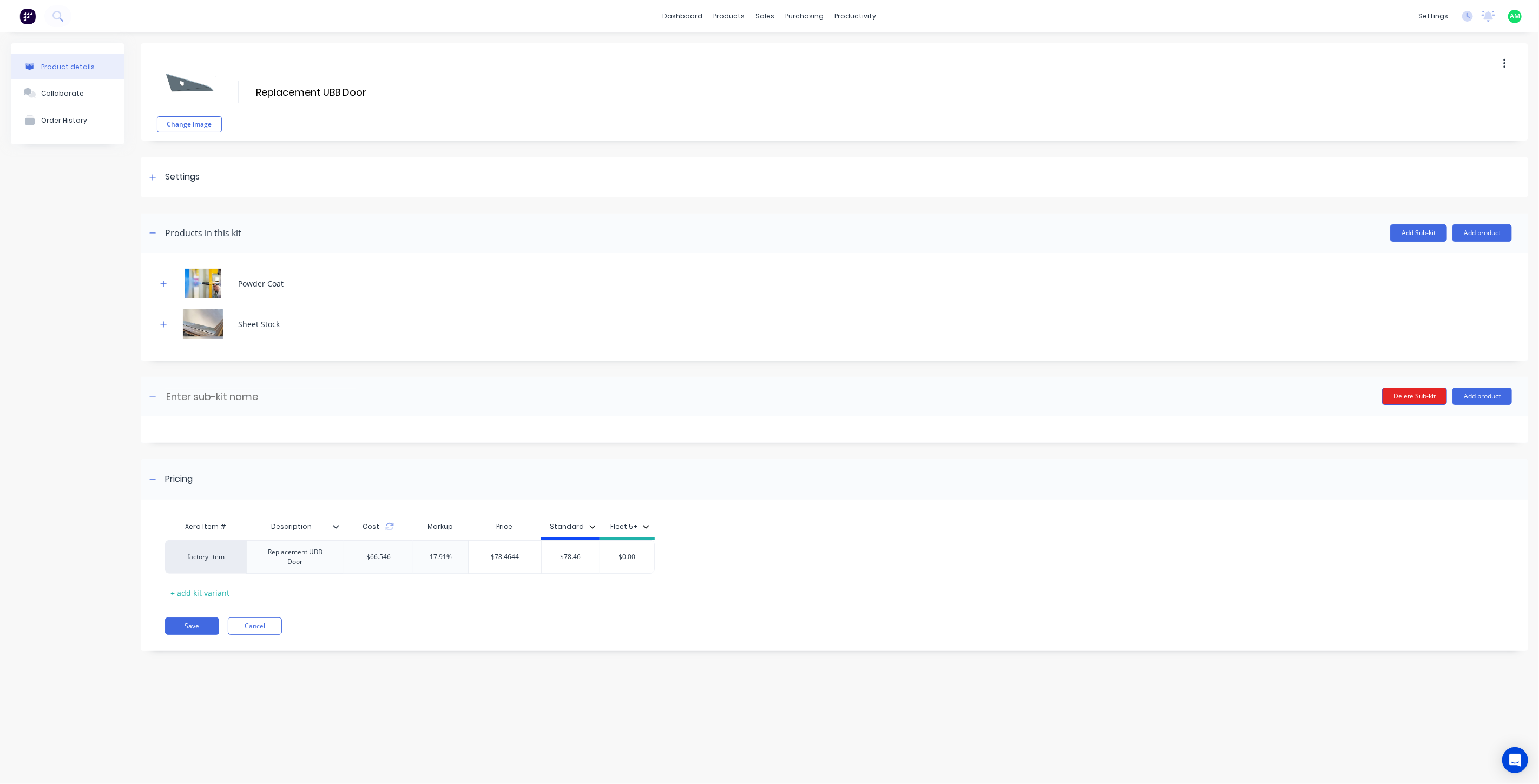
click at [1416, 399] on button "Delete Sub-kit" at bounding box center [1414, 396] width 65 height 17
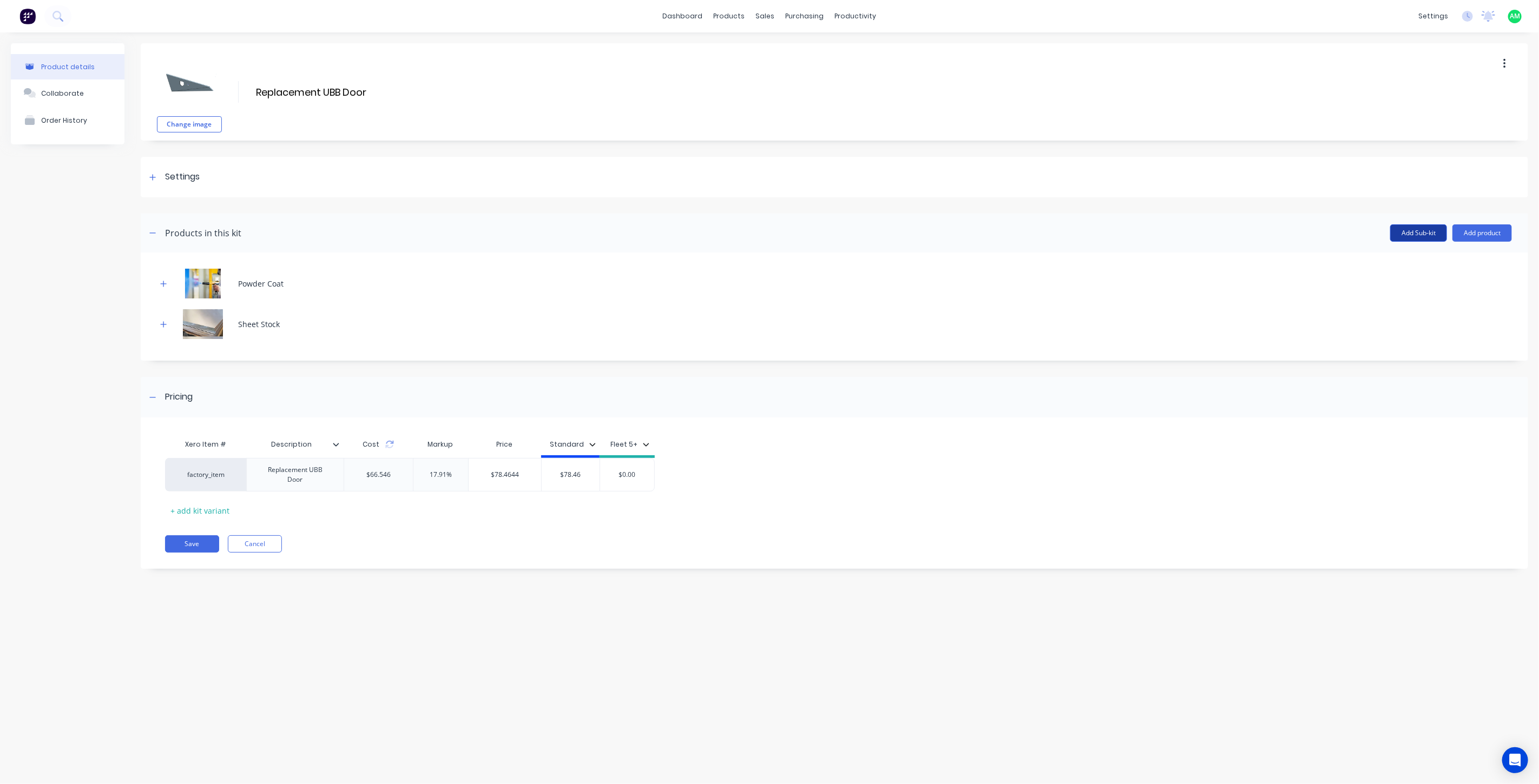
click at [1415, 236] on button "Add Sub-kit" at bounding box center [1419, 233] width 57 height 17
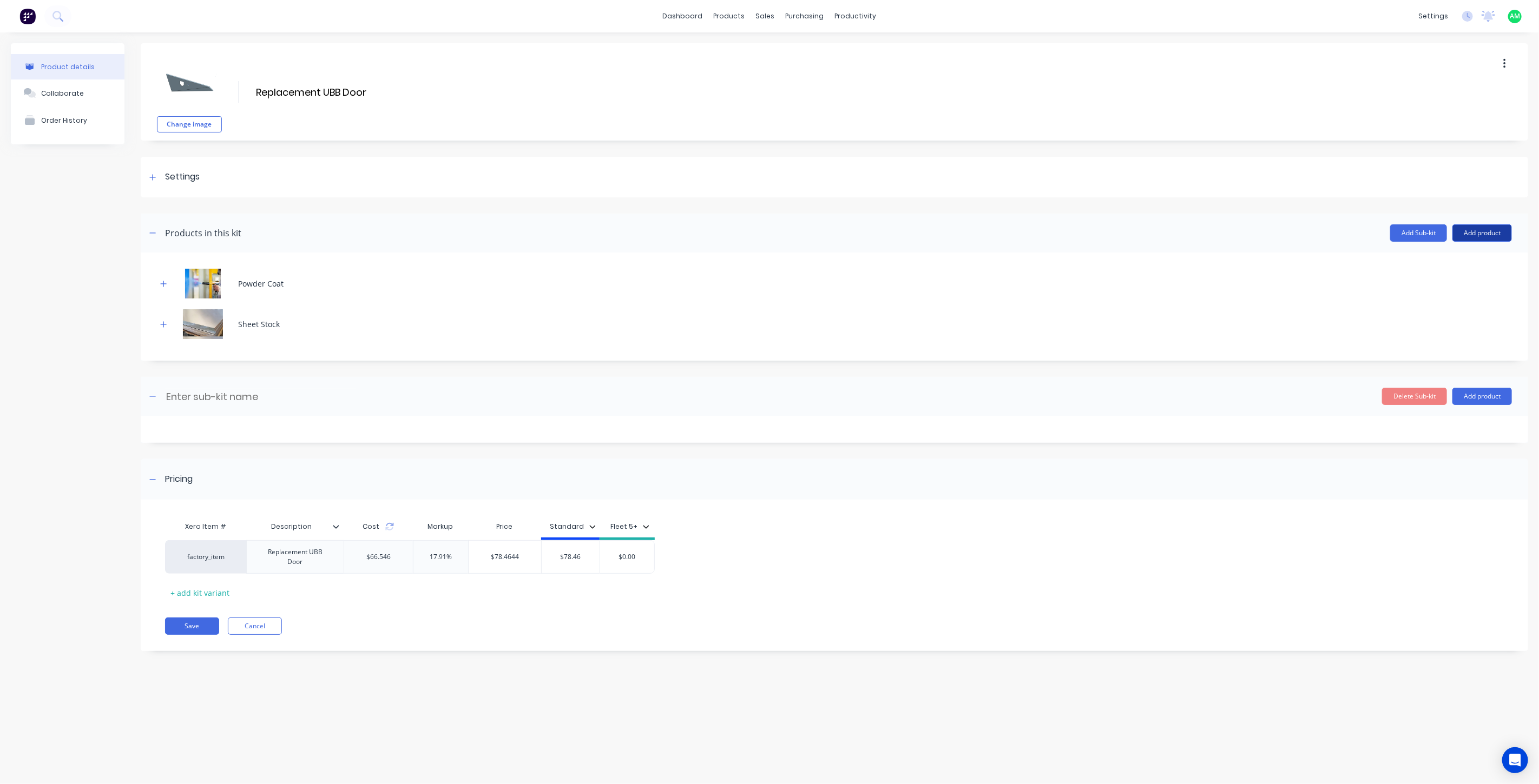
click at [1466, 233] on button "Add product" at bounding box center [1482, 233] width 60 height 17
click at [1452, 278] on div "Labour" at bounding box center [1460, 282] width 84 height 16
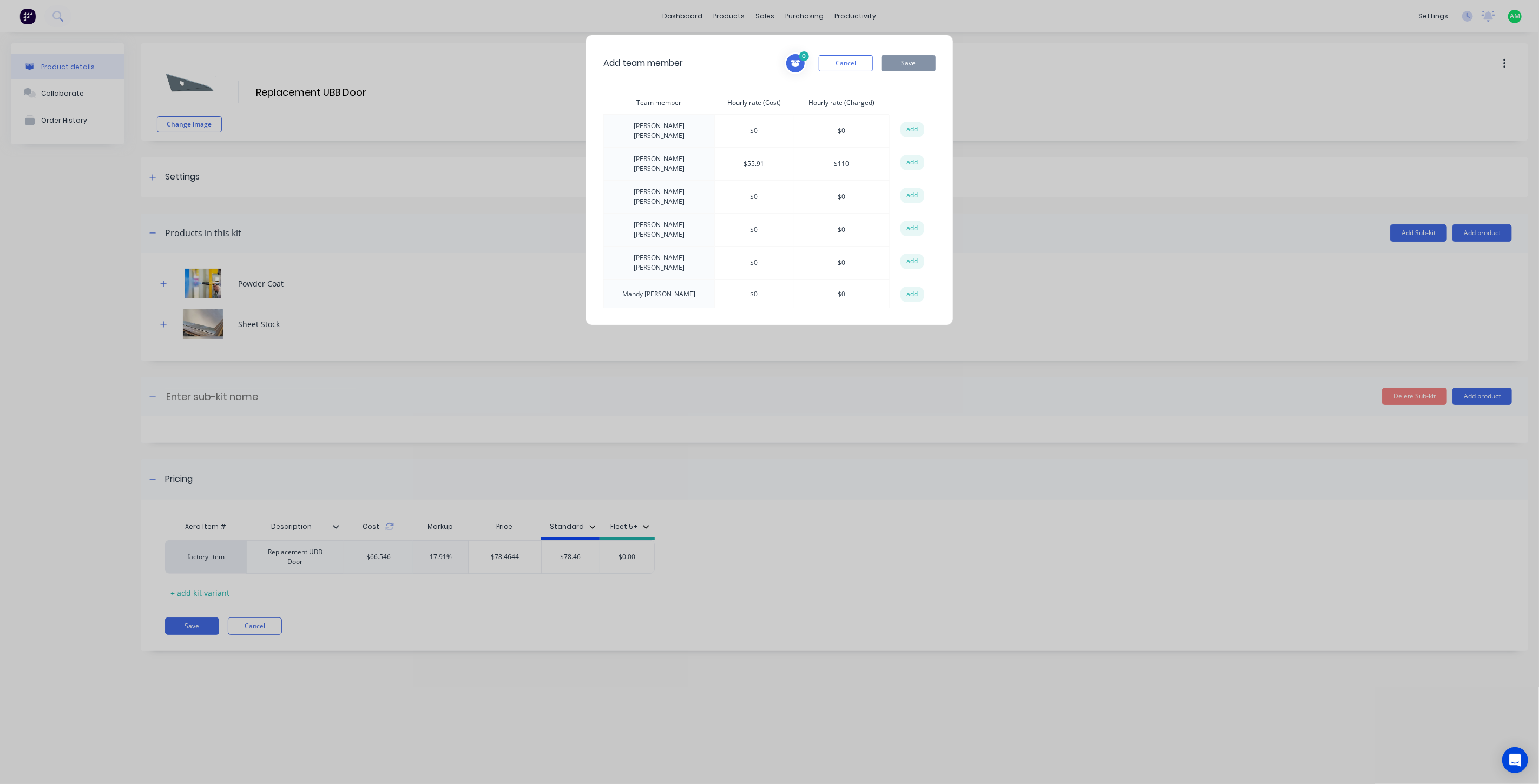
click at [797, 61] on icon at bounding box center [795, 63] width 9 height 6
click at [793, 65] on icon at bounding box center [795, 63] width 9 height 6
click at [849, 63] on button "Cancel" at bounding box center [846, 63] width 54 height 16
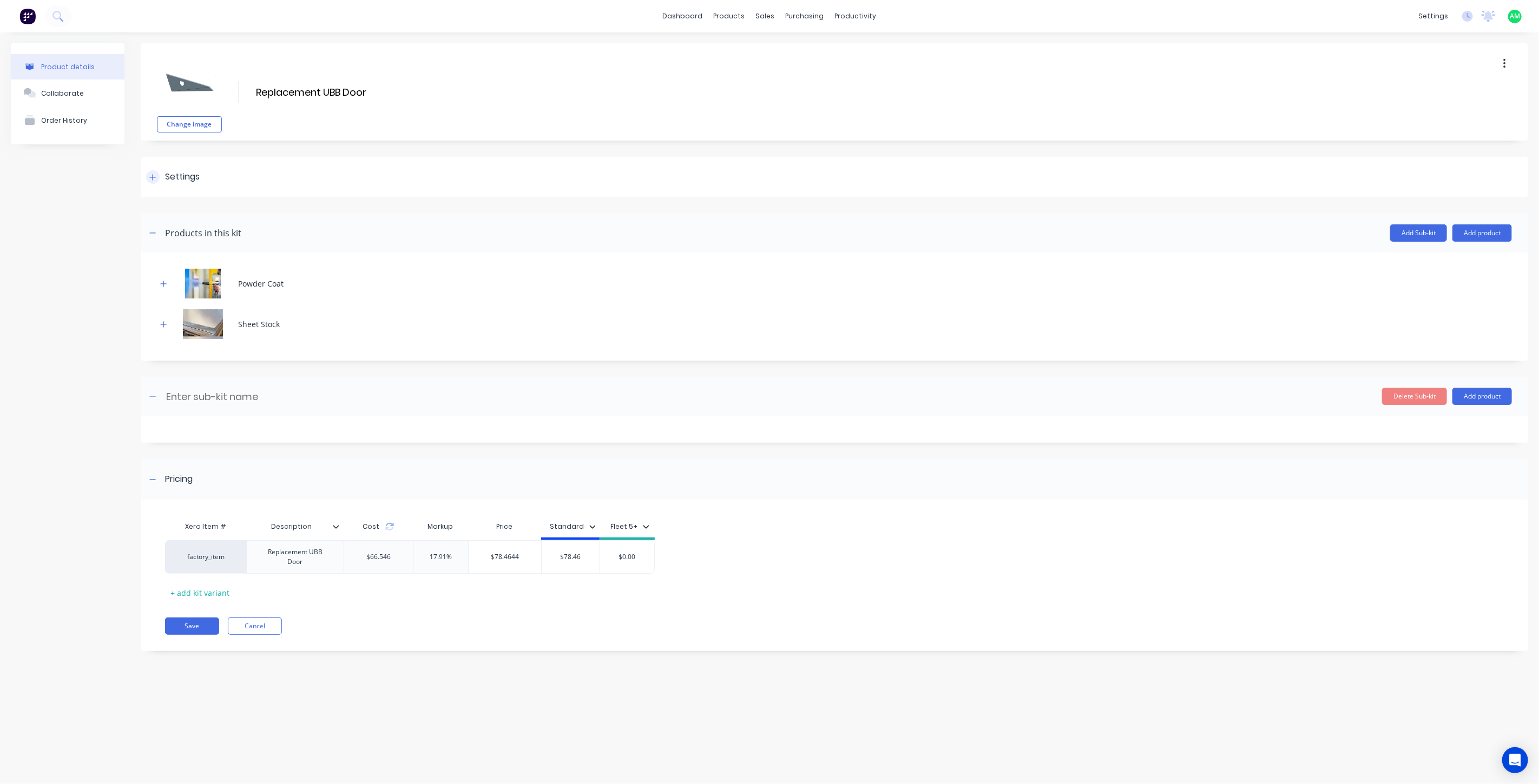
click at [155, 177] on icon at bounding box center [152, 177] width 6 height 6
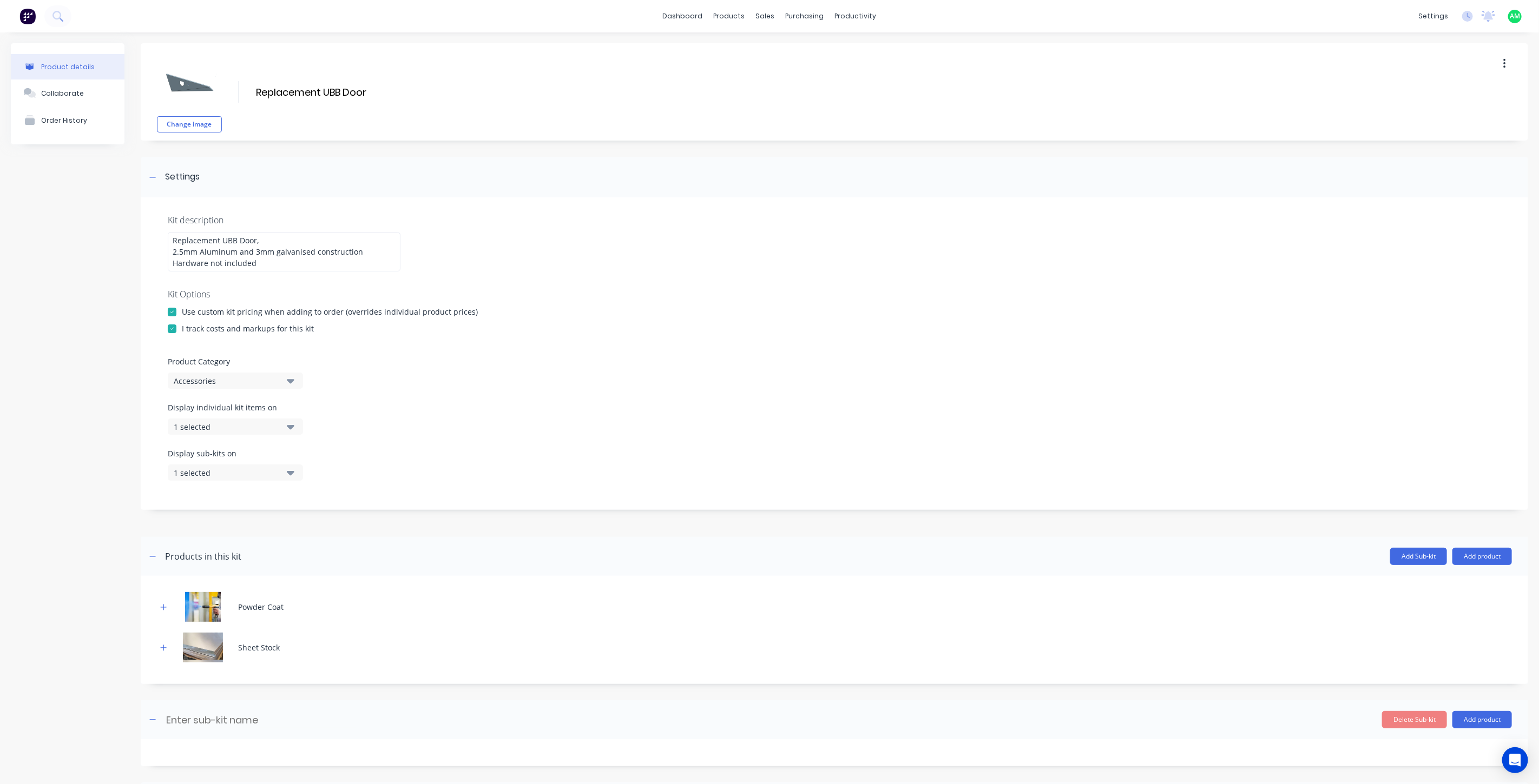
click at [245, 429] on div "1 selected" at bounding box center [226, 427] width 105 height 12
click at [240, 469] on div "1 selected" at bounding box center [226, 473] width 105 height 12
click at [225, 467] on div "1 selected" at bounding box center [226, 473] width 105 height 12
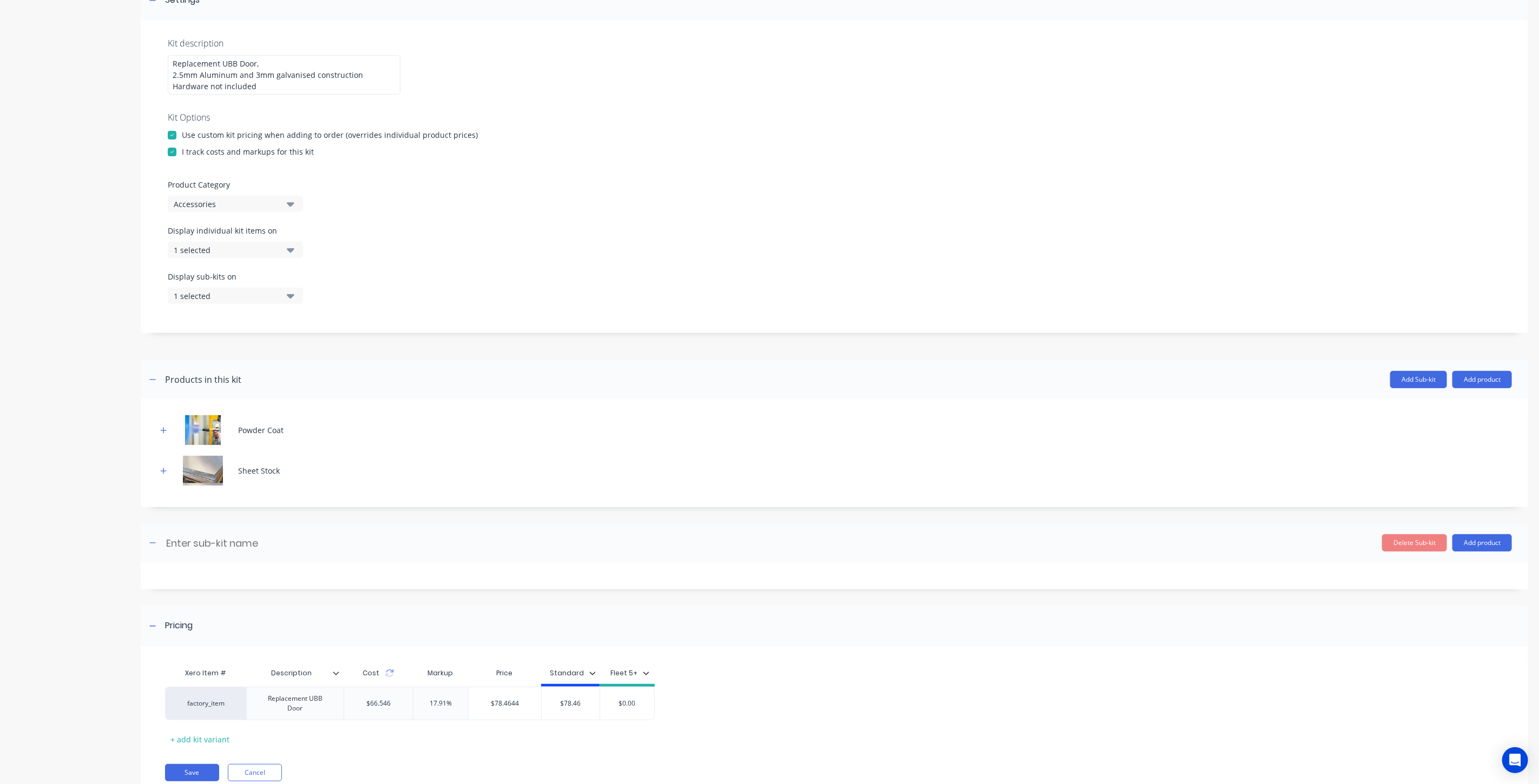
scroll to position [218, 0]
